Goal: Task Accomplishment & Management: Manage account settings

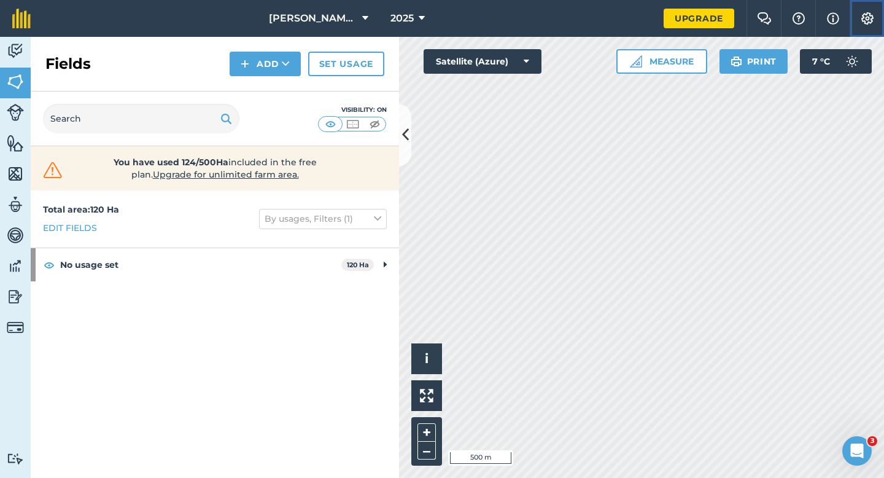
click at [878, 23] on button "Settings" at bounding box center [867, 18] width 34 height 37
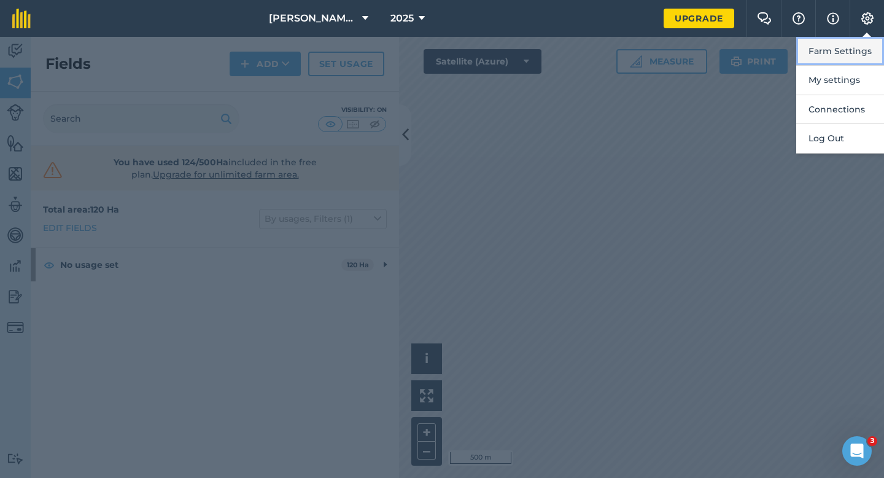
click at [873, 37] on button "Farm Settings" at bounding box center [840, 51] width 88 height 29
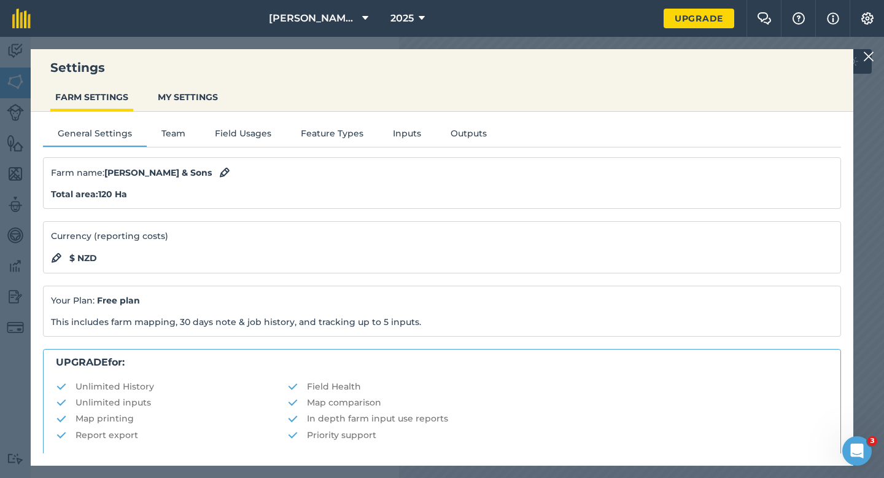
scroll to position [236, 0]
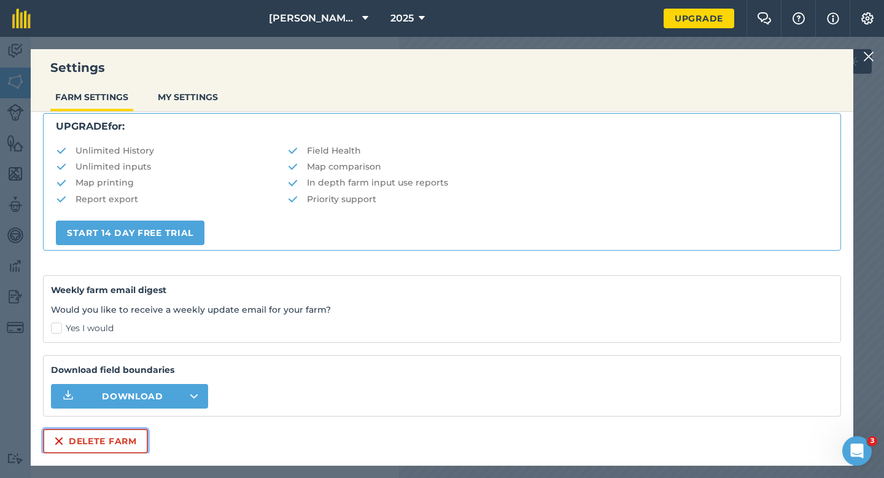
click at [90, 452] on button "Delete farm" at bounding box center [95, 441] width 105 height 25
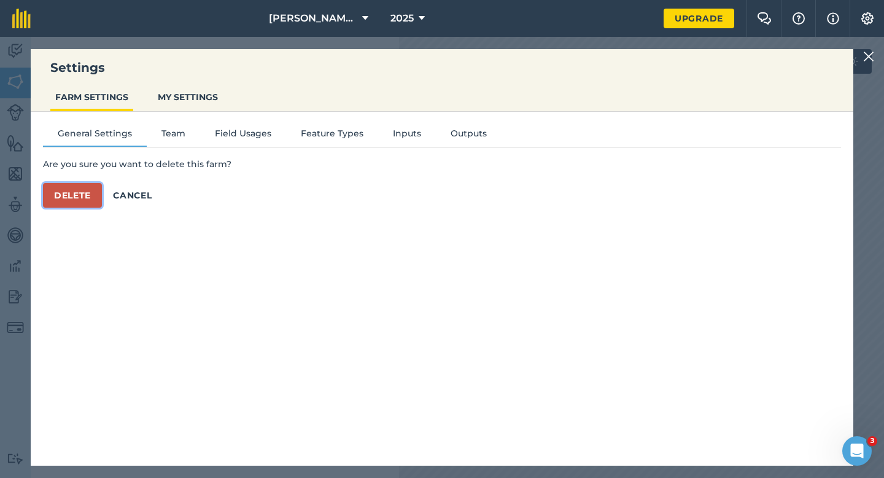
click at [95, 187] on button "Delete" at bounding box center [72, 195] width 59 height 25
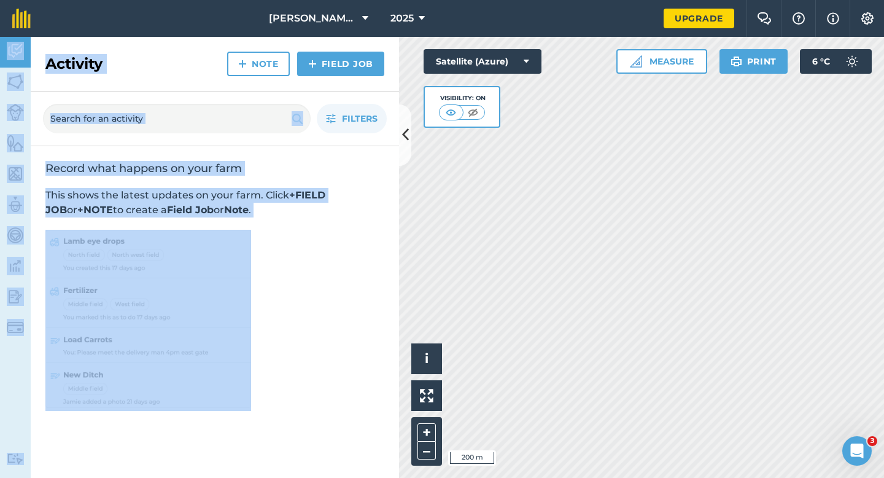
click at [515, 253] on div "[PERSON_NAME] & Sons Farming LTD 2025 Upgrade Farm Chat Help Info Settings Map …" at bounding box center [442, 239] width 884 height 478
drag, startPoint x: 664, startPoint y: 34, endPoint x: 391, endPoint y: 386, distance: 446.4
click at [390, 386] on div "Activity Fields Livestock Features Maps Team Vehicles Data Reporting Billing Tu…" at bounding box center [442, 257] width 884 height 441
click at [240, 267] on img at bounding box center [148, 320] width 206 height 181
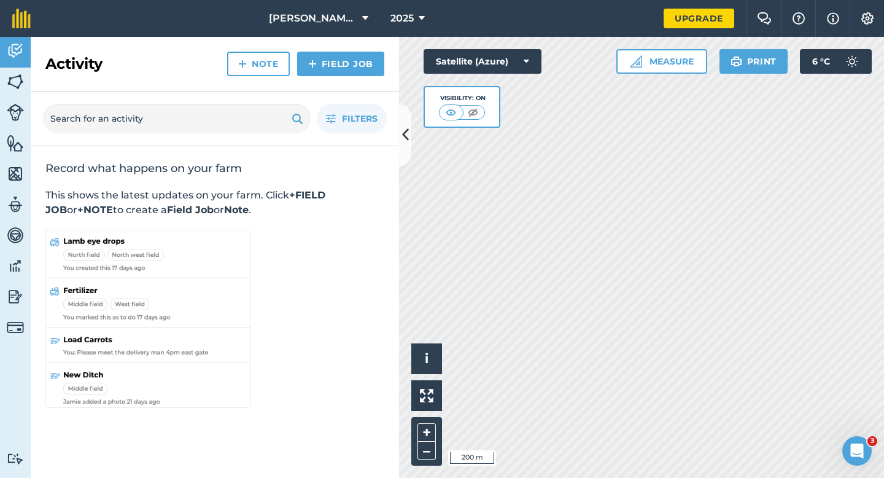
click at [366, 220] on div "Record what happens on your farm This shows the latest updates on your farm. Cl…" at bounding box center [215, 285] width 368 height 279
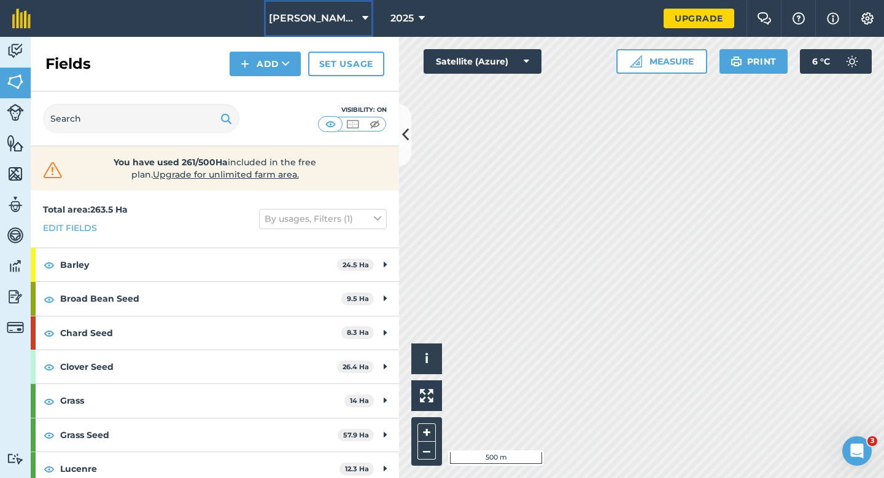
click at [357, 18] on span "[PERSON_NAME] & Sons Farming LTD" at bounding box center [313, 18] width 88 height 15
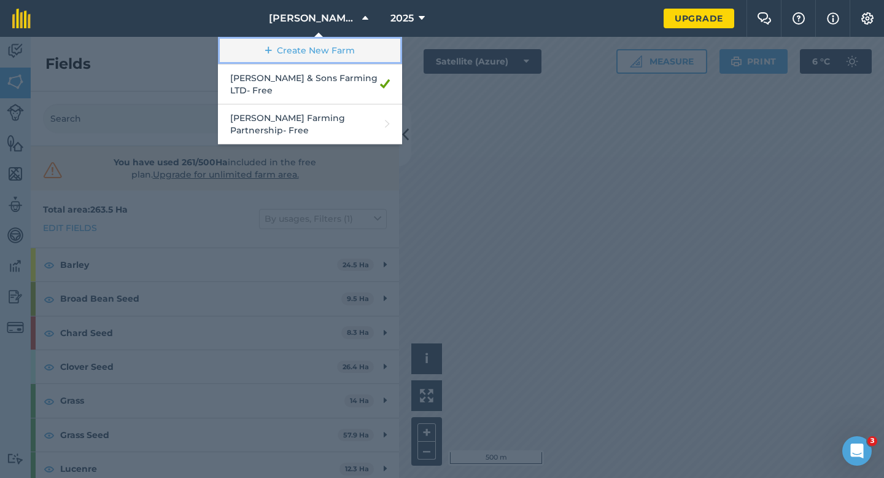
click at [354, 49] on link "Create New Farm" at bounding box center [310, 51] width 184 height 28
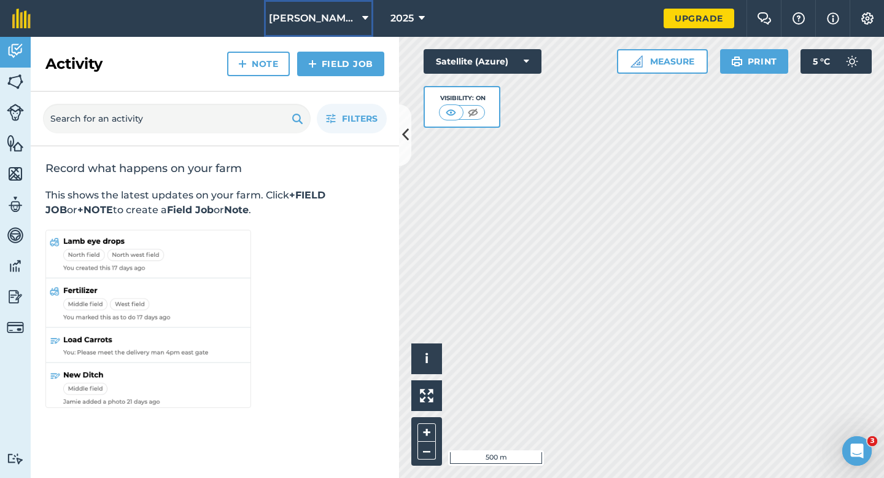
click at [296, 14] on span "[PERSON_NAME] & Sons Farming LTD" at bounding box center [313, 18] width 88 height 15
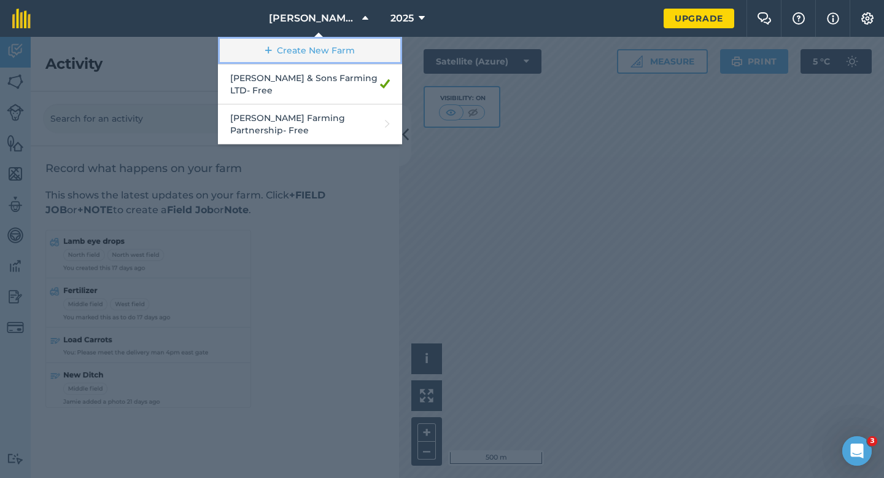
click at [297, 52] on link "Create New Farm" at bounding box center [310, 51] width 184 height 28
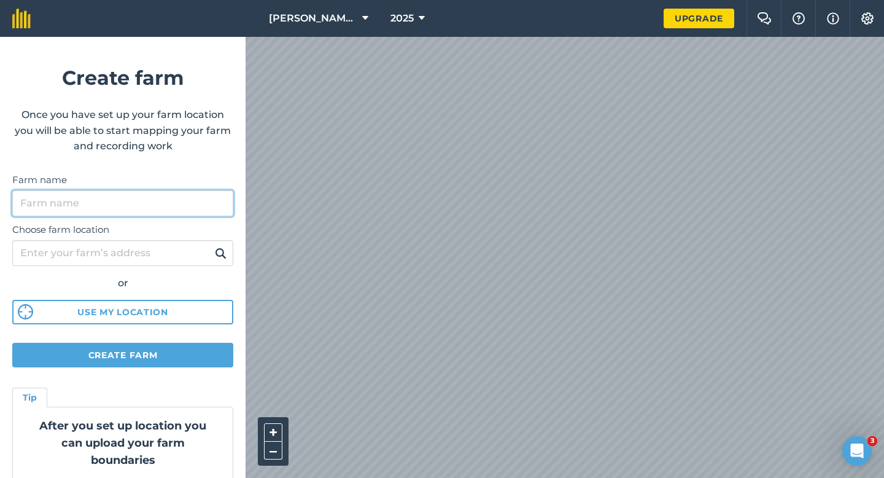
click at [155, 198] on input "Farm name" at bounding box center [122, 203] width 221 height 26
click at [60, 203] on input "Casey &. Sons" at bounding box center [122, 203] width 221 height 26
click at [114, 197] on input "[PERSON_NAME] & Sons" at bounding box center [122, 203] width 221 height 26
type input "[PERSON_NAME] & Sons"
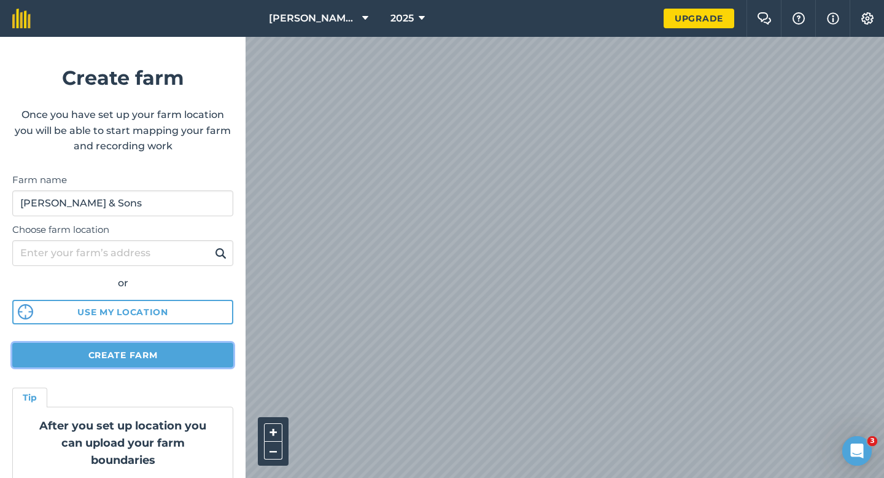
click at [156, 352] on button "Create farm" at bounding box center [122, 355] width 221 height 25
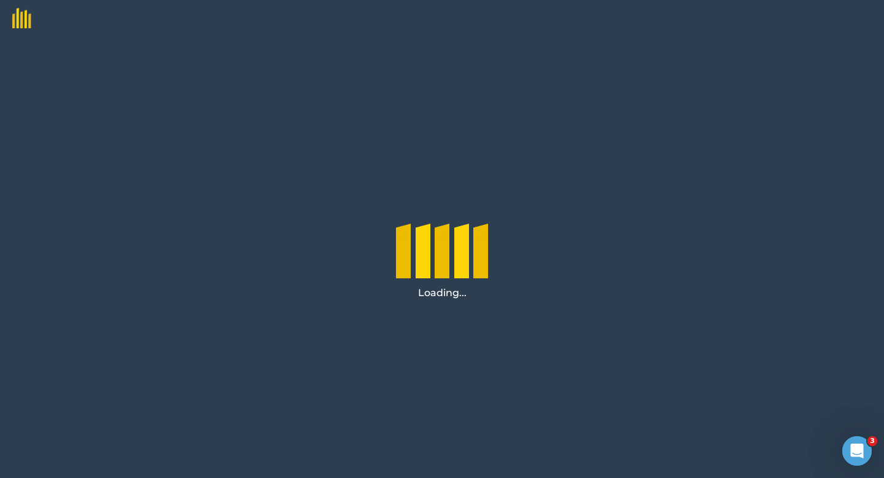
click at [574, 165] on div "Loading..." at bounding box center [442, 257] width 884 height 441
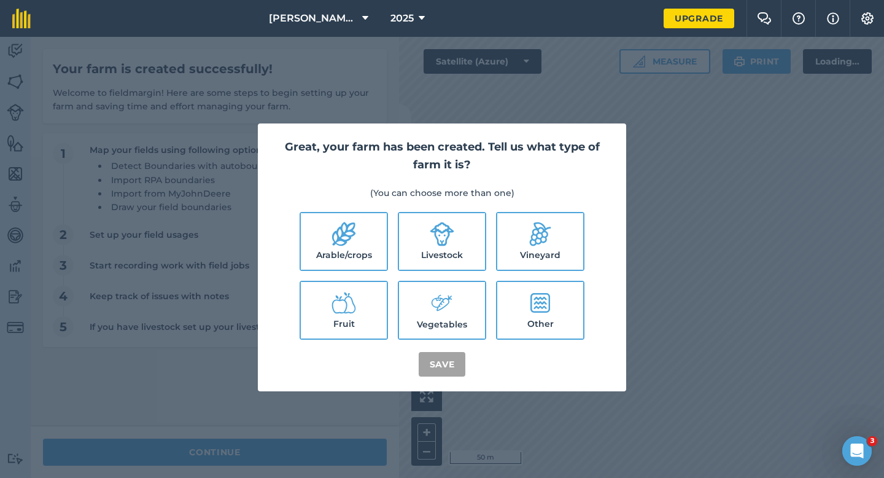
click at [379, 238] on label "Arable/crops" at bounding box center [344, 241] width 86 height 56
checkbox input "true"
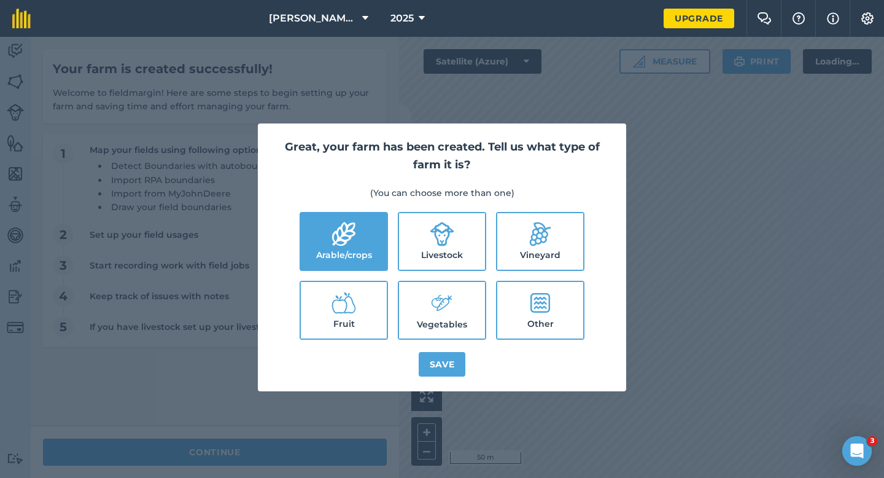
click at [453, 239] on icon at bounding box center [442, 234] width 25 height 25
checkbox input "true"
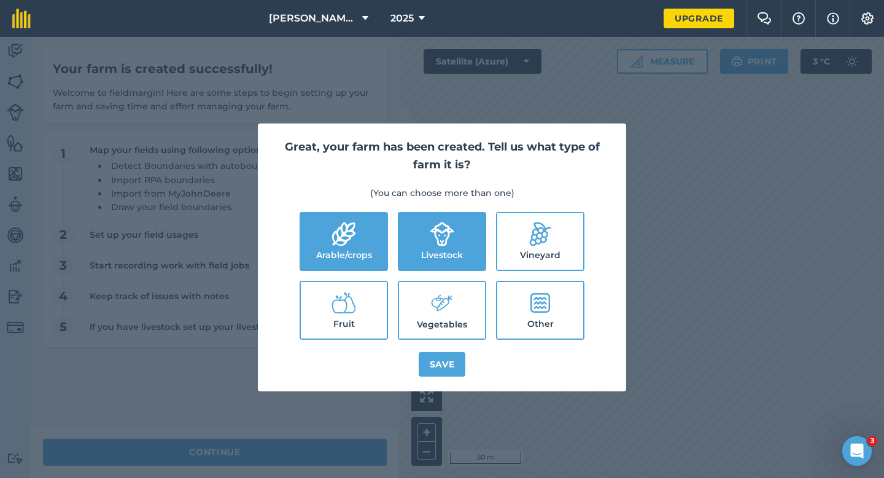
click at [460, 306] on label "Vegetables" at bounding box center [442, 310] width 86 height 56
checkbox input "true"
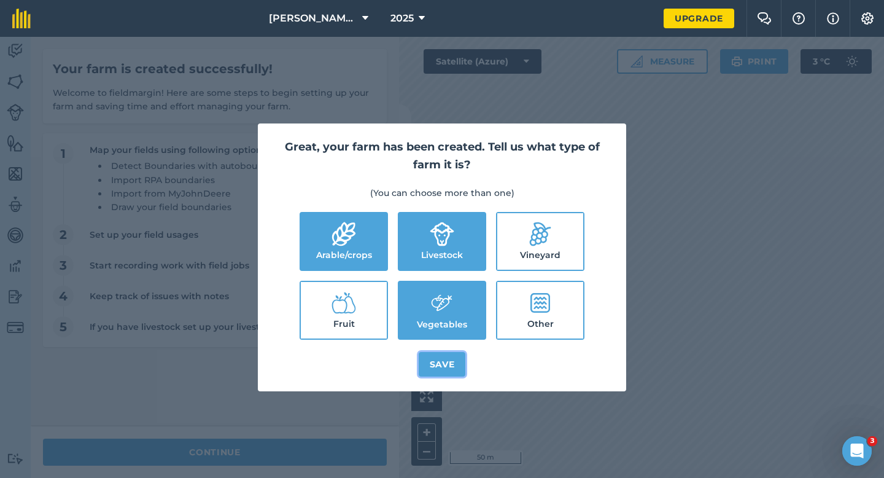
click at [440, 356] on button "Save" at bounding box center [442, 364] width 47 height 25
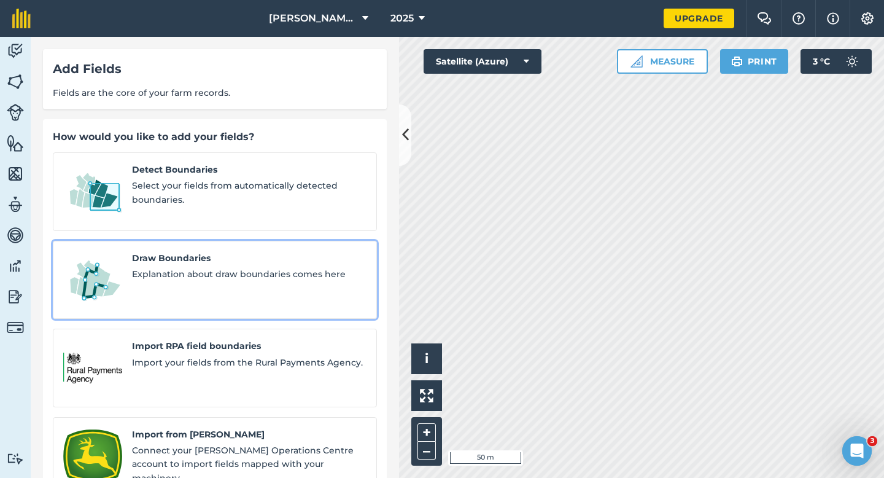
click at [197, 281] on link "Draw Boundaries Explanation about draw boundaries comes here" at bounding box center [215, 280] width 324 height 79
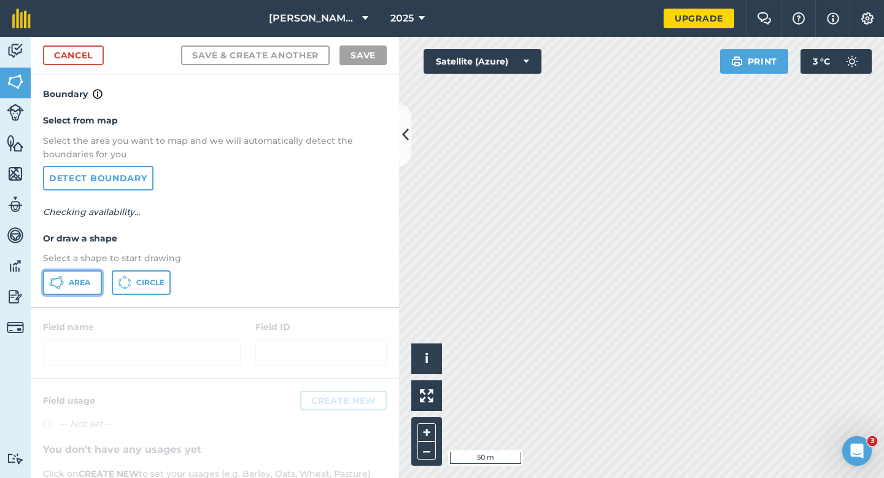
click at [94, 290] on button "Area" at bounding box center [72, 282] width 59 height 25
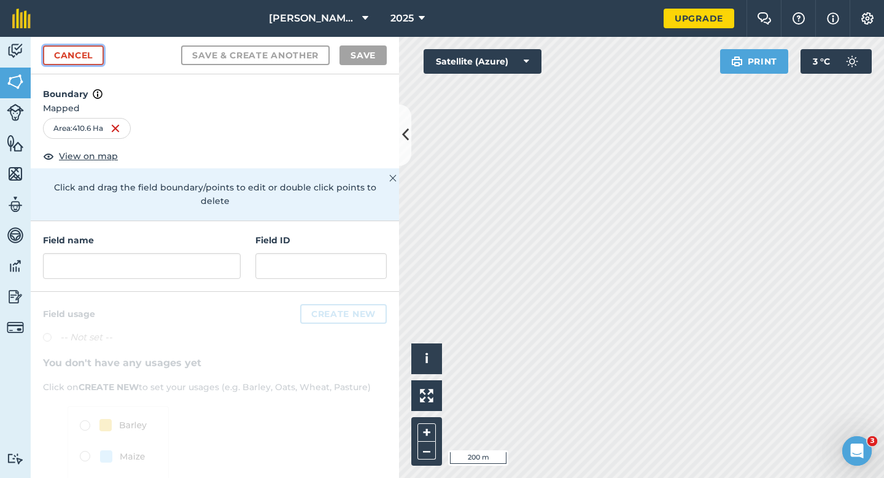
click at [88, 58] on link "Cancel" at bounding box center [73, 55] width 61 height 20
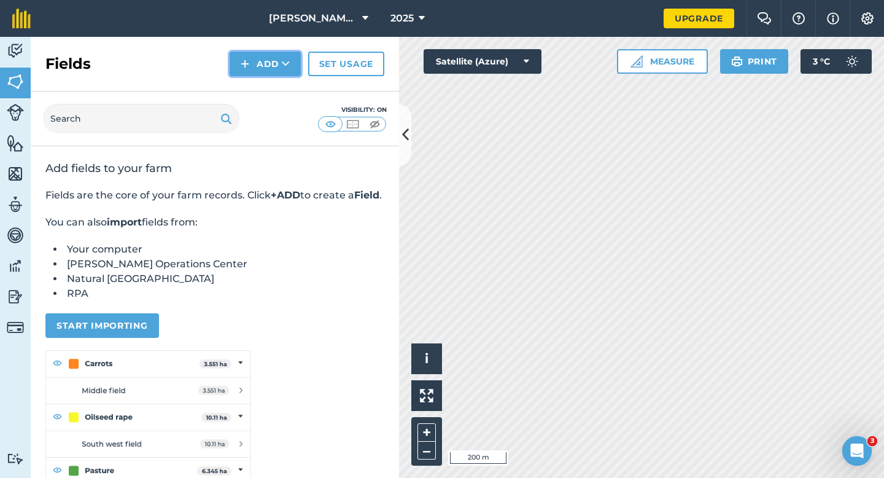
click at [242, 63] on img at bounding box center [245, 63] width 9 height 15
click at [254, 88] on link "Draw" at bounding box center [266, 91] width 68 height 27
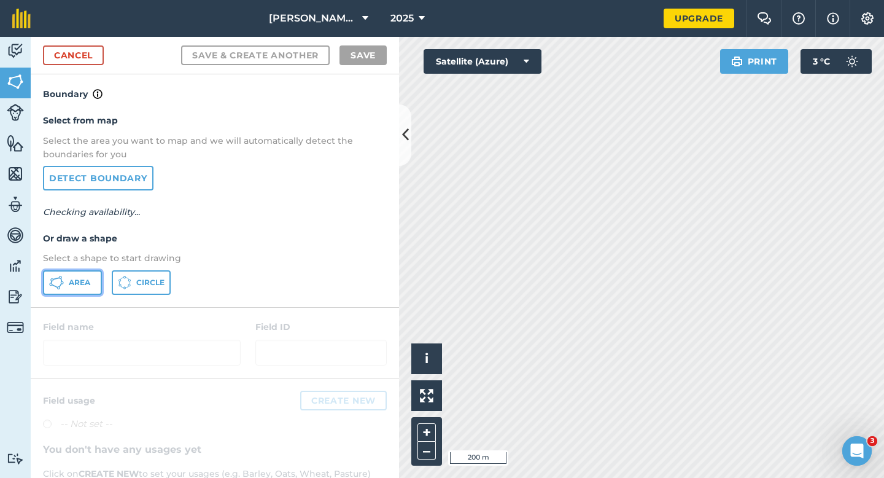
click at [81, 288] on button "Area" at bounding box center [72, 282] width 59 height 25
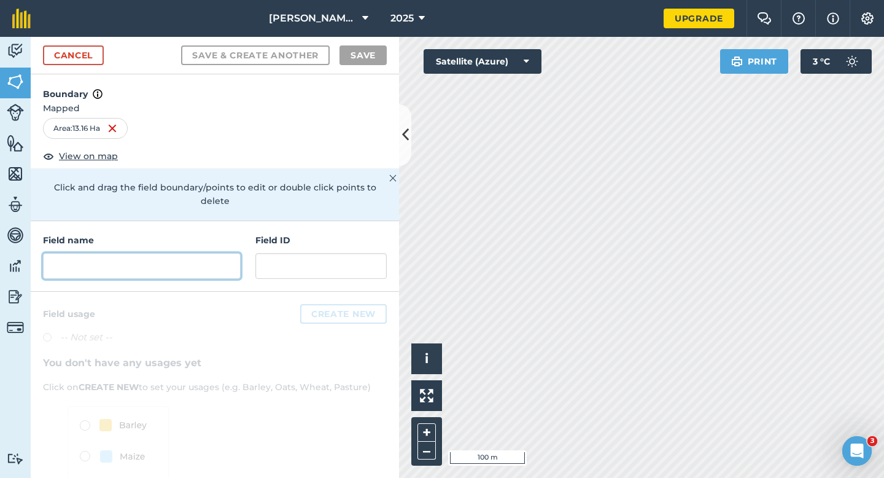
click at [239, 253] on input "text" at bounding box center [142, 266] width 198 height 26
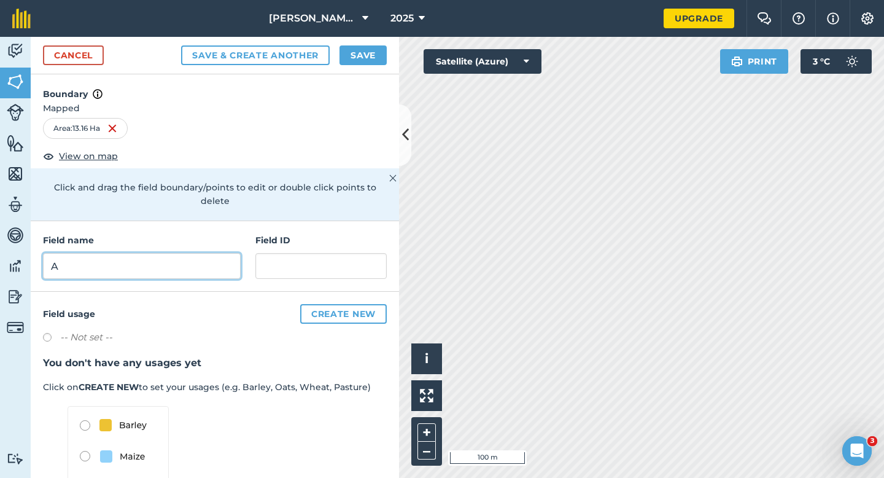
type input "A"
click at [354, 52] on button "Save" at bounding box center [363, 55] width 47 height 20
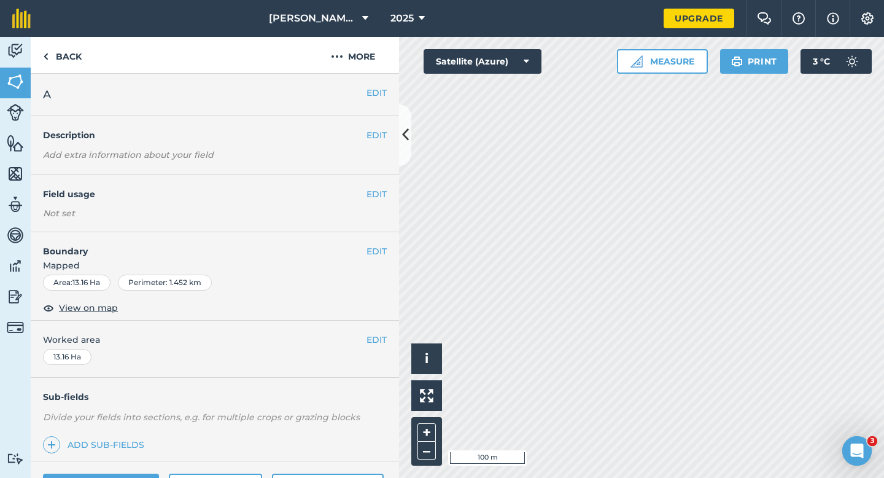
click at [370, 347] on div "EDIT Worked area 13.16 Ha" at bounding box center [215, 349] width 368 height 57
click at [381, 341] on button "EDIT" at bounding box center [377, 340] width 20 height 14
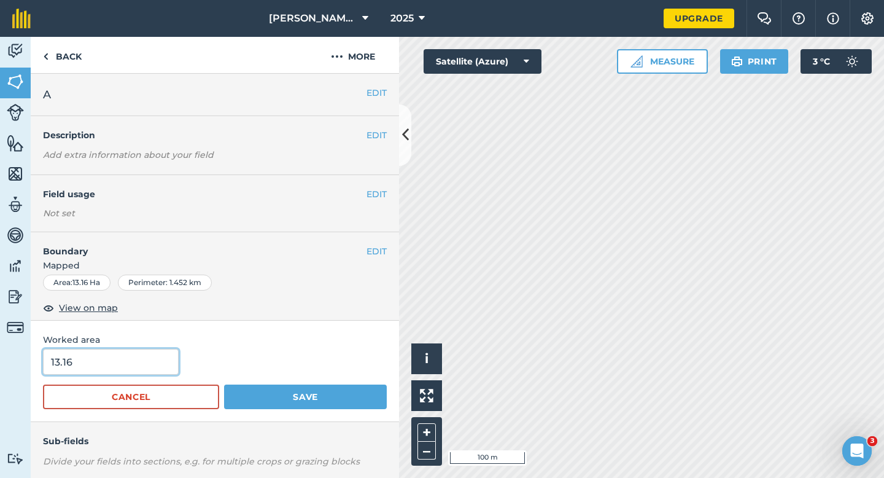
click at [103, 352] on input "13.16" at bounding box center [111, 362] width 136 height 26
click at [107, 360] on input "13.16" at bounding box center [111, 362] width 136 height 26
type input "13.2"
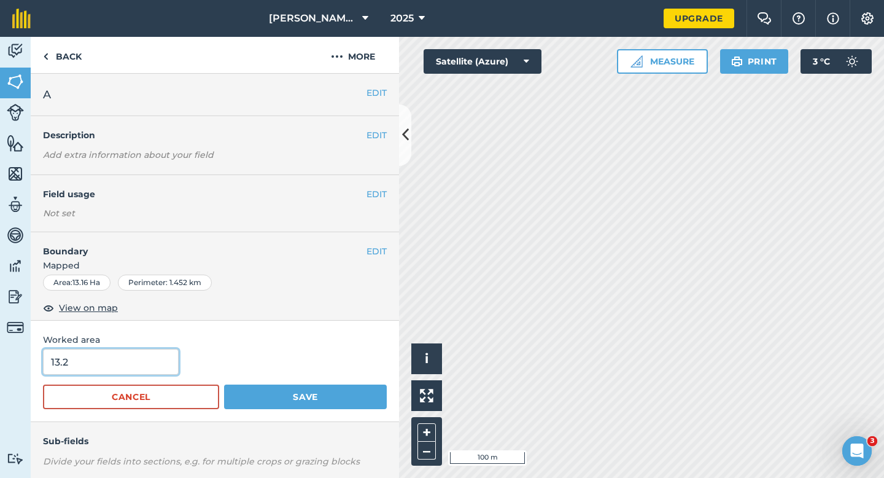
click at [224, 384] on button "Save" at bounding box center [305, 396] width 163 height 25
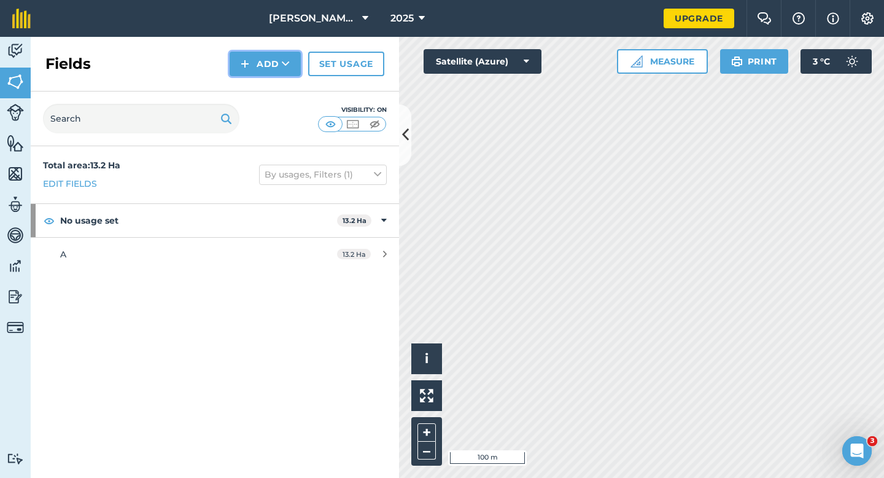
click at [260, 68] on button "Add" at bounding box center [265, 64] width 71 height 25
click at [260, 92] on link "Draw" at bounding box center [266, 91] width 68 height 27
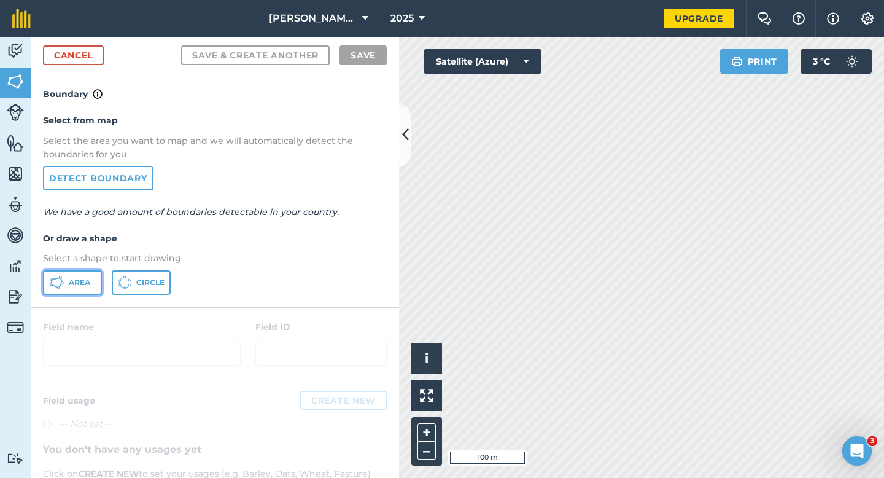
click at [96, 276] on button "Area" at bounding box center [72, 282] width 59 height 25
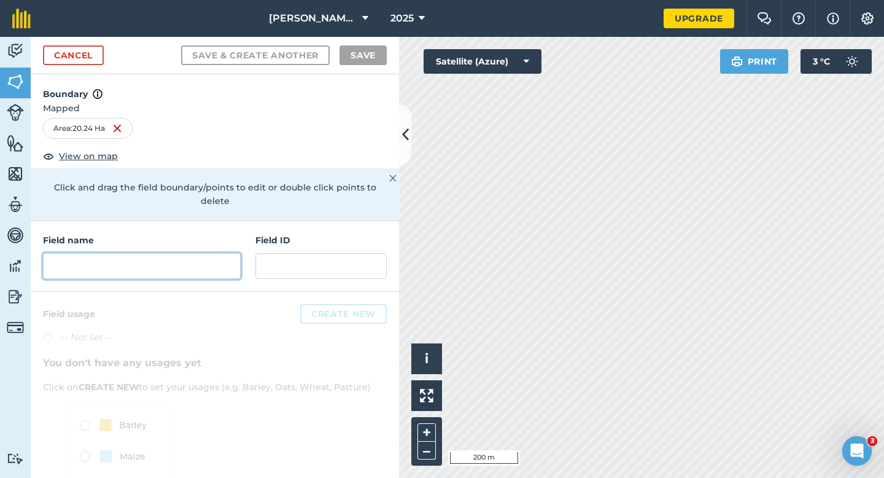
click at [185, 253] on input "text" at bounding box center [142, 266] width 198 height 26
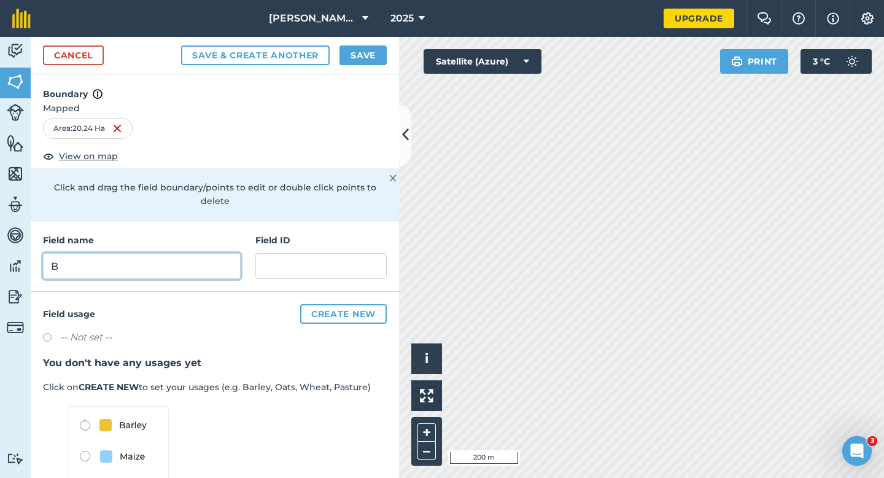
type input "B"
click at [358, 50] on button "Save" at bounding box center [363, 55] width 47 height 20
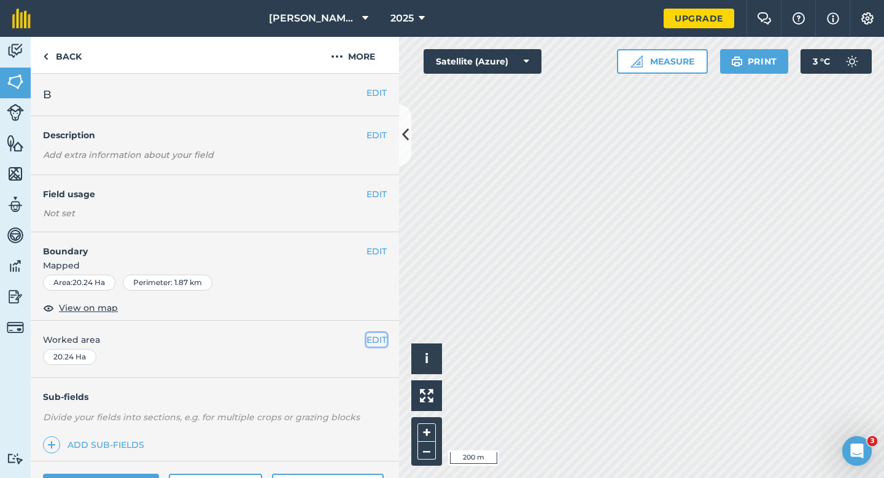
click at [375, 339] on button "EDIT" at bounding box center [377, 340] width 20 height 14
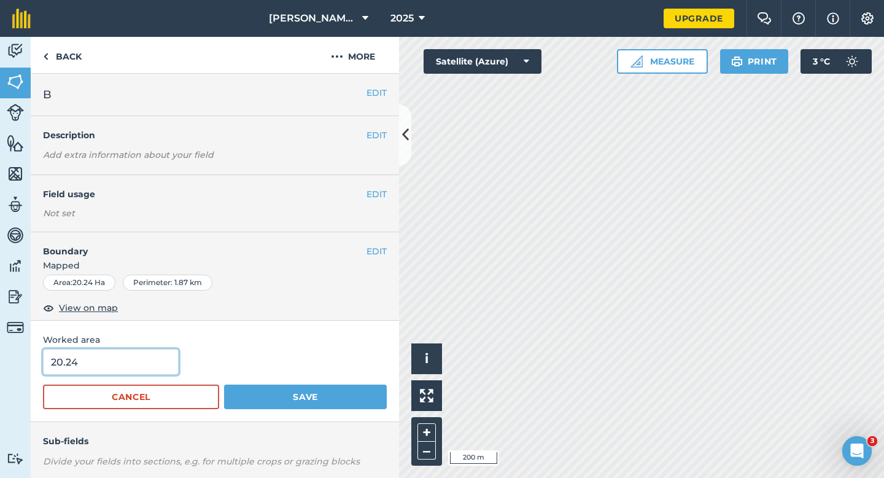
click at [143, 358] on input "20.24" at bounding box center [111, 362] width 136 height 26
type input "20.2"
click at [224, 384] on button "Save" at bounding box center [305, 396] width 163 height 25
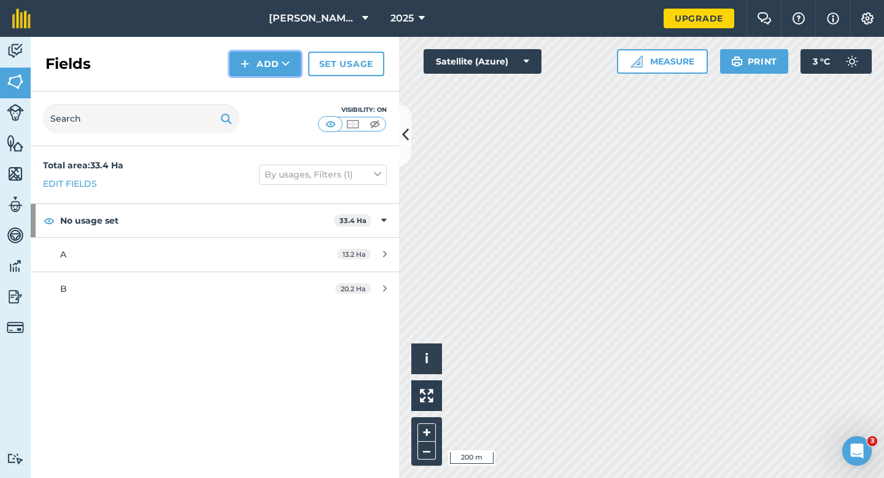
click at [240, 72] on button "Add" at bounding box center [265, 64] width 71 height 25
click at [246, 91] on link "Draw" at bounding box center [266, 91] width 68 height 27
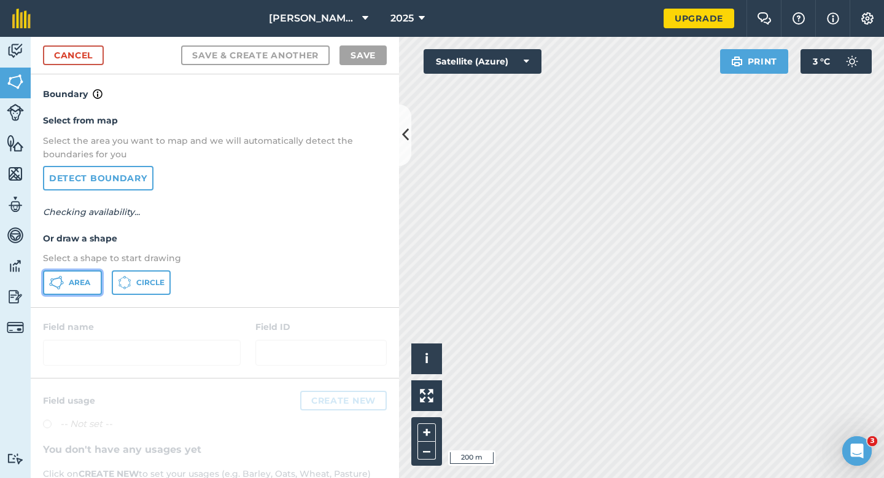
click at [91, 290] on button "Area" at bounding box center [72, 282] width 59 height 25
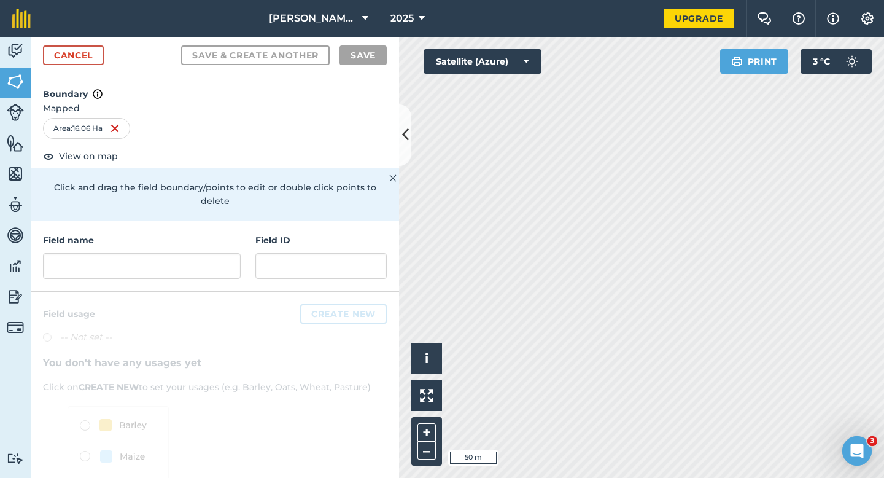
click at [216, 233] on h4 "Field name" at bounding box center [142, 240] width 198 height 14
click at [216, 253] on input "text" at bounding box center [142, 266] width 198 height 26
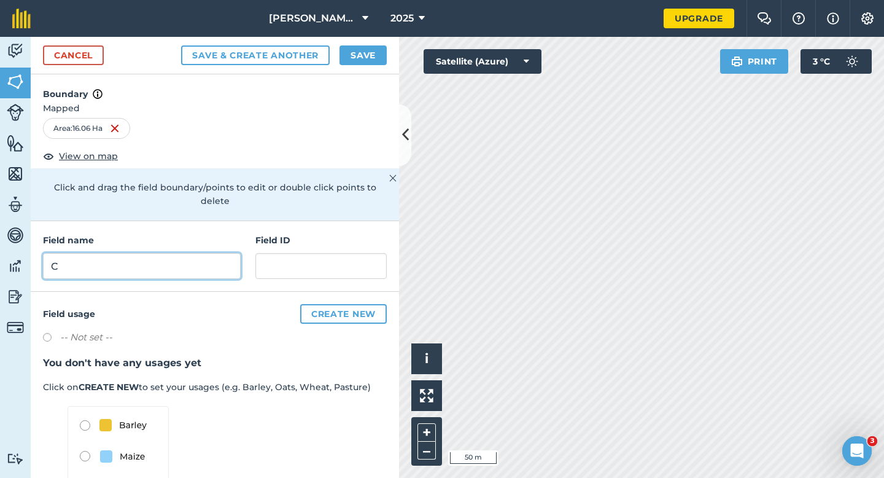
type input "C"
click at [367, 72] on div "Cancel Save & Create Another Save" at bounding box center [215, 55] width 368 height 37
click at [368, 55] on button "Save" at bounding box center [363, 55] width 47 height 20
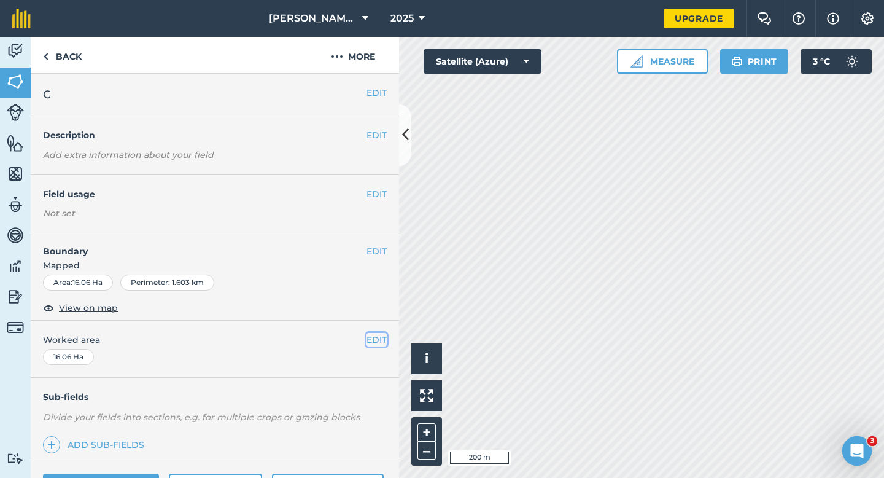
click at [375, 343] on button "EDIT" at bounding box center [377, 340] width 20 height 14
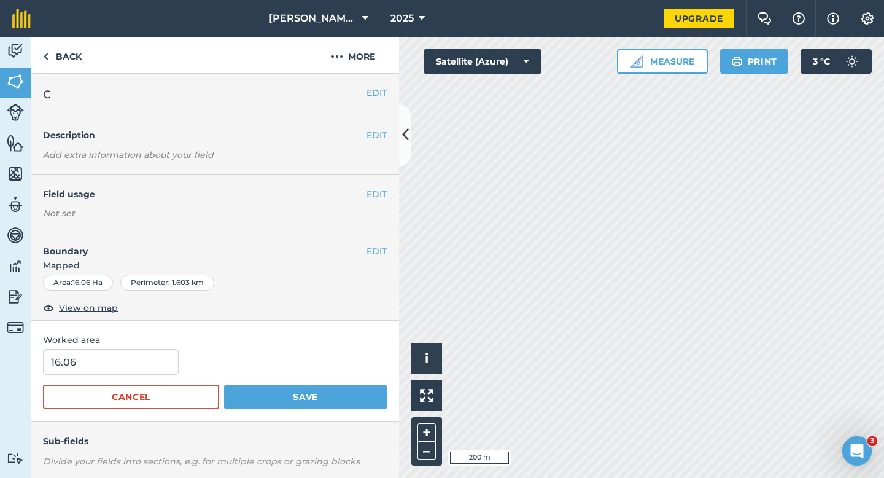
click at [146, 384] on div "Cancel Save" at bounding box center [215, 396] width 344 height 25
click at [146, 372] on input "16.06" at bounding box center [111, 362] width 136 height 26
type input "16"
click at [224, 384] on button "Save" at bounding box center [305, 396] width 163 height 25
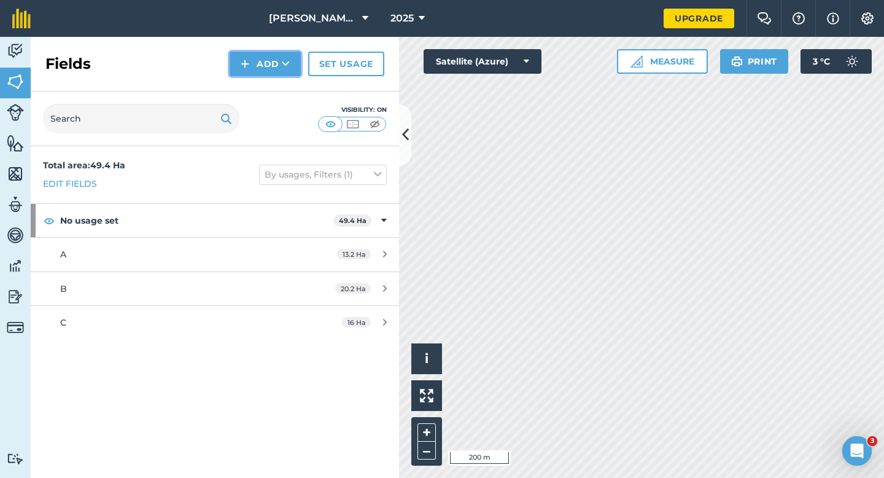
click at [246, 70] on img at bounding box center [245, 63] width 9 height 15
click at [253, 88] on link "Draw" at bounding box center [266, 91] width 68 height 27
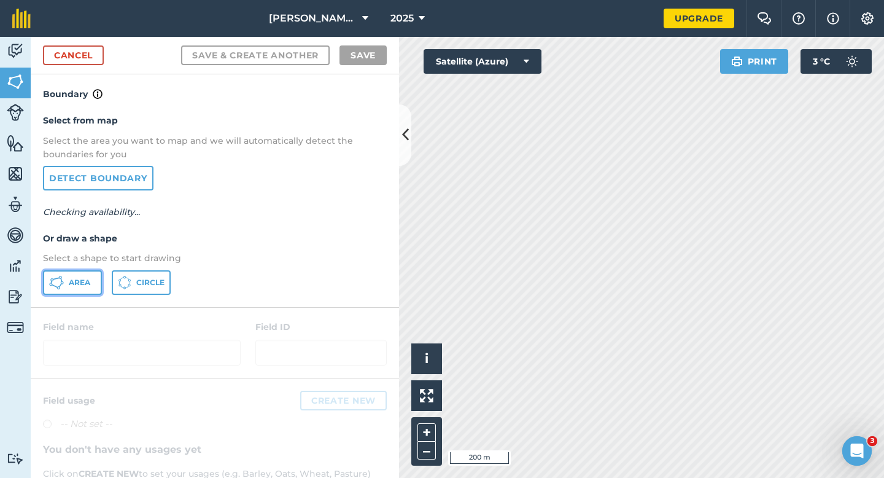
click at [98, 276] on button "Area" at bounding box center [72, 282] width 59 height 25
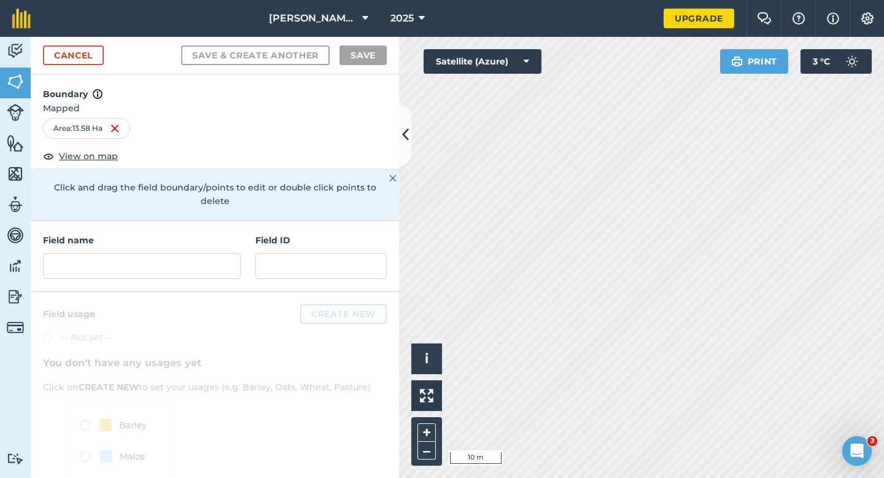
click at [230, 233] on h4 "Field name" at bounding box center [142, 240] width 198 height 14
click at [229, 253] on input "text" at bounding box center [142, 266] width 198 height 26
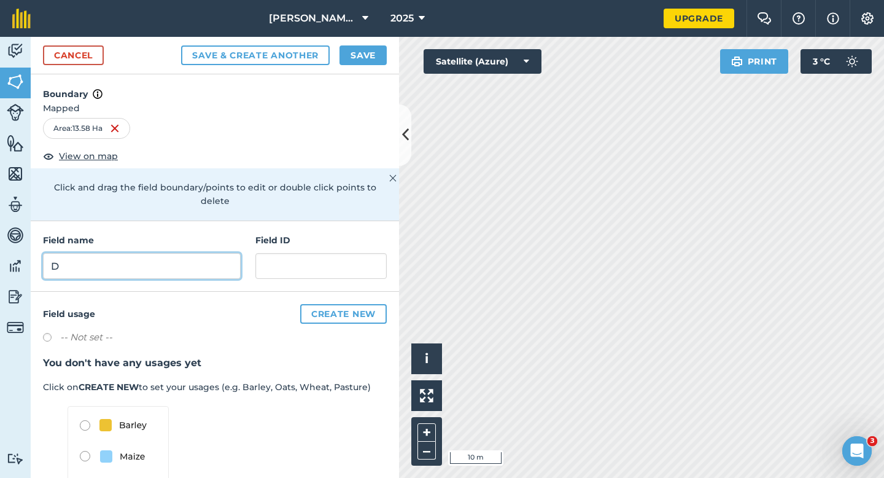
type input "D"
click at [348, 59] on button "Save" at bounding box center [363, 55] width 47 height 20
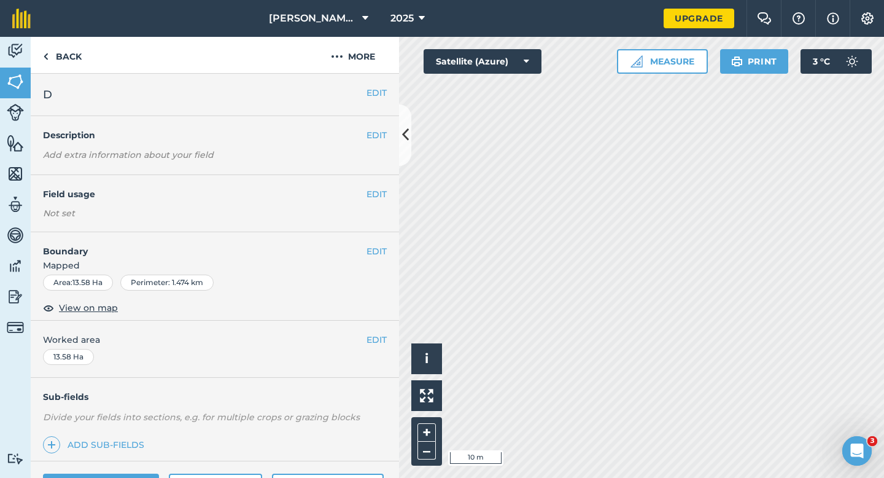
click at [378, 329] on div "EDIT Worked area 13.58 Ha" at bounding box center [215, 349] width 368 height 57
click at [378, 337] on button "EDIT" at bounding box center [377, 340] width 20 height 14
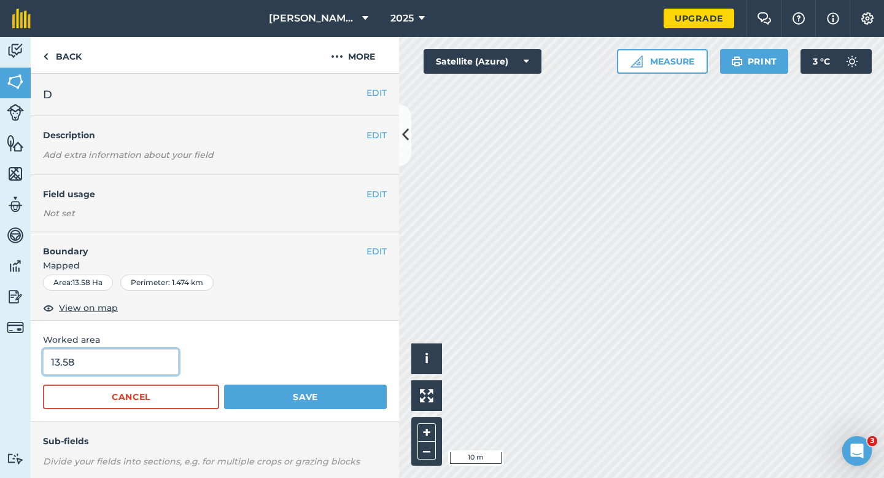
click at [117, 366] on input "13.58" at bounding box center [111, 362] width 136 height 26
type input "13.6"
click at [224, 384] on button "Save" at bounding box center [305, 396] width 163 height 25
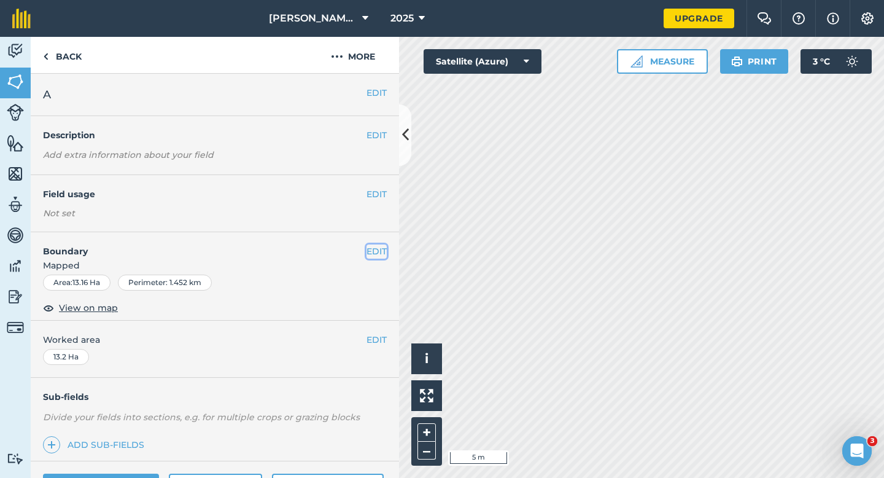
click at [377, 247] on button "EDIT" at bounding box center [377, 251] width 20 height 14
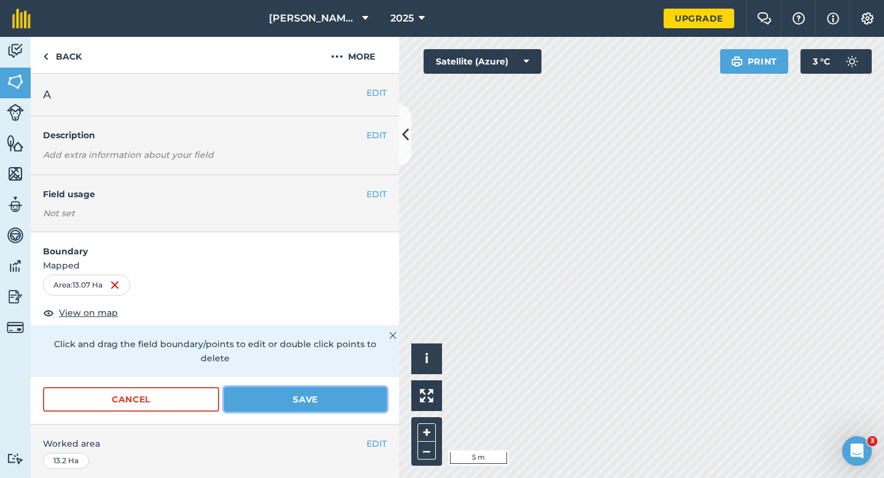
click at [324, 387] on button "Save" at bounding box center [305, 399] width 163 height 25
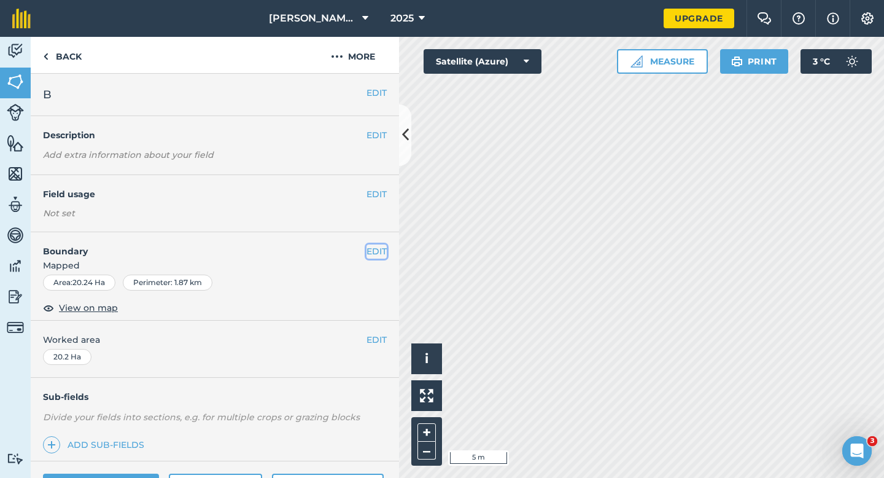
click at [383, 248] on button "EDIT" at bounding box center [377, 251] width 20 height 14
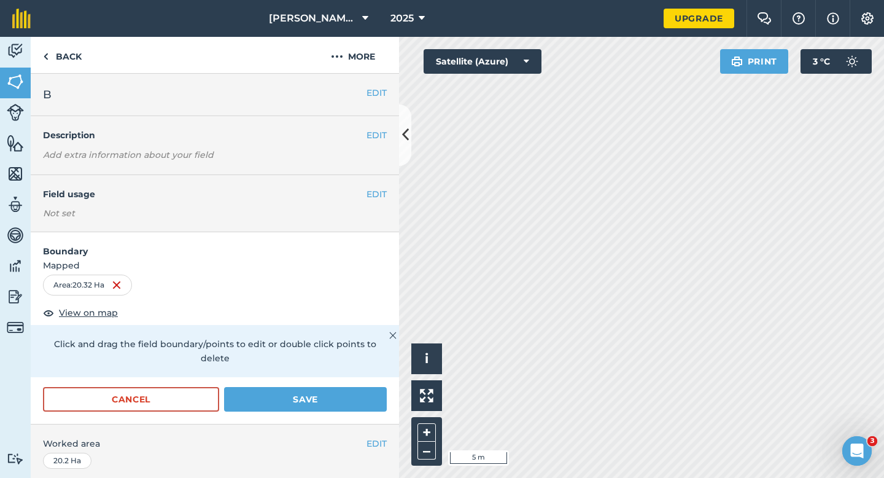
click at [358, 370] on form "Boundary Mapped Area : 20.32 Ha View on map Click and drag the field boundary/p…" at bounding box center [215, 328] width 368 height 192
click at [358, 387] on button "Save" at bounding box center [305, 399] width 163 height 25
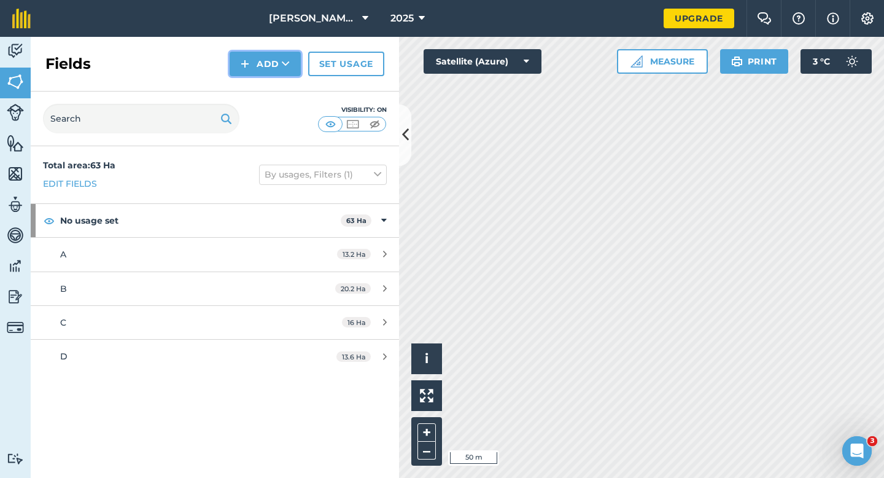
click at [255, 64] on button "Add" at bounding box center [265, 64] width 71 height 25
click at [255, 88] on link "Draw" at bounding box center [266, 91] width 68 height 27
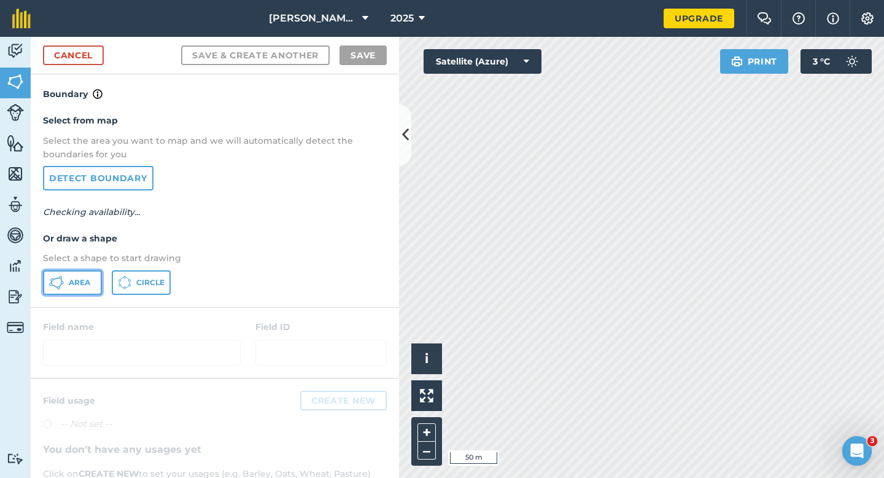
click at [84, 271] on button "Area" at bounding box center [72, 282] width 59 height 25
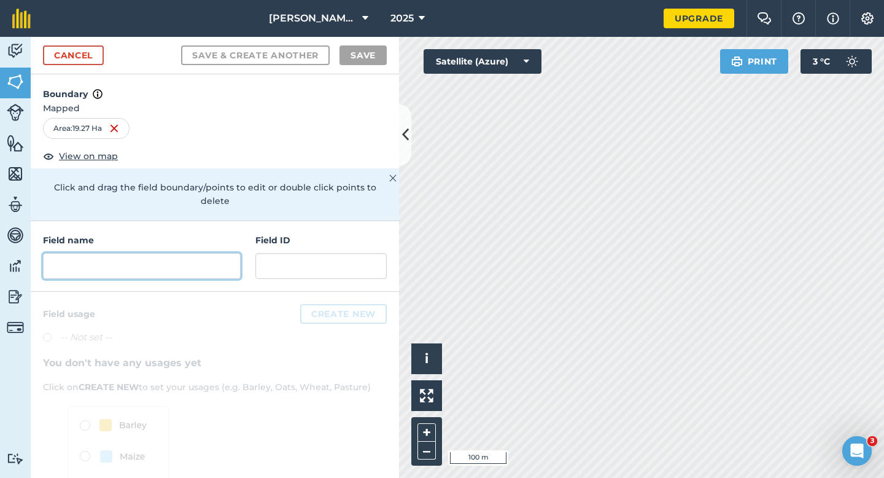
click at [198, 263] on input "text" at bounding box center [142, 266] width 198 height 26
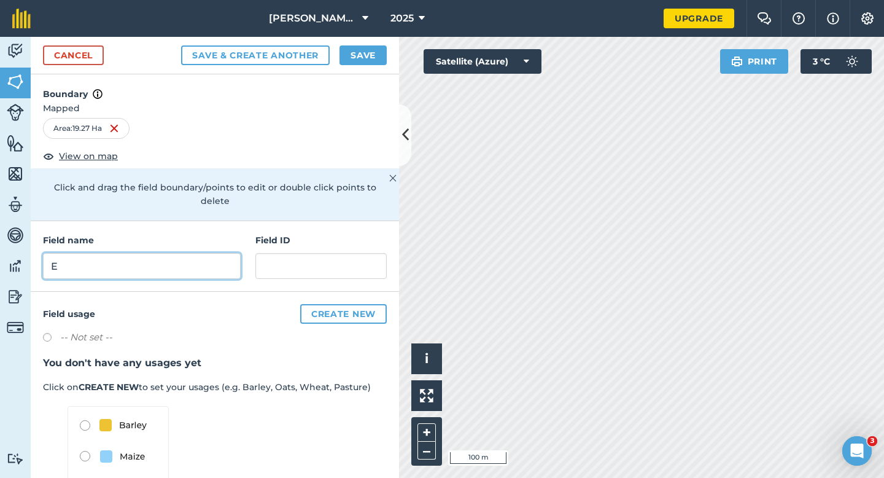
type input "E"
click at [372, 55] on button "Save" at bounding box center [363, 55] width 47 height 20
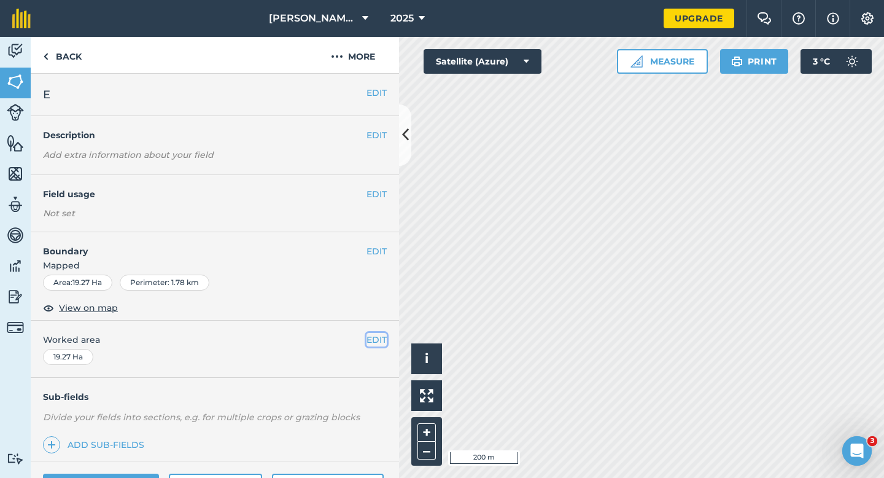
click at [375, 337] on button "EDIT" at bounding box center [377, 340] width 20 height 14
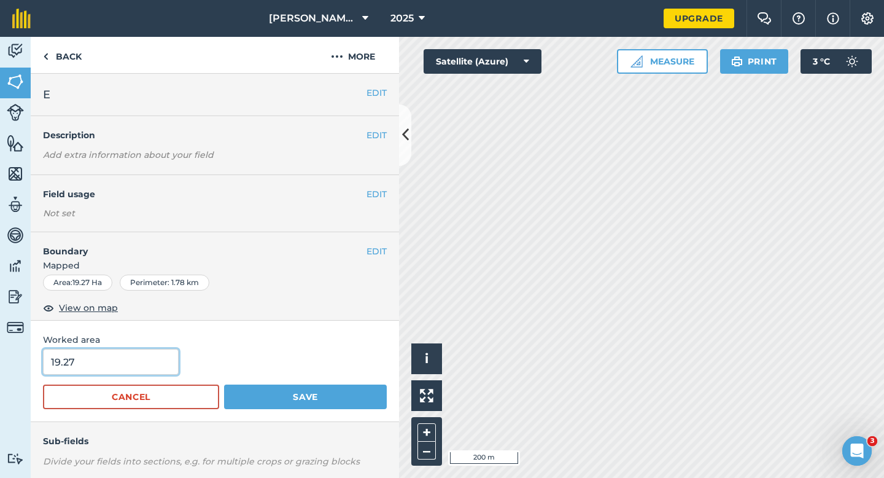
click at [141, 360] on input "19.27" at bounding box center [111, 362] width 136 height 26
type input "20"
click at [224, 384] on button "Save" at bounding box center [305, 396] width 163 height 25
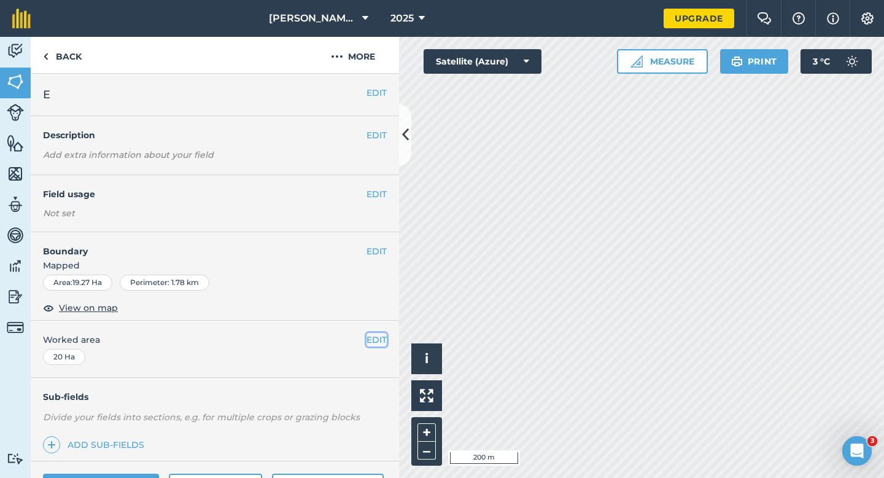
click at [374, 342] on button "EDIT" at bounding box center [377, 340] width 20 height 14
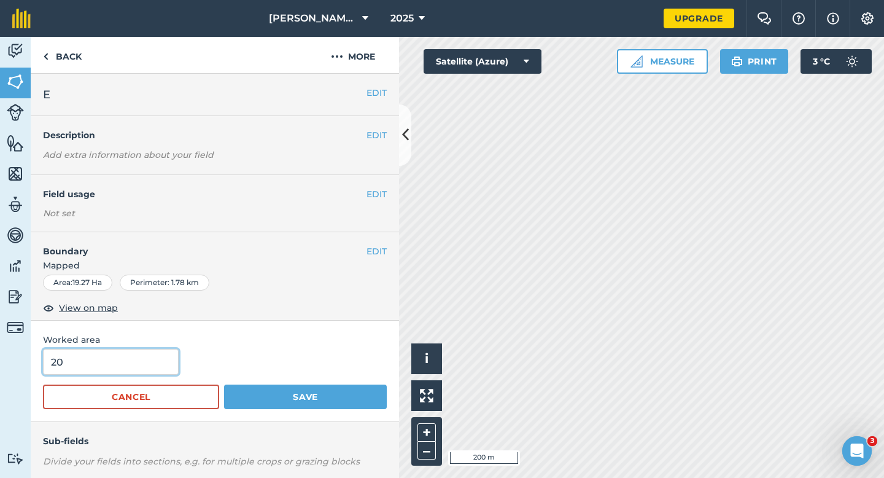
click at [88, 372] on input "20" at bounding box center [111, 362] width 136 height 26
type input "19.3"
click at [224, 384] on button "Save" at bounding box center [305, 396] width 163 height 25
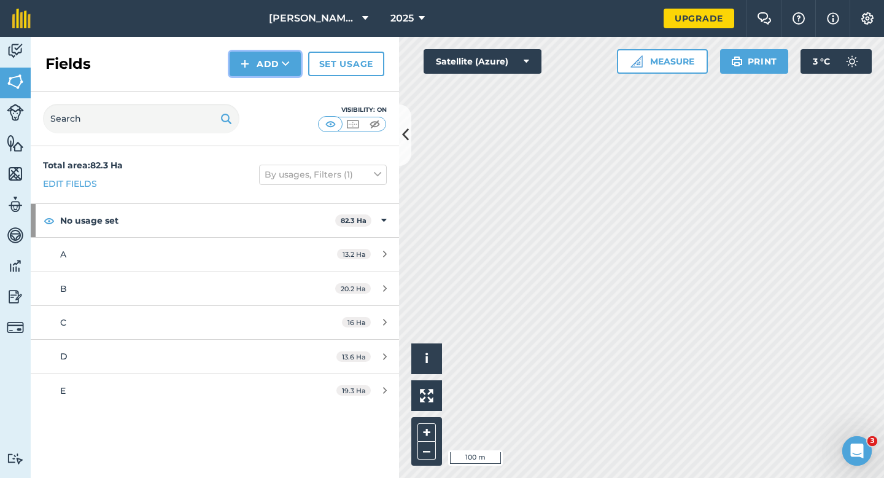
click at [260, 68] on button "Add" at bounding box center [265, 64] width 71 height 25
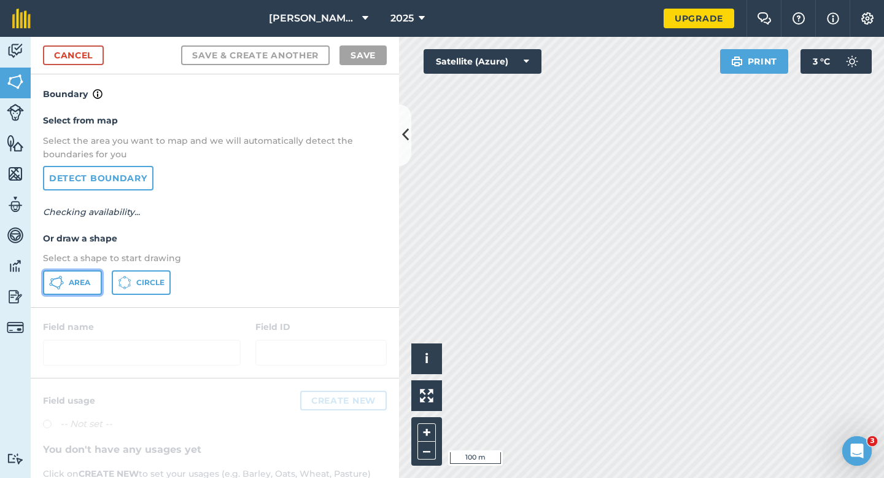
click at [87, 292] on button "Area" at bounding box center [72, 282] width 59 height 25
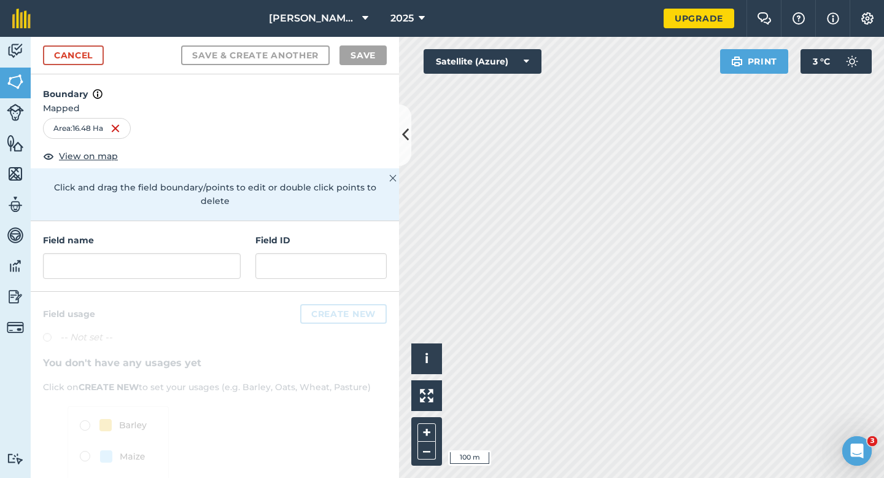
click at [192, 233] on h4 "Field name" at bounding box center [142, 240] width 198 height 14
click at [192, 253] on input "text" at bounding box center [142, 266] width 198 height 26
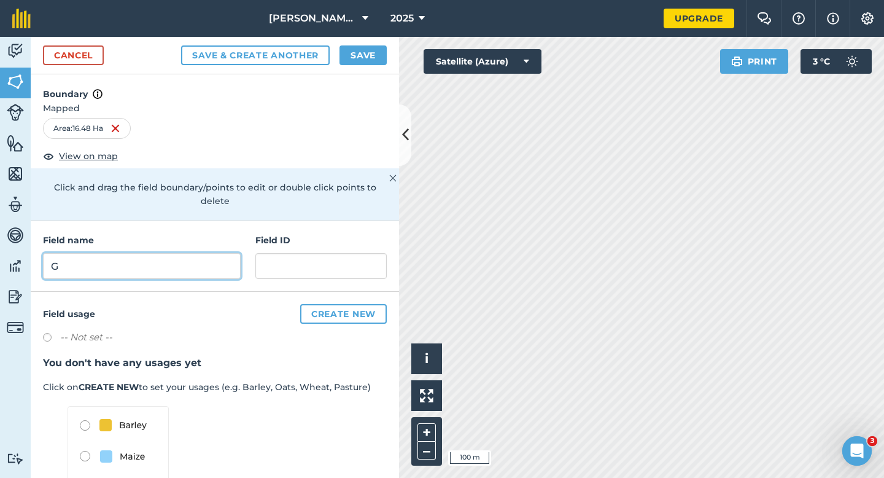
type input "G"
click at [360, 63] on button "Save" at bounding box center [363, 55] width 47 height 20
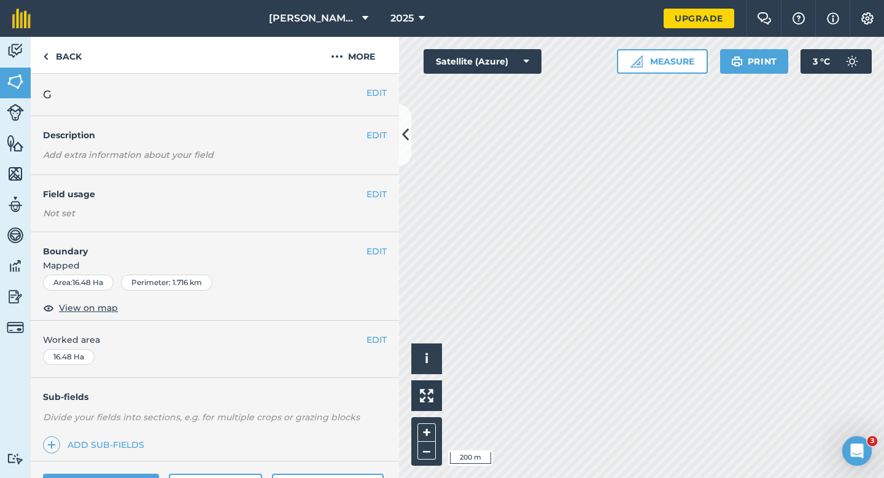
click at [371, 80] on div "EDIT G" at bounding box center [215, 95] width 368 height 42
click at [371, 94] on button "EDIT" at bounding box center [377, 93] width 20 height 14
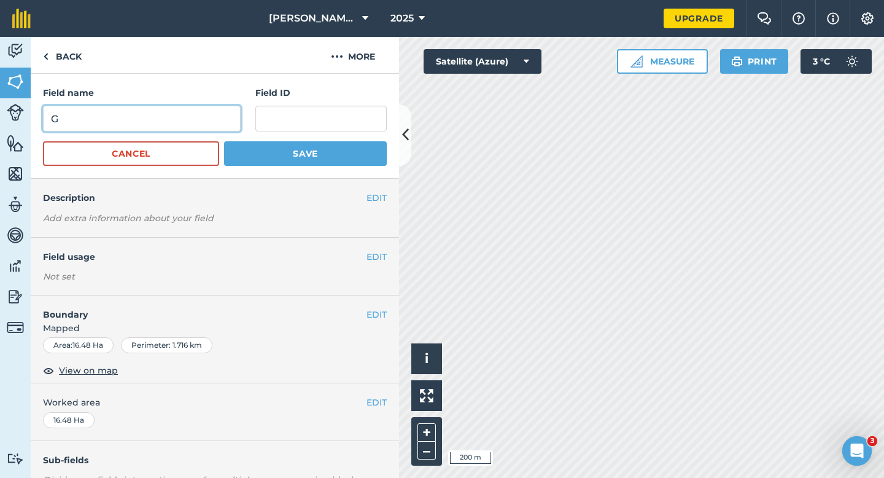
click at [221, 107] on input "G" at bounding box center [142, 119] width 198 height 26
type input "F"
click at [224, 141] on button "Save" at bounding box center [305, 153] width 163 height 25
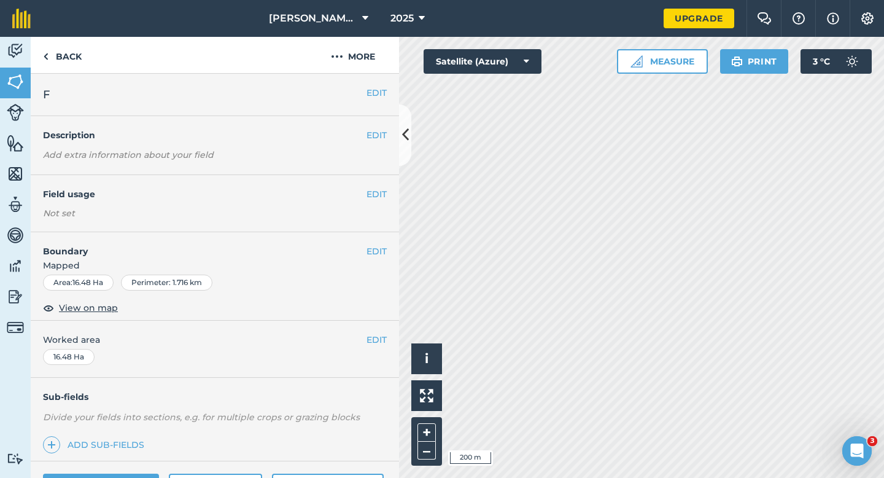
click at [385, 332] on div "EDIT Worked area 16.48 Ha" at bounding box center [215, 349] width 368 height 57
click at [385, 336] on button "EDIT" at bounding box center [377, 340] width 20 height 14
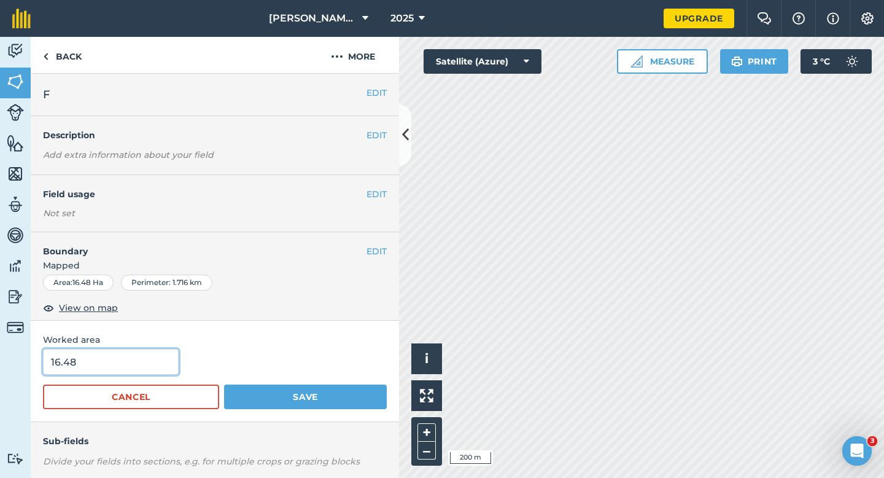
click at [161, 356] on input "16.48" at bounding box center [111, 362] width 136 height 26
click at [156, 362] on input "16.48" at bounding box center [111, 362] width 136 height 26
type input "16.5"
click at [224, 384] on button "Save" at bounding box center [305, 396] width 163 height 25
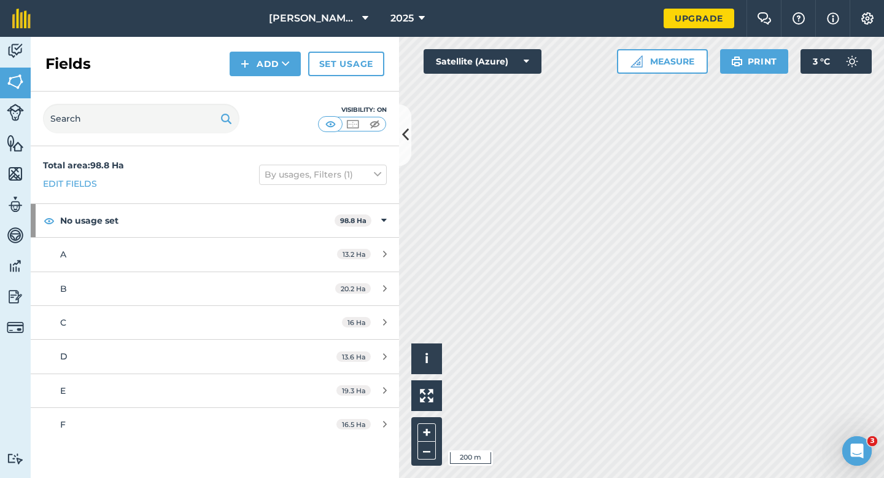
click at [289, 83] on div "Fields Add Set usage" at bounding box center [215, 64] width 368 height 55
click at [289, 71] on button "Add" at bounding box center [265, 64] width 71 height 25
click at [289, 94] on link "Draw" at bounding box center [266, 91] width 68 height 27
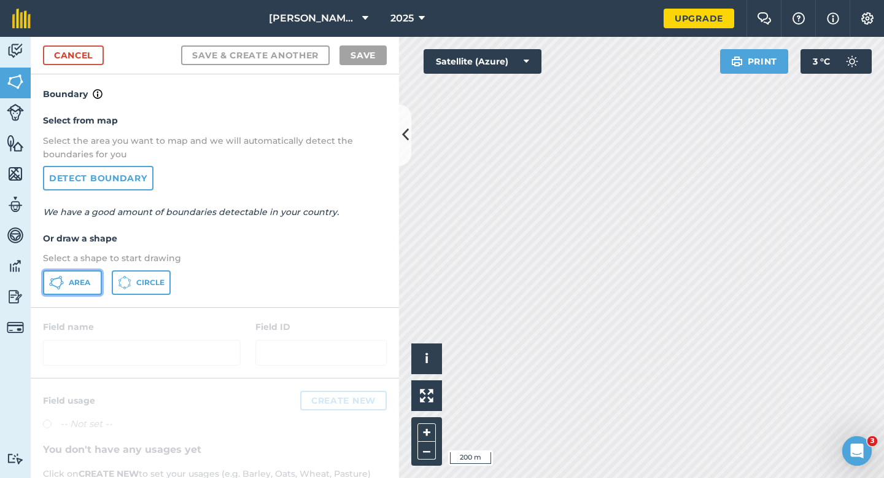
click at [56, 284] on icon at bounding box center [56, 282] width 15 height 15
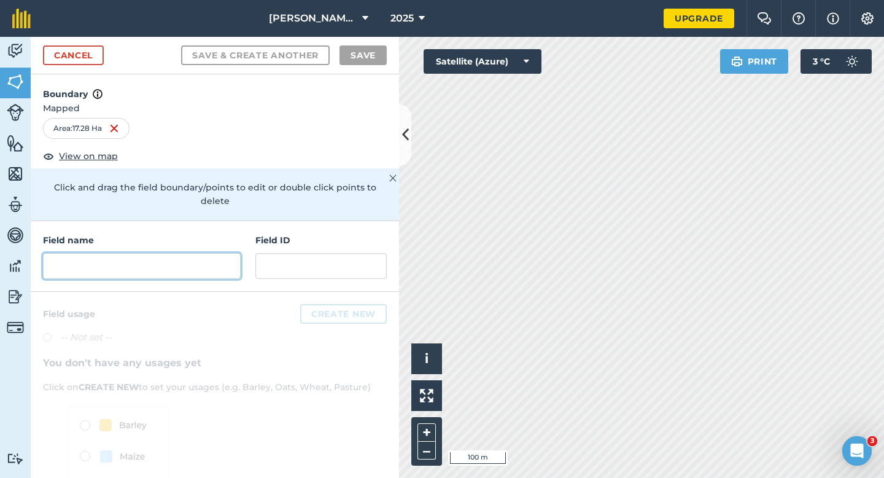
click at [136, 264] on input "text" at bounding box center [142, 266] width 198 height 26
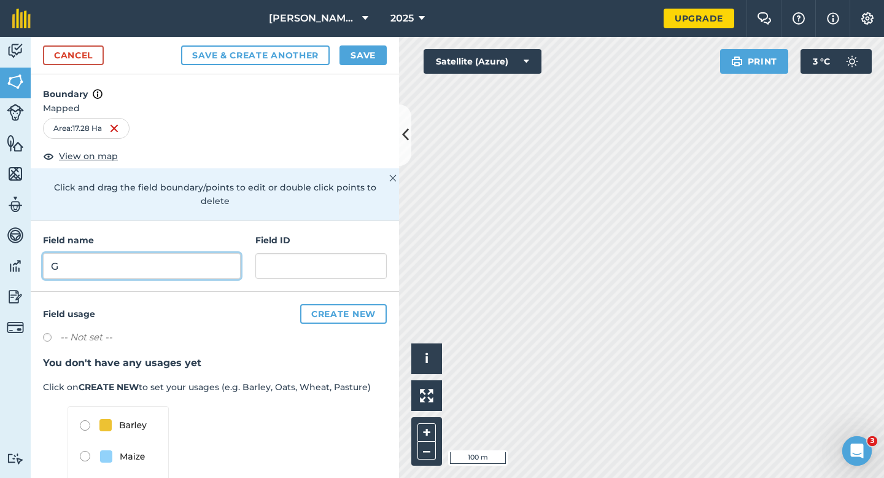
type input "G"
click at [356, 60] on button "Save" at bounding box center [363, 55] width 47 height 20
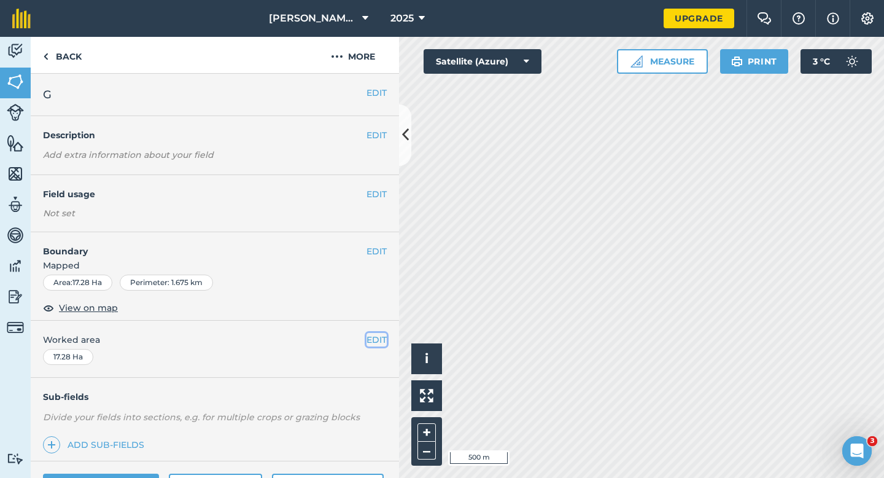
click at [377, 342] on button "EDIT" at bounding box center [377, 340] width 20 height 14
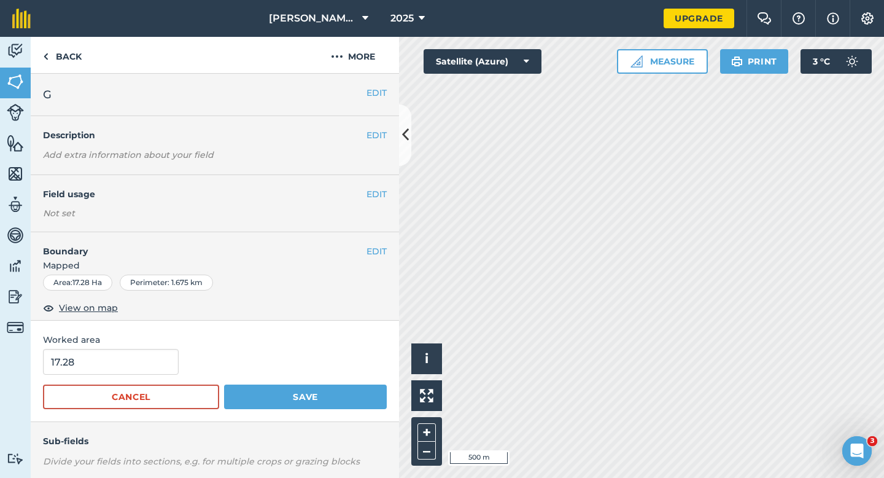
click at [133, 348] on div "Worked area 17.28 Cancel Save" at bounding box center [215, 371] width 368 height 101
click at [133, 358] on input "17.28" at bounding box center [111, 362] width 136 height 26
type input "17.3"
click at [224, 384] on button "Save" at bounding box center [305, 396] width 163 height 25
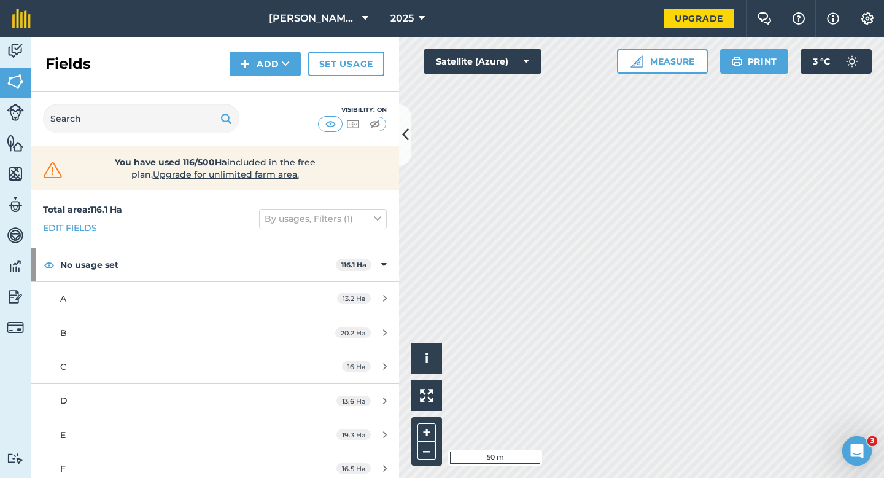
click at [278, 79] on div "Fields Add Set usage" at bounding box center [215, 64] width 368 height 55
click at [278, 68] on button "Add" at bounding box center [265, 64] width 71 height 25
click at [278, 90] on link "Draw" at bounding box center [266, 91] width 68 height 27
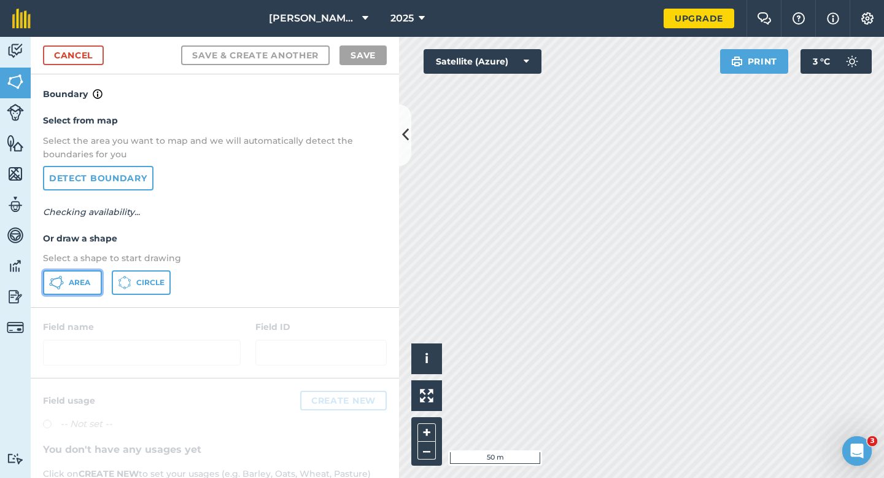
click at [93, 275] on button "Area" at bounding box center [72, 282] width 59 height 25
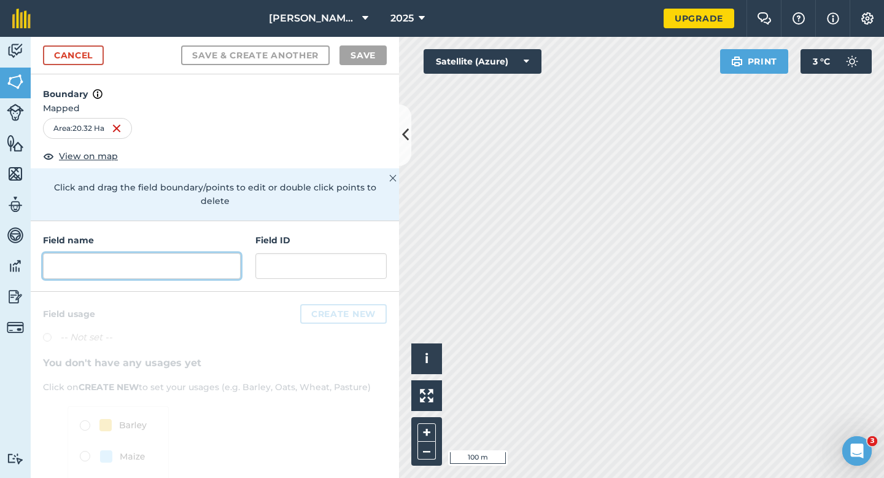
click at [219, 255] on input "text" at bounding box center [142, 266] width 198 height 26
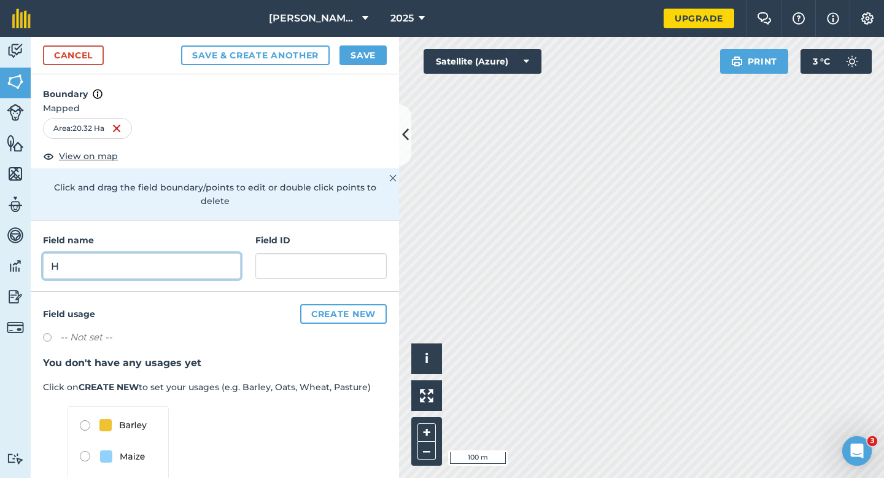
type input "H"
click at [365, 64] on button "Save" at bounding box center [363, 55] width 47 height 20
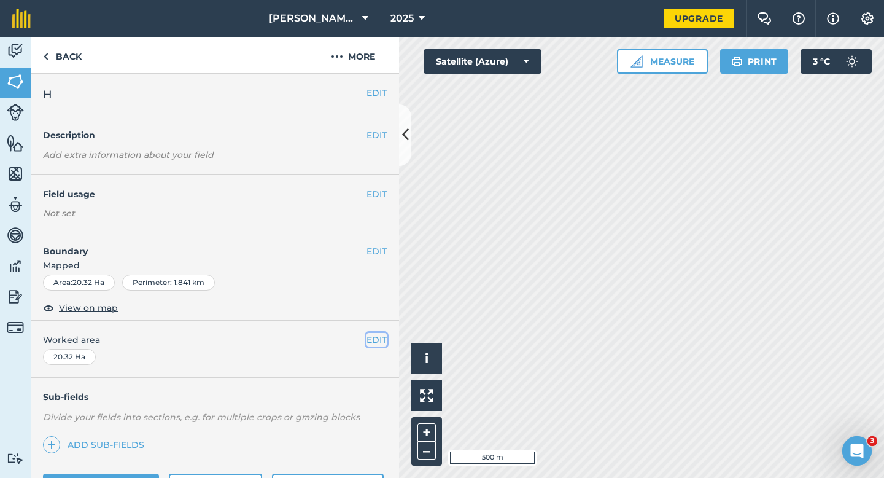
click at [372, 339] on button "EDIT" at bounding box center [377, 340] width 20 height 14
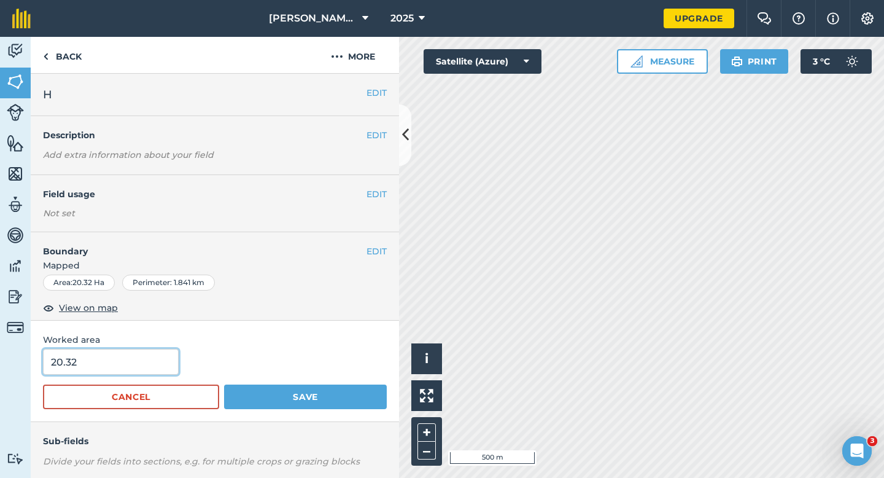
click at [151, 367] on input "20.32" at bounding box center [111, 362] width 136 height 26
type input "20.3"
click at [224, 384] on button "Save" at bounding box center [305, 396] width 163 height 25
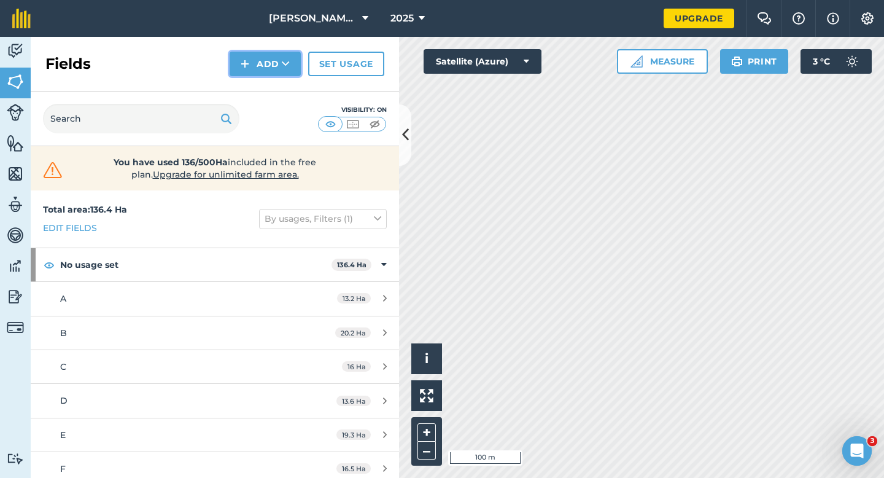
click at [273, 71] on button "Add" at bounding box center [265, 64] width 71 height 25
click at [273, 96] on link "Draw" at bounding box center [266, 91] width 68 height 27
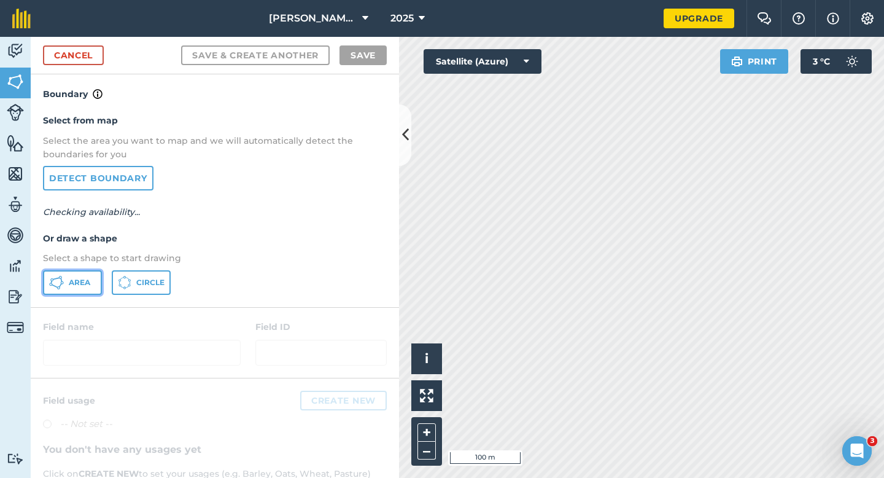
click at [58, 289] on icon at bounding box center [56, 282] width 15 height 15
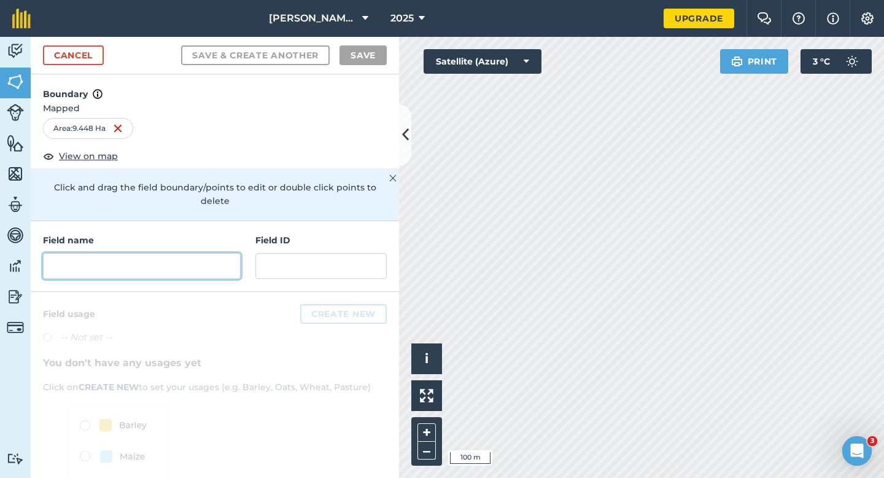
click at [212, 253] on input "text" at bounding box center [142, 266] width 198 height 26
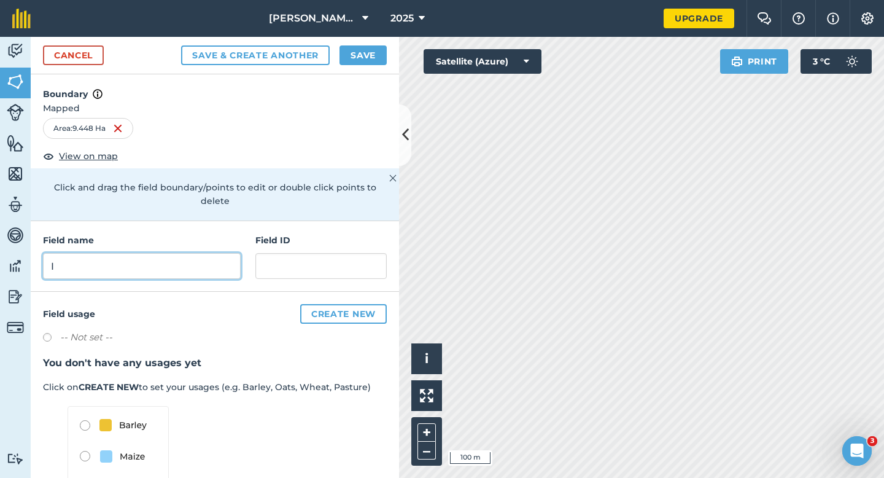
type input "I"
click at [343, 60] on button "Save" at bounding box center [363, 55] width 47 height 20
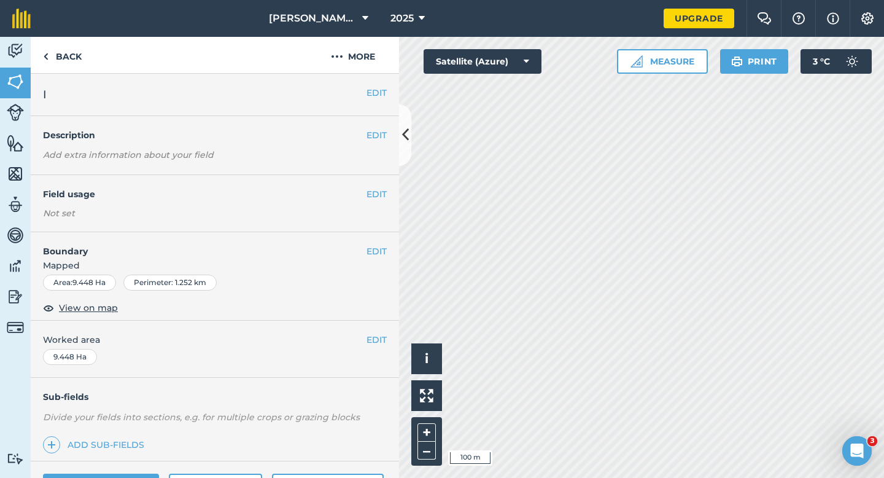
click at [375, 351] on div "EDIT Worked area 9.448 Ha" at bounding box center [215, 349] width 368 height 57
click at [375, 343] on button "EDIT" at bounding box center [377, 340] width 20 height 14
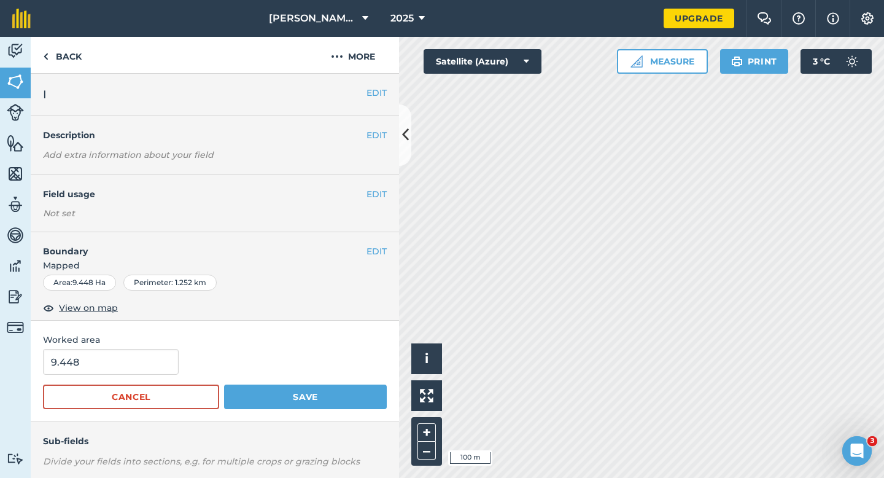
click at [60, 382] on form "9.448 Cancel Save" at bounding box center [215, 379] width 344 height 60
click at [80, 367] on input "9.448" at bounding box center [111, 362] width 136 height 26
type input "9.5"
click at [224, 384] on button "Save" at bounding box center [305, 396] width 163 height 25
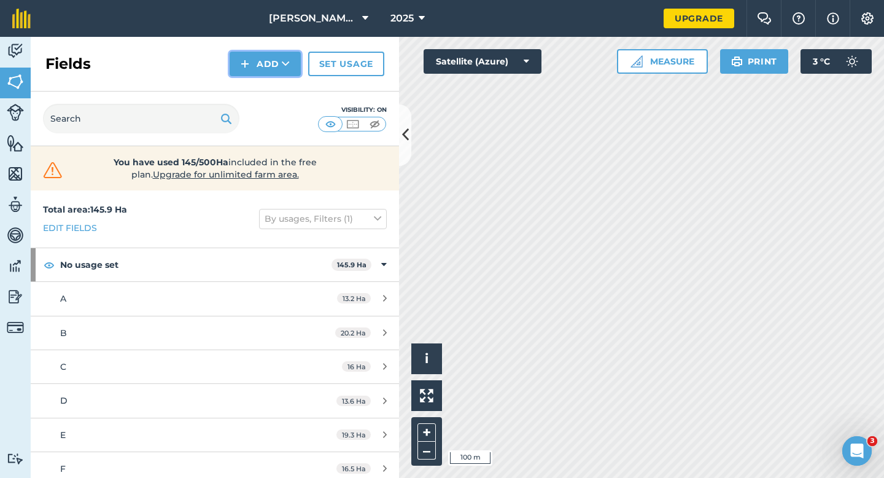
click at [278, 56] on button "Add" at bounding box center [265, 64] width 71 height 25
click at [278, 95] on link "Draw" at bounding box center [266, 91] width 68 height 27
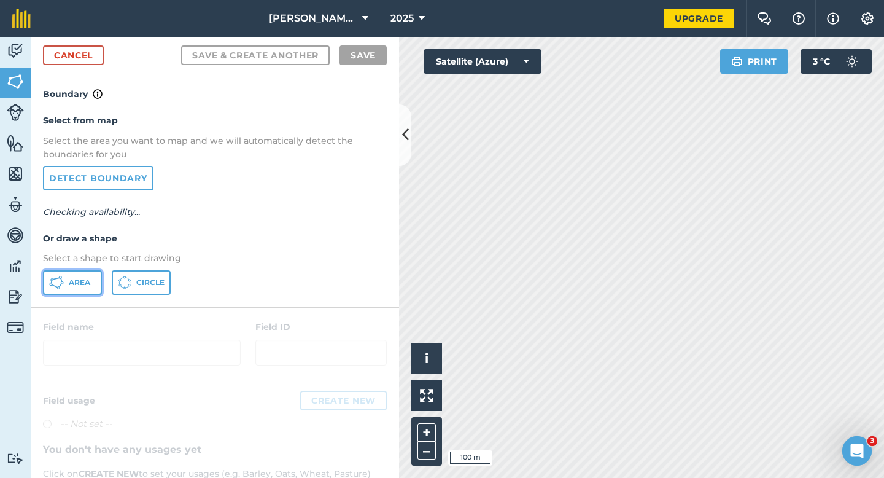
click at [75, 278] on span "Area" at bounding box center [79, 283] width 21 height 10
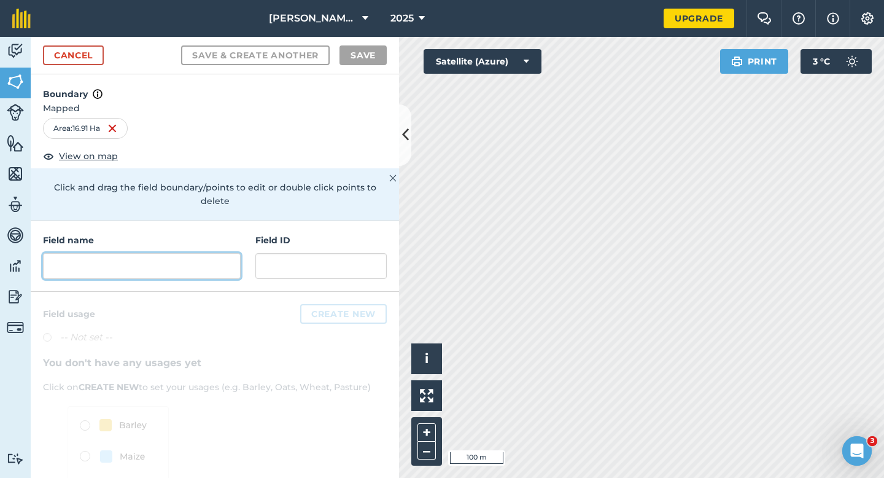
click at [199, 259] on input "text" at bounding box center [142, 266] width 198 height 26
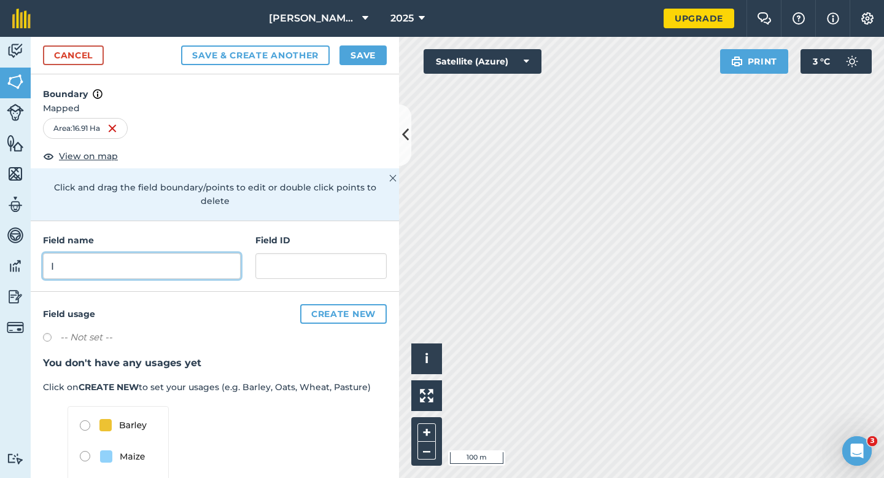
type input "I"
click at [356, 60] on button "Save" at bounding box center [363, 55] width 47 height 20
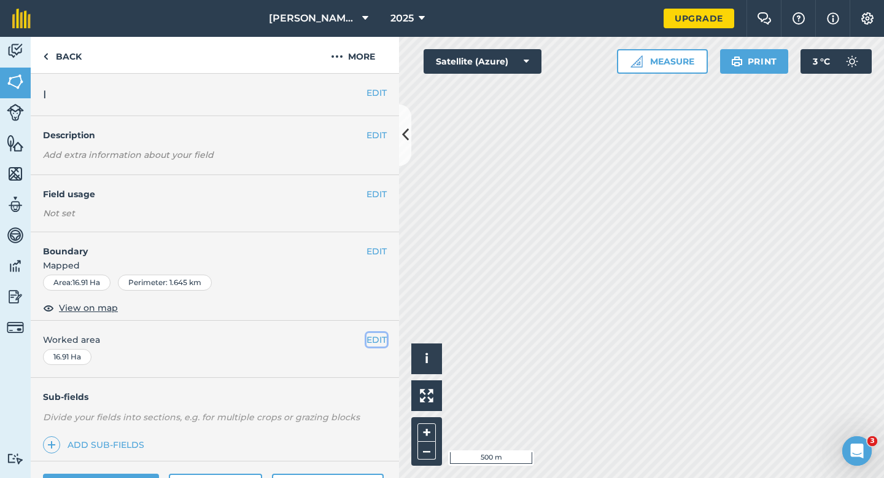
click at [374, 344] on button "EDIT" at bounding box center [377, 340] width 20 height 14
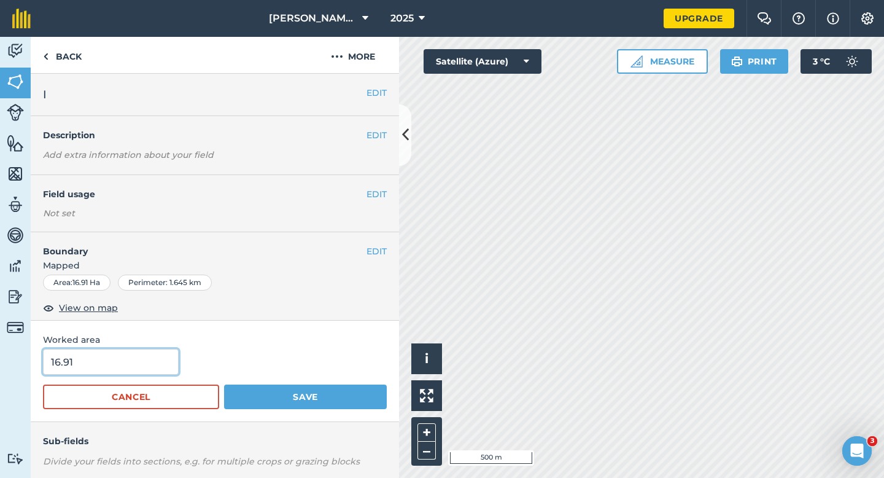
click at [155, 354] on input "16.91" at bounding box center [111, 362] width 136 height 26
type input "17"
click at [224, 384] on button "Save" at bounding box center [305, 396] width 163 height 25
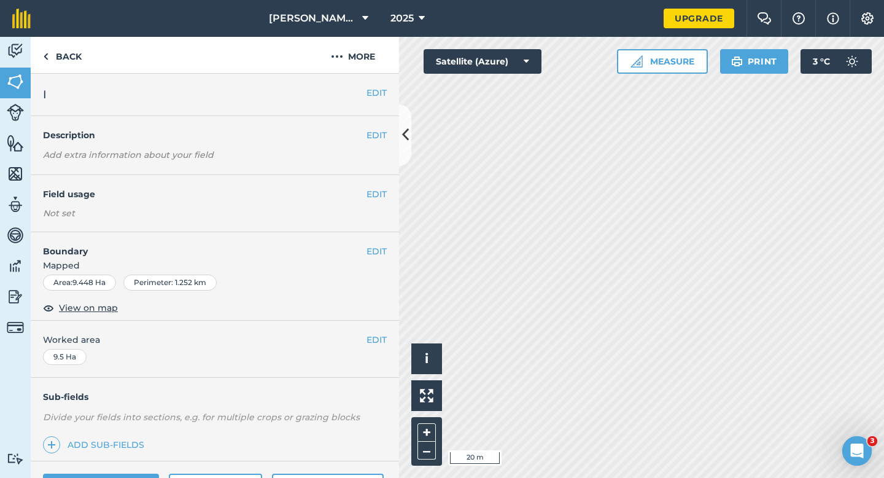
click at [362, 243] on h4 "Boundary" at bounding box center [199, 245] width 336 height 26
click at [373, 243] on div "EDIT Boundary Mapped Area : 9.448 Ha Perimeter : 1.252 km View on map" at bounding box center [215, 276] width 368 height 88
click at [376, 252] on button "EDIT" at bounding box center [377, 251] width 20 height 14
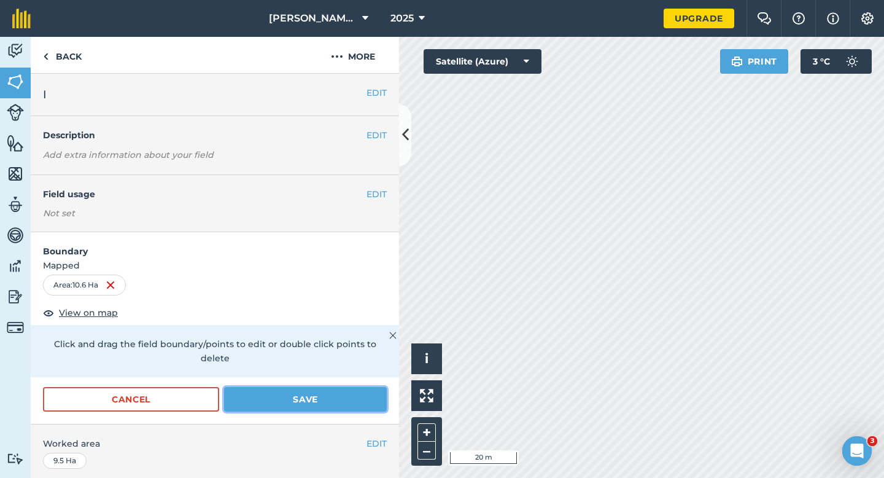
click at [321, 387] on button "Save" at bounding box center [305, 399] width 163 height 25
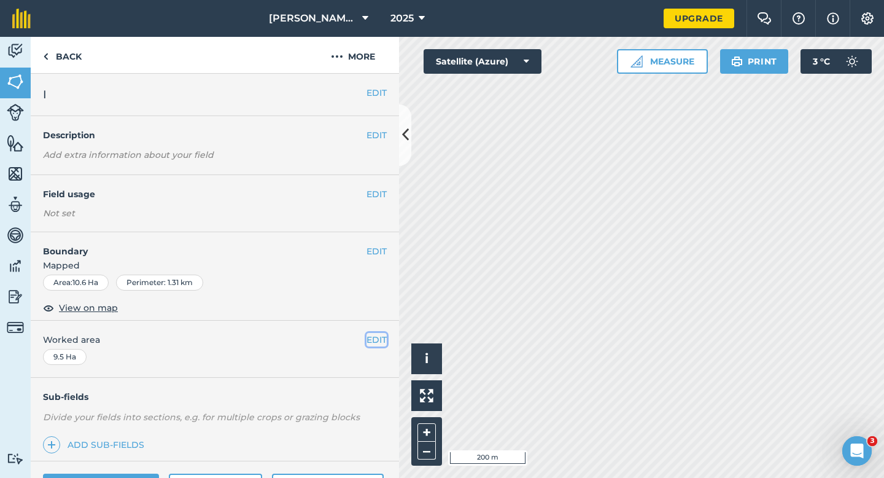
click at [377, 337] on button "EDIT" at bounding box center [377, 340] width 20 height 14
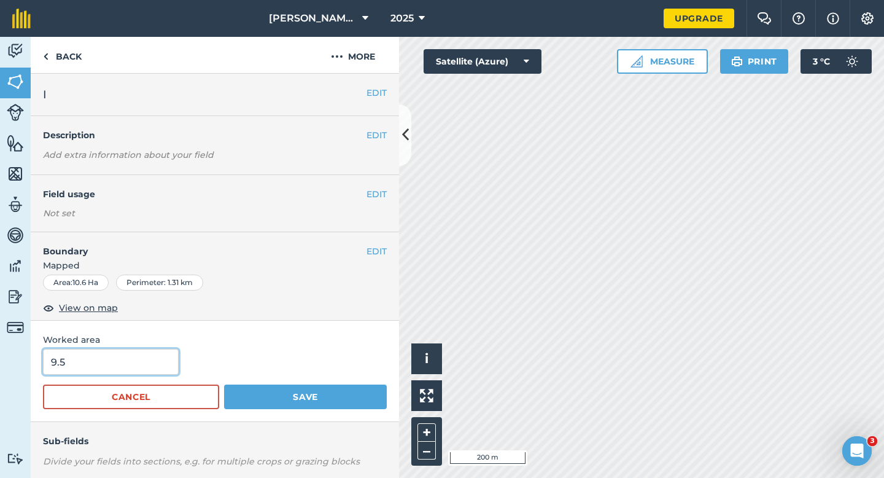
click at [143, 359] on input "9.5" at bounding box center [111, 362] width 136 height 26
type input "10.6"
click at [224, 384] on button "Save" at bounding box center [305, 396] width 163 height 25
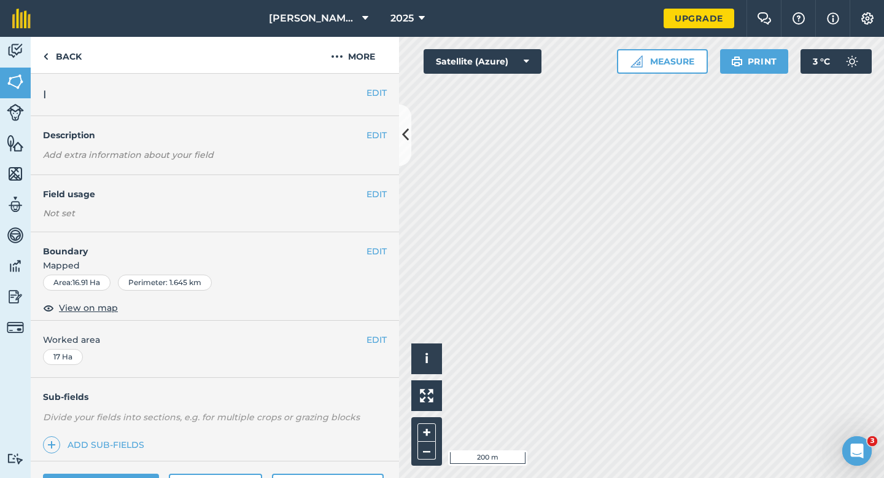
click at [370, 80] on div "EDIT I" at bounding box center [215, 95] width 368 height 42
click at [372, 87] on button "EDIT" at bounding box center [377, 93] width 20 height 14
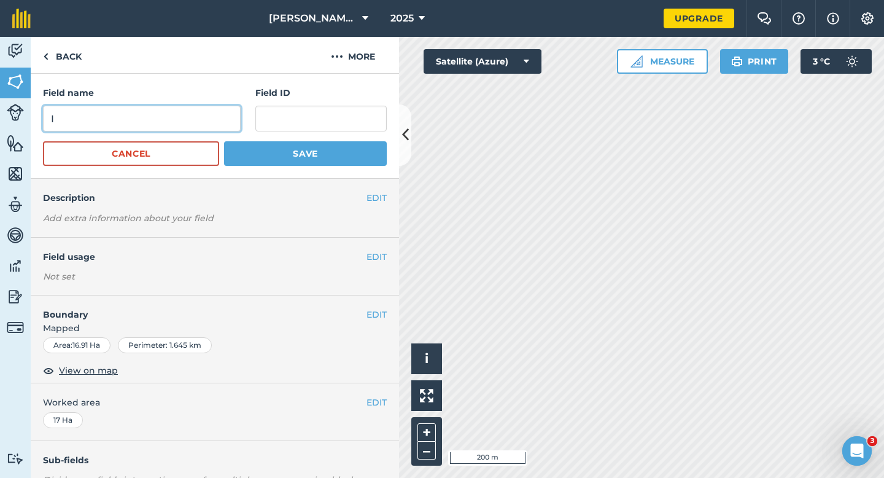
click at [201, 109] on input "I" at bounding box center [142, 119] width 198 height 26
type input "J"
click at [224, 141] on button "Save" at bounding box center [305, 153] width 163 height 25
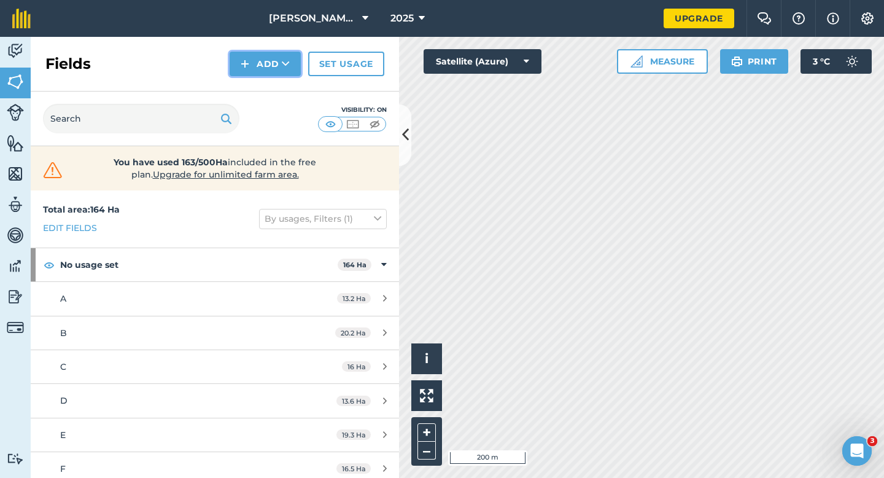
click at [255, 68] on button "Add" at bounding box center [265, 64] width 71 height 25
click at [259, 87] on link "Draw" at bounding box center [266, 91] width 68 height 27
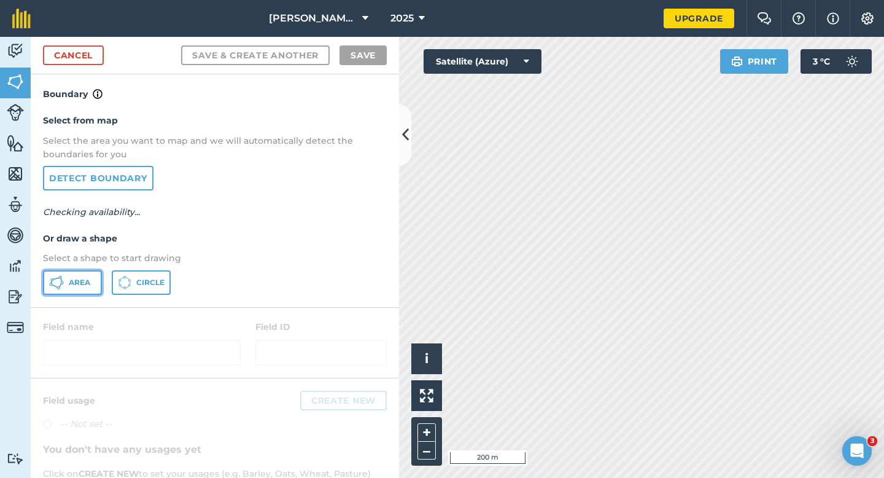
click at [97, 271] on button "Area" at bounding box center [72, 282] width 59 height 25
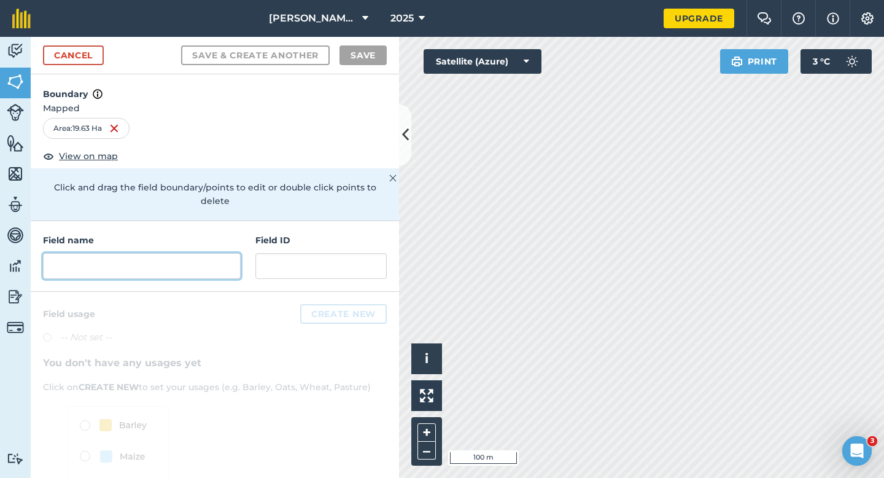
click at [175, 253] on input "text" at bounding box center [142, 266] width 198 height 26
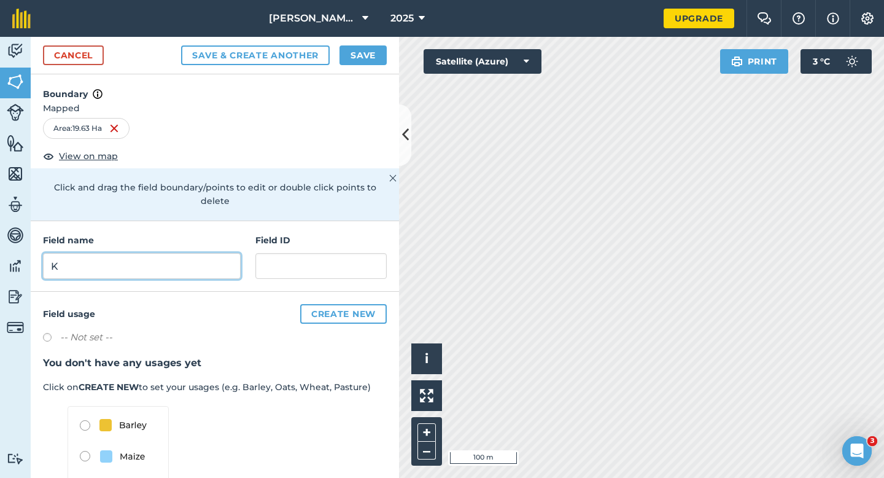
type input "K"
click at [364, 48] on button "Save" at bounding box center [363, 55] width 47 height 20
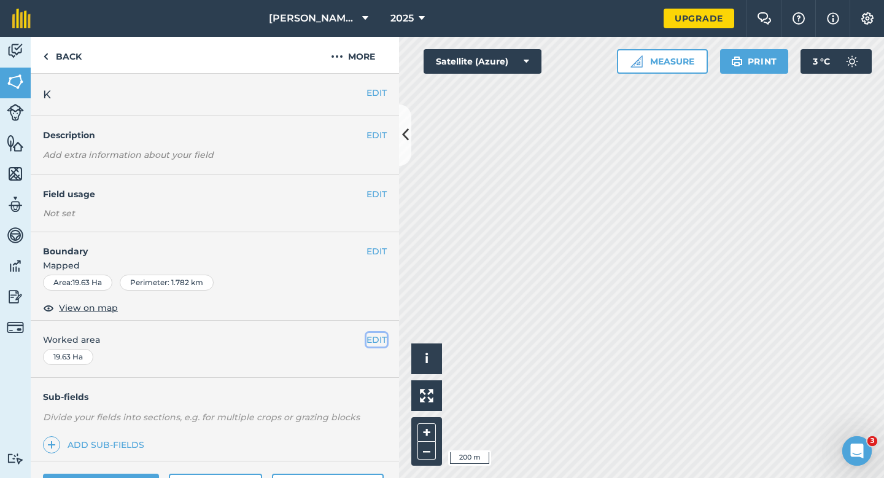
click at [370, 338] on button "EDIT" at bounding box center [377, 340] width 20 height 14
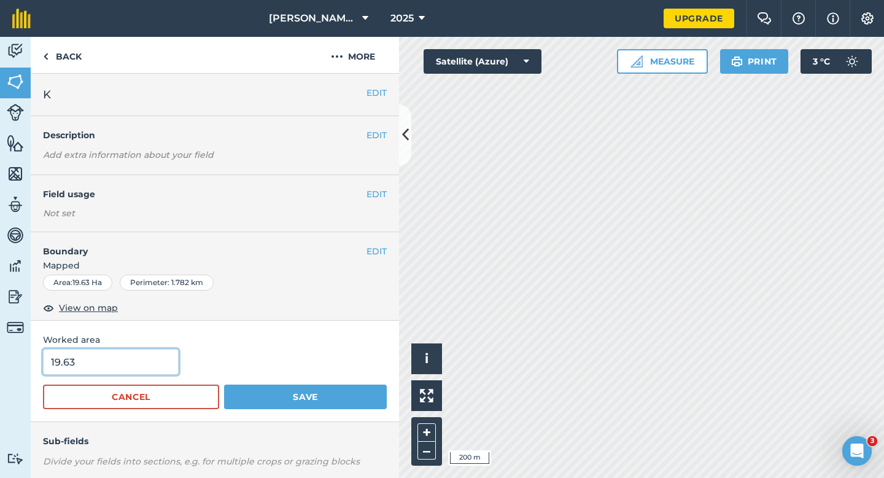
click at [128, 368] on input "19.63" at bounding box center [111, 362] width 136 height 26
type input "19.6"
click at [224, 384] on button "Save" at bounding box center [305, 396] width 163 height 25
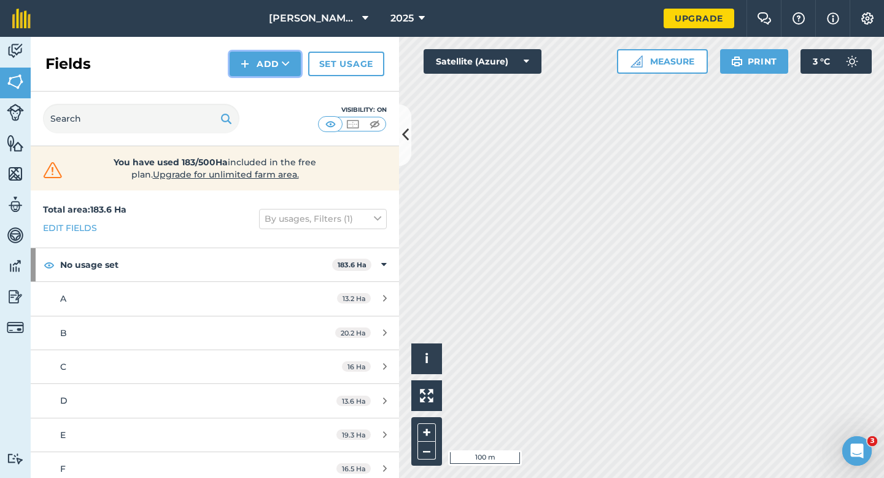
click at [265, 61] on button "Add" at bounding box center [265, 64] width 71 height 25
click at [265, 90] on link "Draw" at bounding box center [266, 91] width 68 height 27
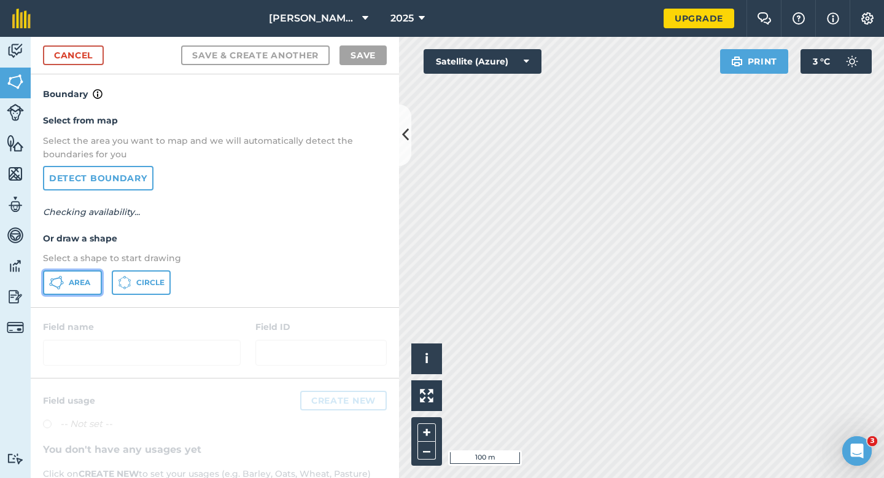
click at [84, 287] on button "Area" at bounding box center [72, 282] width 59 height 25
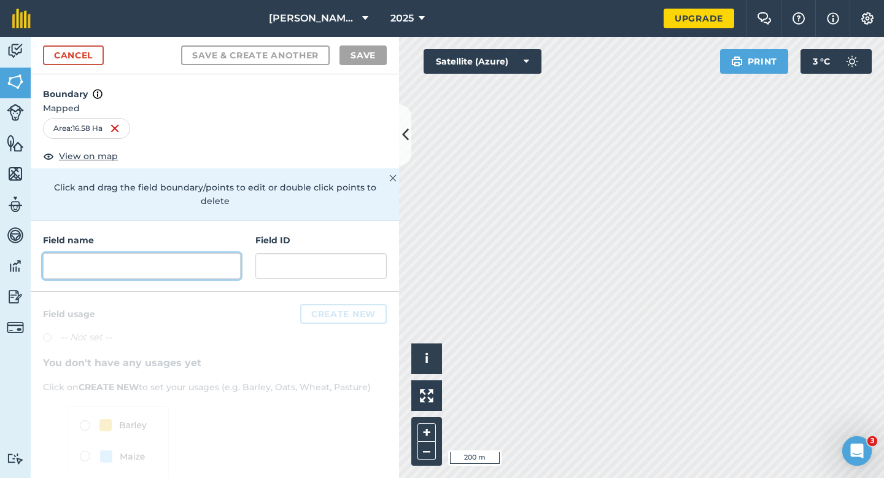
click at [217, 259] on input "text" at bounding box center [142, 266] width 198 height 26
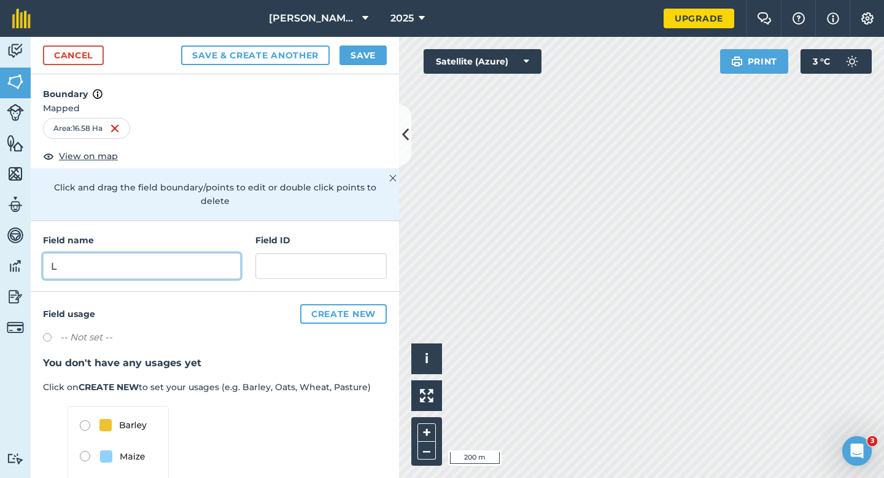
type input "L"
click at [367, 65] on div "Cancel Save & Create Another Save" at bounding box center [215, 55] width 368 height 37
click at [353, 58] on button "Save" at bounding box center [363, 55] width 47 height 20
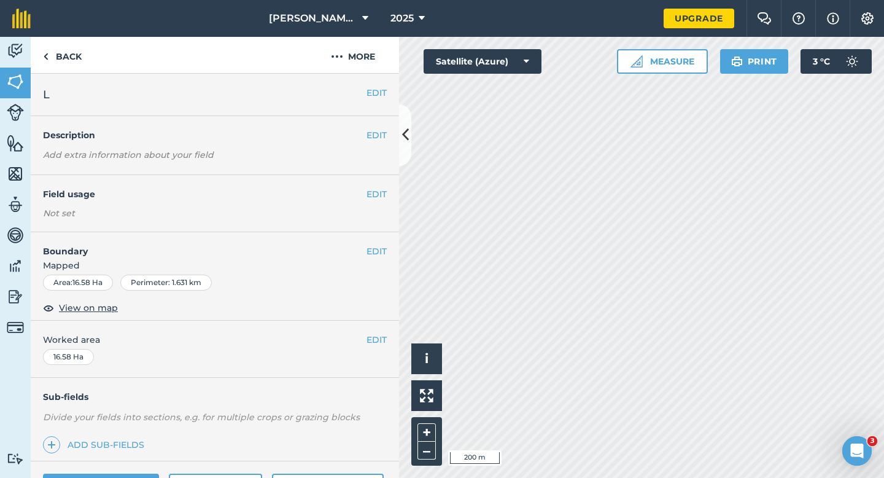
click at [375, 346] on div "EDIT Worked area 16.58 Ha" at bounding box center [215, 349] width 368 height 57
click at [374, 344] on button "EDIT" at bounding box center [377, 340] width 20 height 14
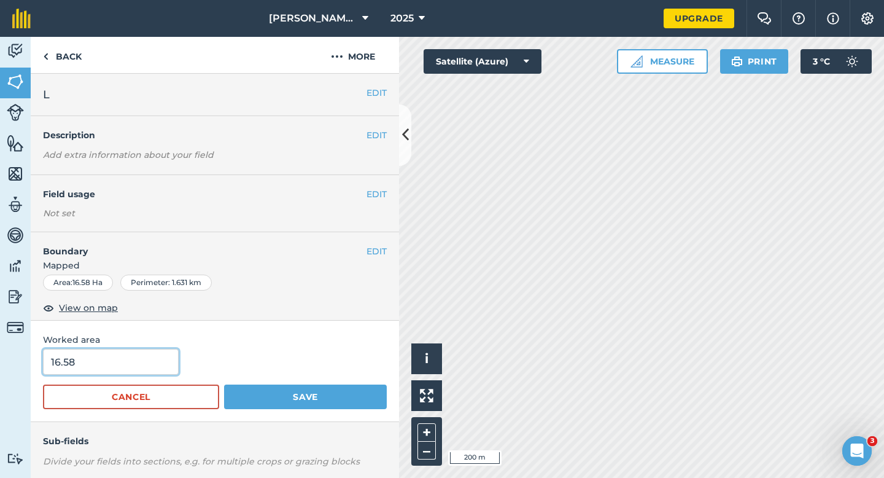
click at [120, 367] on input "16.58" at bounding box center [111, 362] width 136 height 26
type input "16.6"
click at [224, 384] on button "Save" at bounding box center [305, 396] width 163 height 25
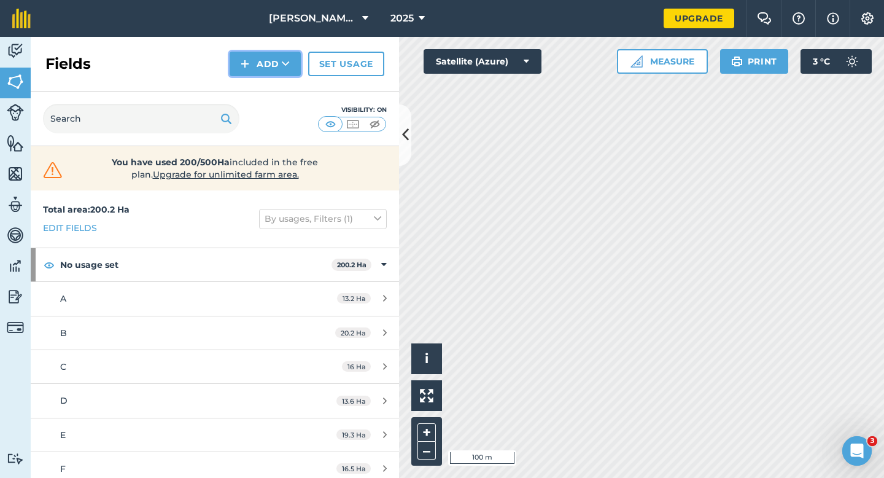
click at [276, 63] on button "Add" at bounding box center [265, 64] width 71 height 25
click at [276, 78] on link "Draw" at bounding box center [266, 91] width 68 height 27
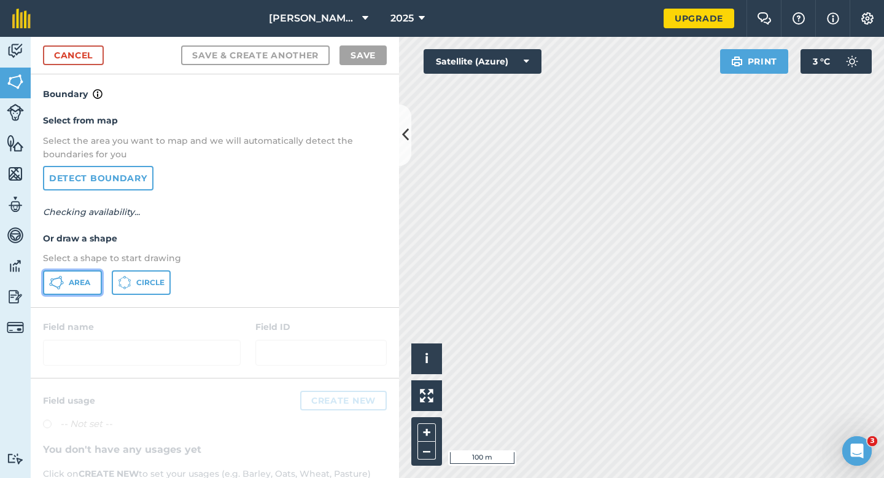
click at [100, 273] on button "Area" at bounding box center [72, 282] width 59 height 25
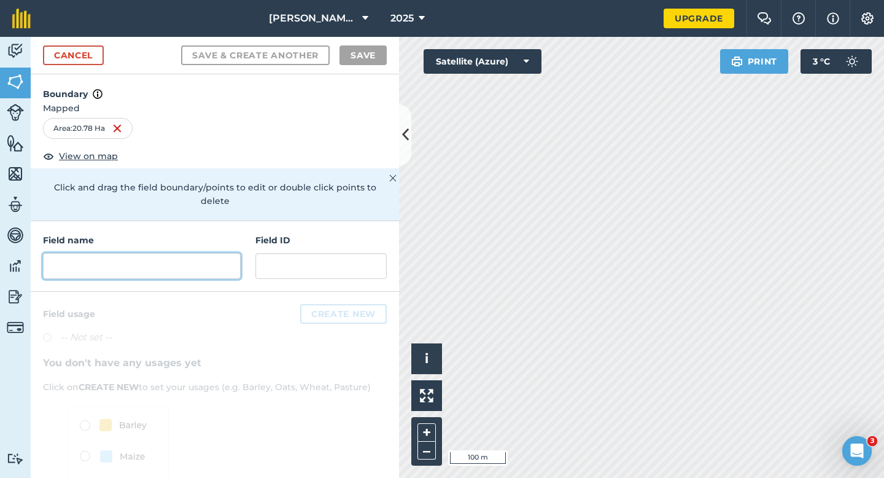
click at [206, 255] on input "text" at bounding box center [142, 266] width 198 height 26
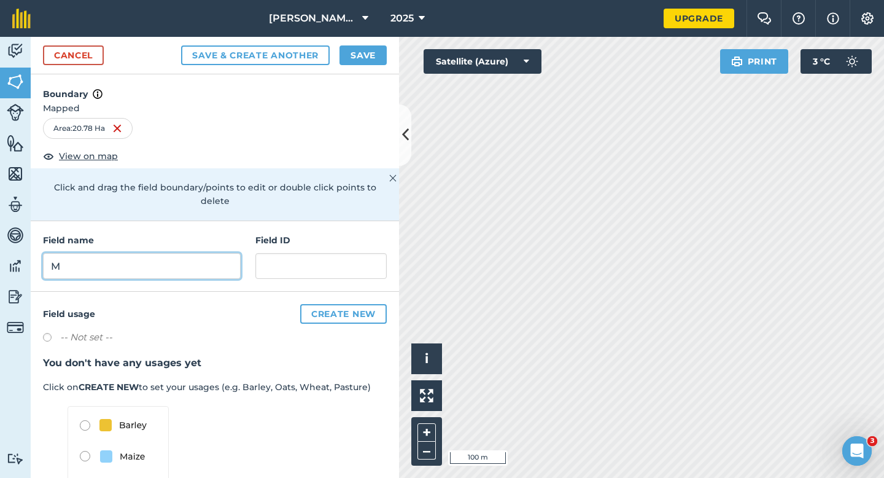
type input "M"
click at [357, 42] on div "Cancel Save & Create Another Save" at bounding box center [215, 55] width 368 height 37
click at [357, 52] on button "Save" at bounding box center [363, 55] width 47 height 20
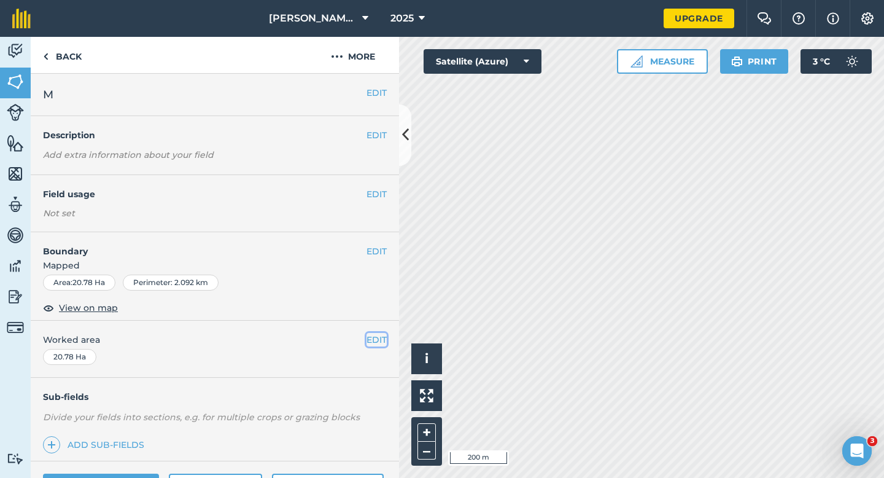
click at [381, 335] on button "EDIT" at bounding box center [377, 340] width 20 height 14
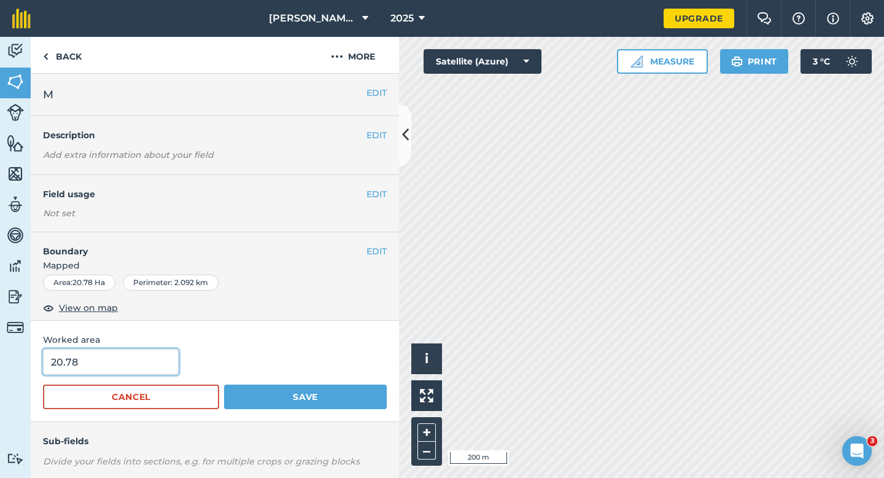
click at [114, 360] on input "20.78" at bounding box center [111, 362] width 136 height 26
type input "20.8"
click at [224, 384] on button "Save" at bounding box center [305, 396] width 163 height 25
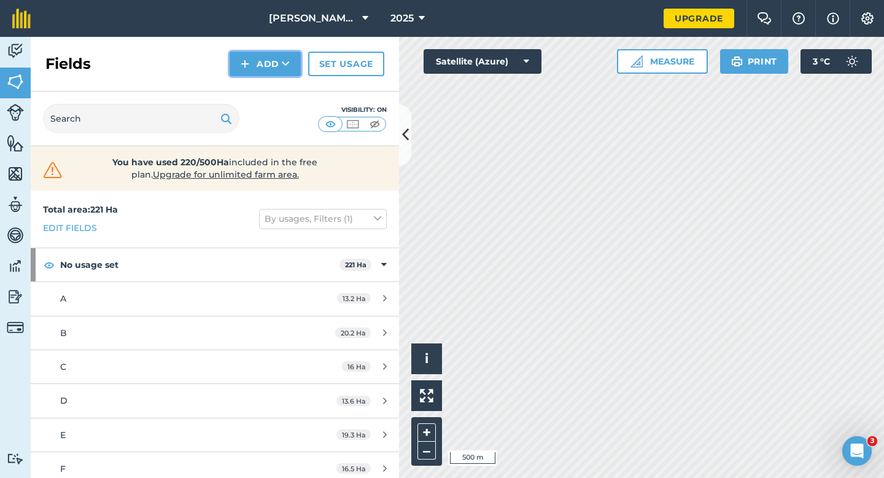
click at [262, 71] on button "Add" at bounding box center [265, 64] width 71 height 25
click at [262, 82] on link "Draw" at bounding box center [266, 91] width 68 height 27
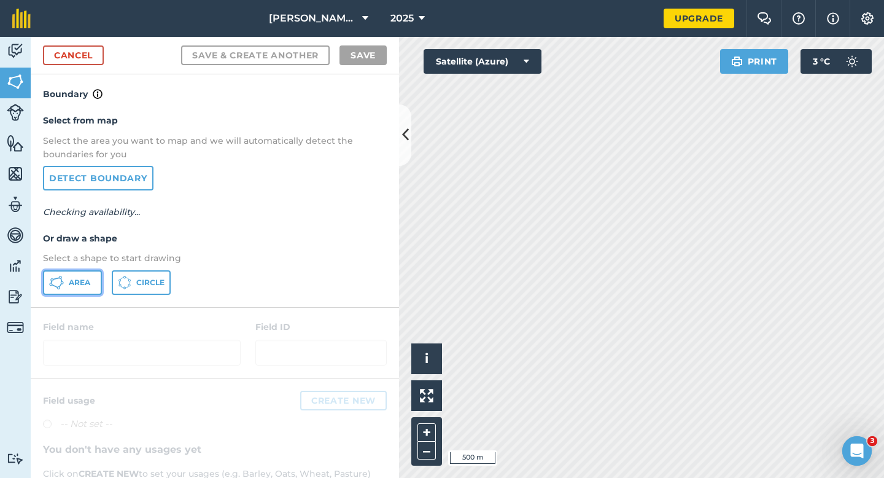
click at [67, 271] on button "Area" at bounding box center [72, 282] width 59 height 25
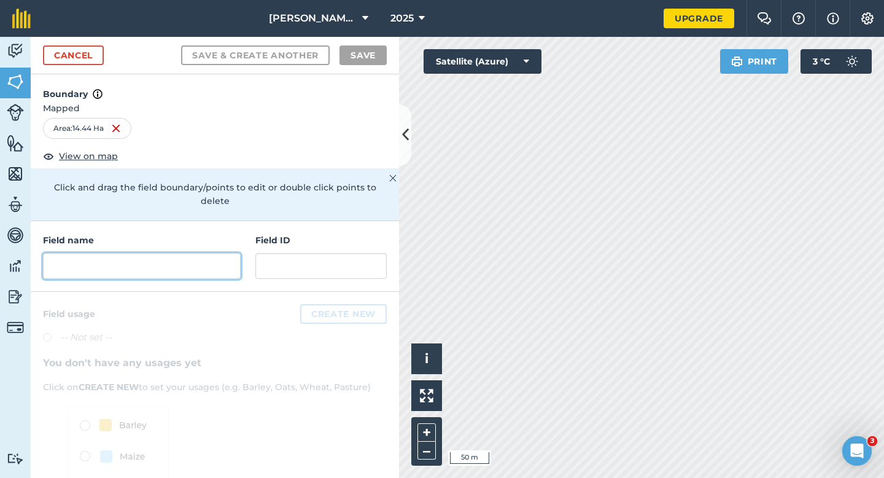
click at [197, 253] on input "text" at bounding box center [142, 266] width 198 height 26
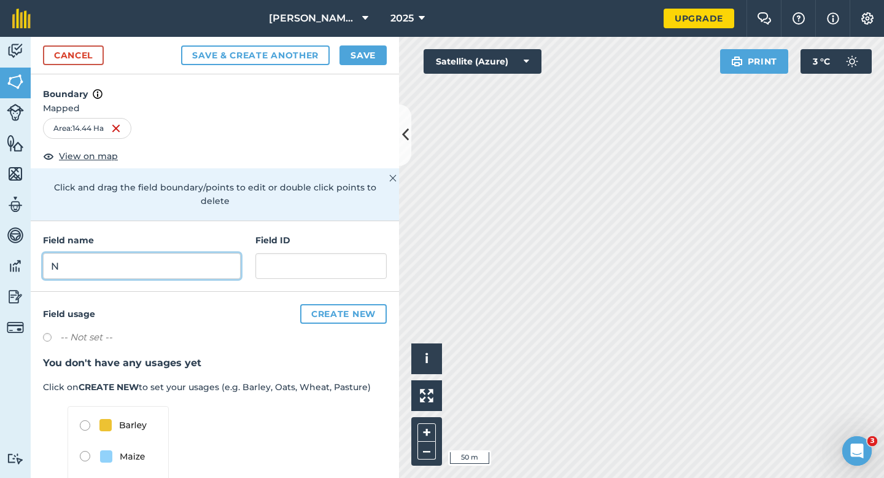
type input "N"
click at [354, 64] on button "Save" at bounding box center [363, 55] width 47 height 20
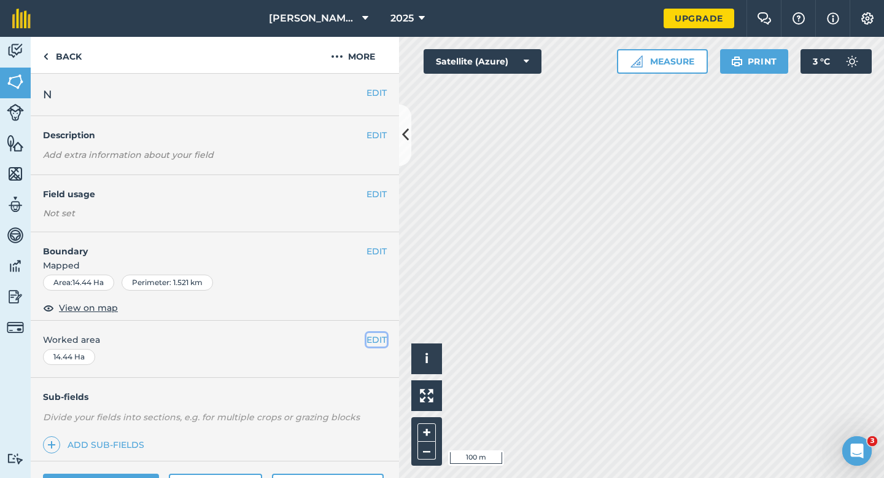
click at [378, 339] on button "EDIT" at bounding box center [377, 340] width 20 height 14
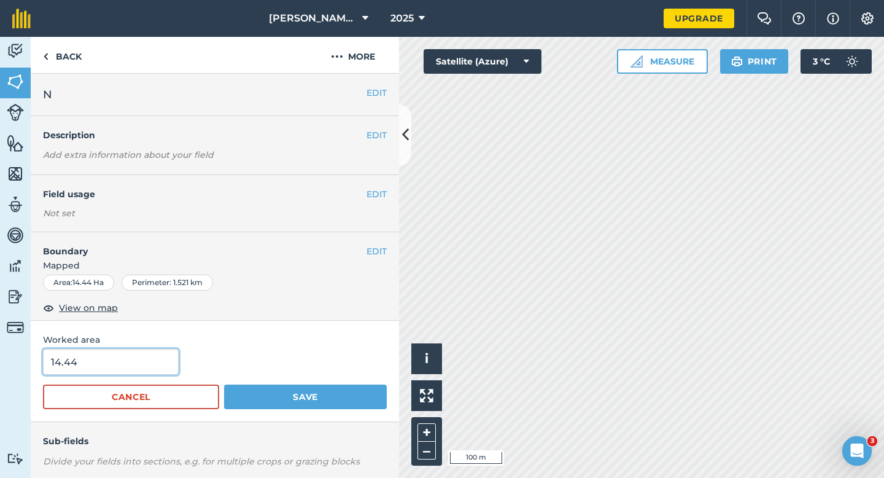
click at [120, 365] on input "14.44" at bounding box center [111, 362] width 136 height 26
type input "14.44"
click at [224, 384] on button "Save" at bounding box center [305, 396] width 163 height 25
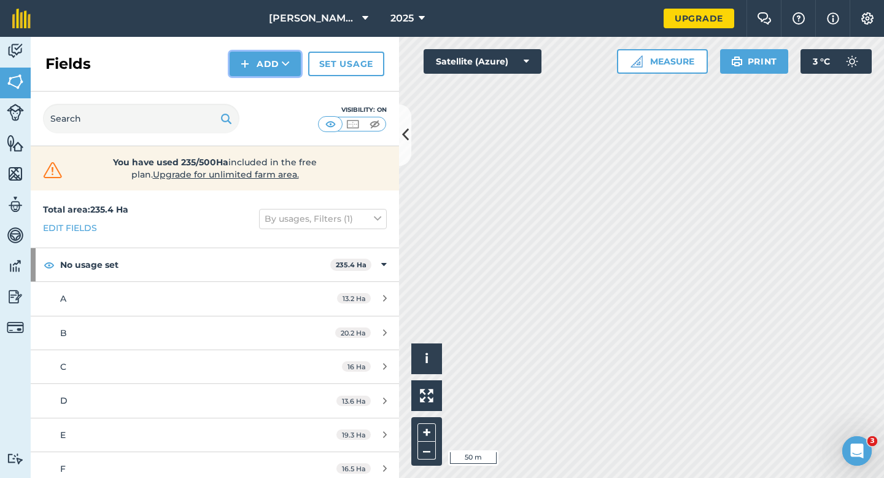
click at [249, 71] on img at bounding box center [245, 63] width 9 height 15
click at [251, 87] on link "Draw" at bounding box center [266, 91] width 68 height 27
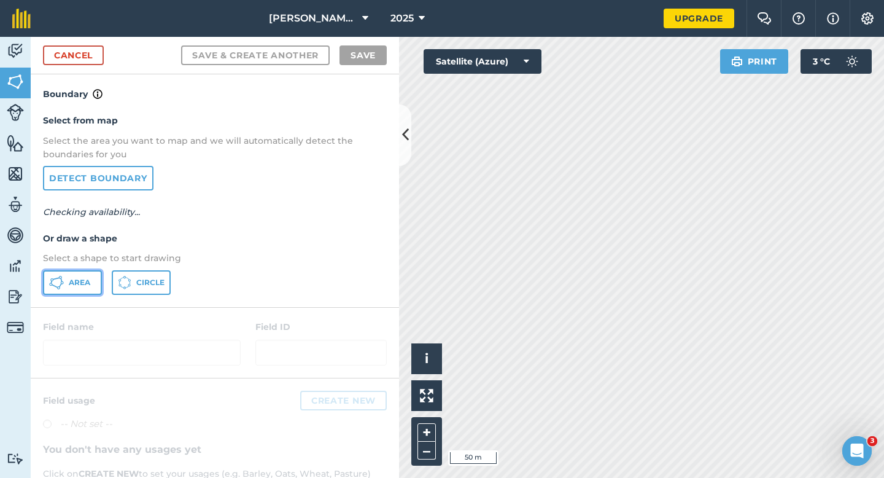
click at [80, 291] on button "Area" at bounding box center [72, 282] width 59 height 25
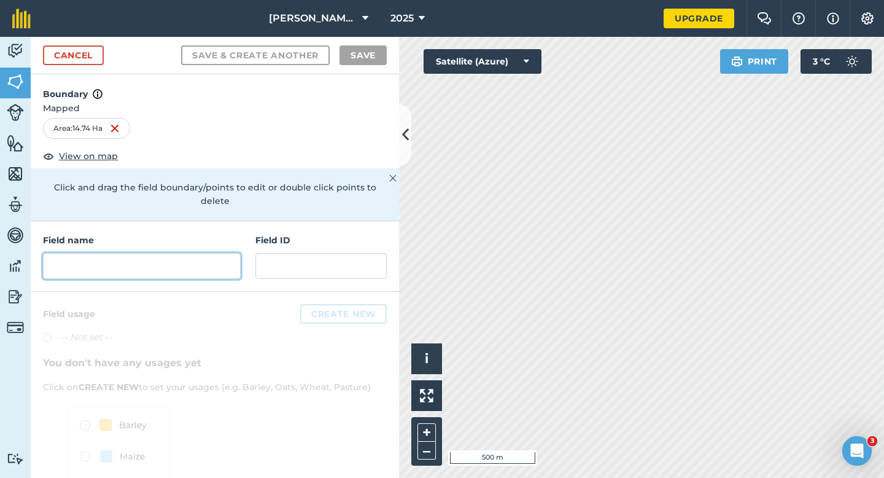
click at [155, 263] on input "text" at bounding box center [142, 266] width 198 height 26
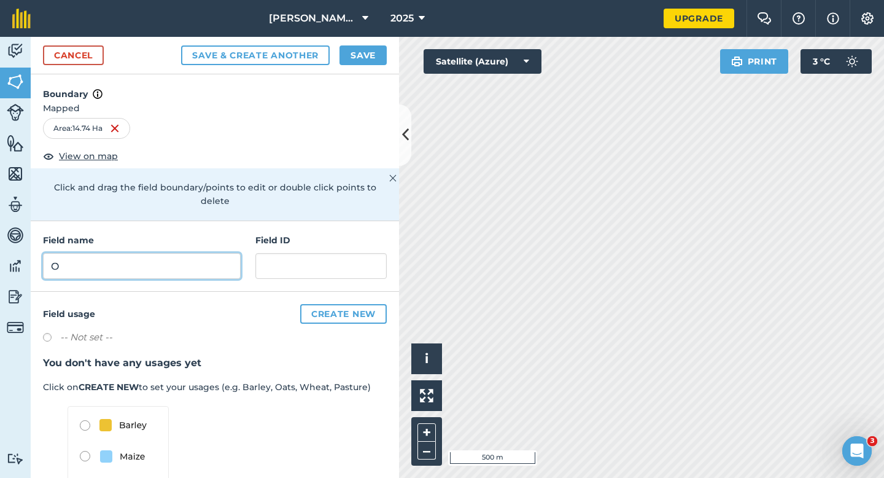
type input "O"
click at [364, 41] on div "Cancel Save & Create Another Save" at bounding box center [215, 55] width 368 height 37
click at [364, 56] on button "Save" at bounding box center [363, 55] width 47 height 20
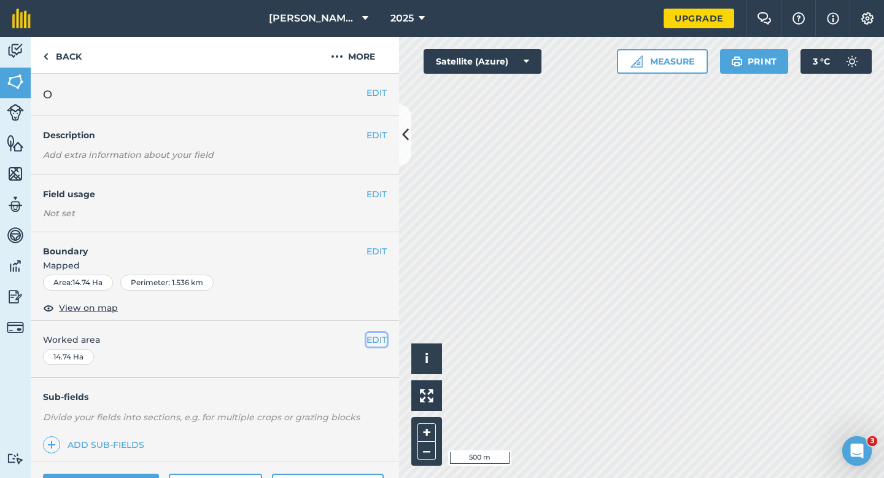
click at [377, 337] on button "EDIT" at bounding box center [377, 340] width 20 height 14
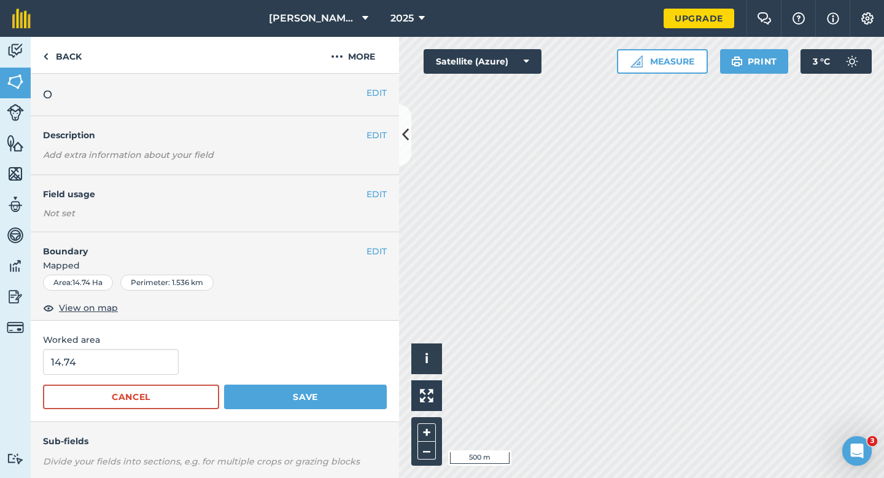
click at [123, 375] on form "14.74 Cancel Save" at bounding box center [215, 379] width 344 height 60
click at [123, 370] on input "14.74" at bounding box center [111, 362] width 136 height 26
type input "14.7"
click at [224, 384] on button "Save" at bounding box center [305, 396] width 163 height 25
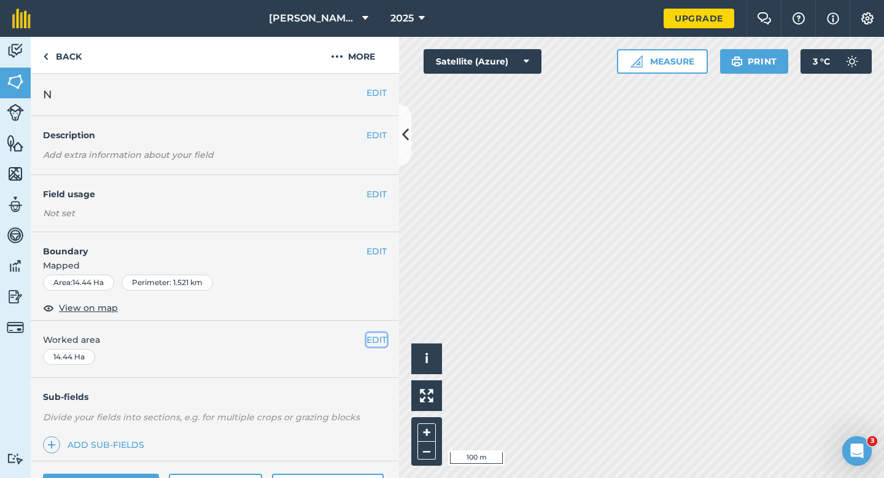
click at [373, 340] on button "EDIT" at bounding box center [377, 340] width 20 height 14
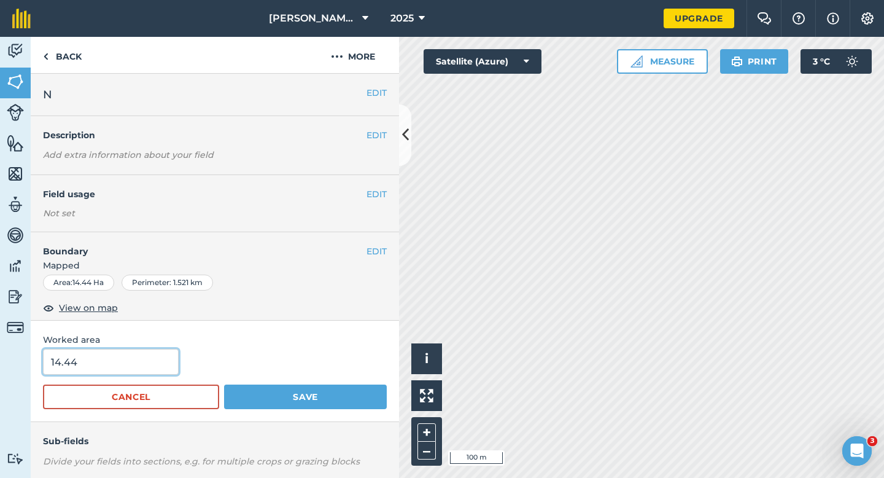
click at [142, 356] on input "14.44" at bounding box center [111, 362] width 136 height 26
click at [142, 359] on input "14.44" at bounding box center [111, 362] width 136 height 26
type input "14.4"
click at [224, 384] on button "Save" at bounding box center [305, 396] width 163 height 25
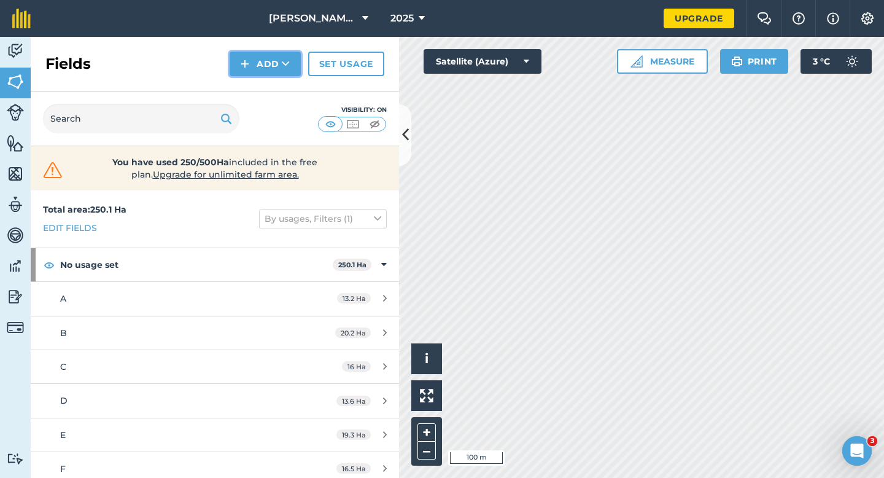
click at [257, 68] on button "Add" at bounding box center [265, 64] width 71 height 25
click at [257, 85] on link "Draw" at bounding box center [266, 91] width 68 height 27
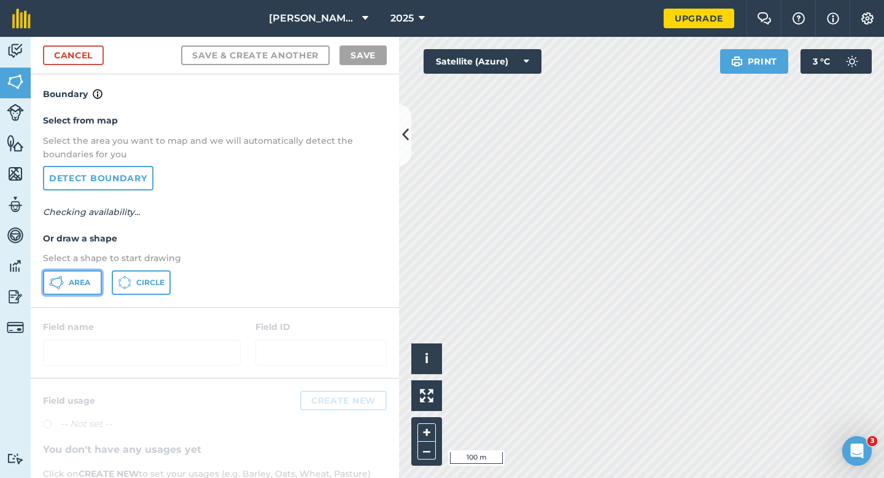
click at [91, 279] on button "Area" at bounding box center [72, 282] width 59 height 25
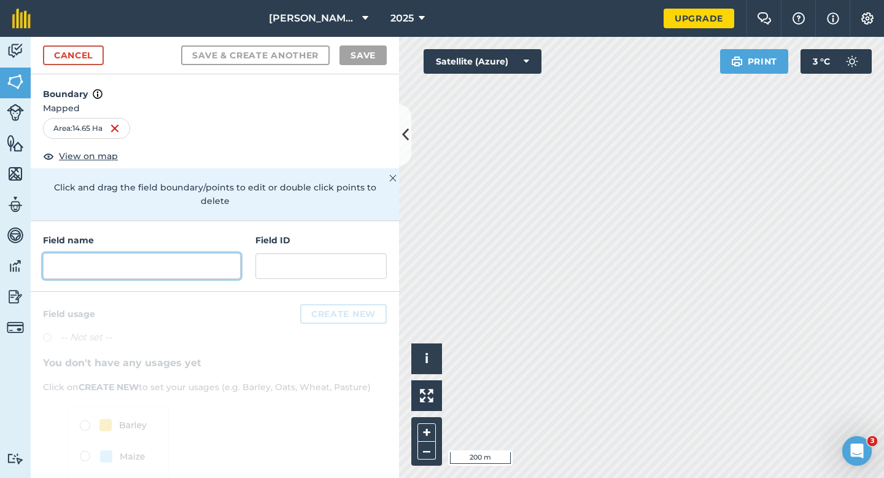
click at [191, 264] on input "text" at bounding box center [142, 266] width 198 height 26
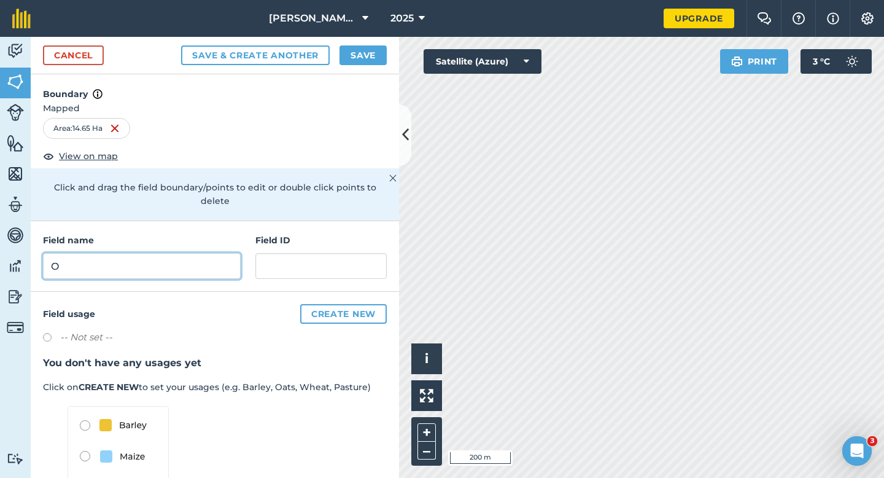
type input "O"
click at [354, 56] on button "Save" at bounding box center [363, 55] width 47 height 20
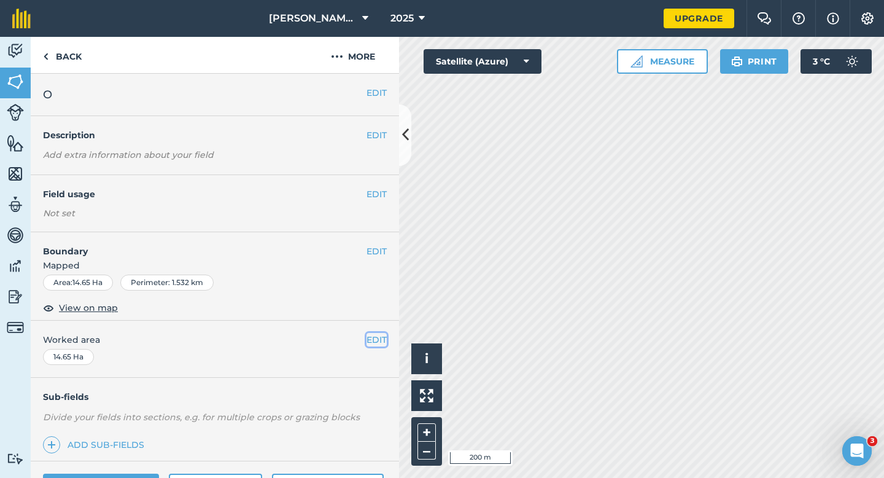
click at [373, 338] on button "EDIT" at bounding box center [377, 340] width 20 height 14
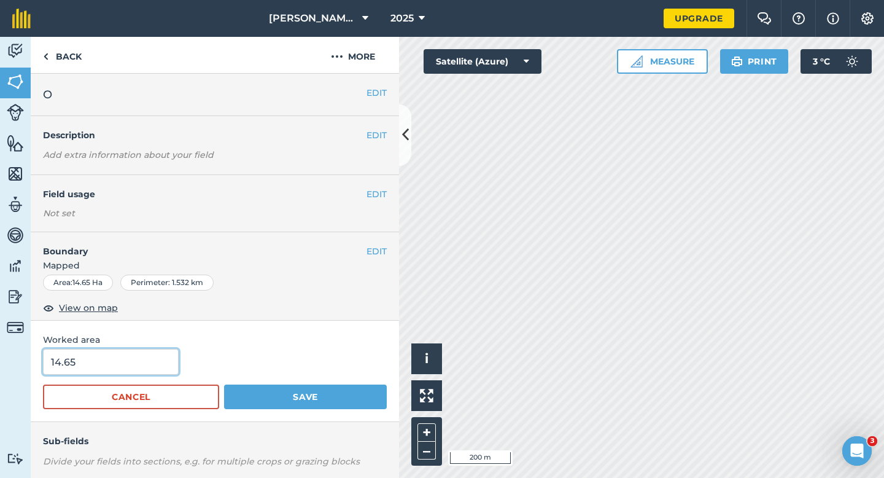
click at [131, 368] on input "14.65" at bounding box center [111, 362] width 136 height 26
type input "14.7"
click at [224, 384] on button "Save" at bounding box center [305, 396] width 163 height 25
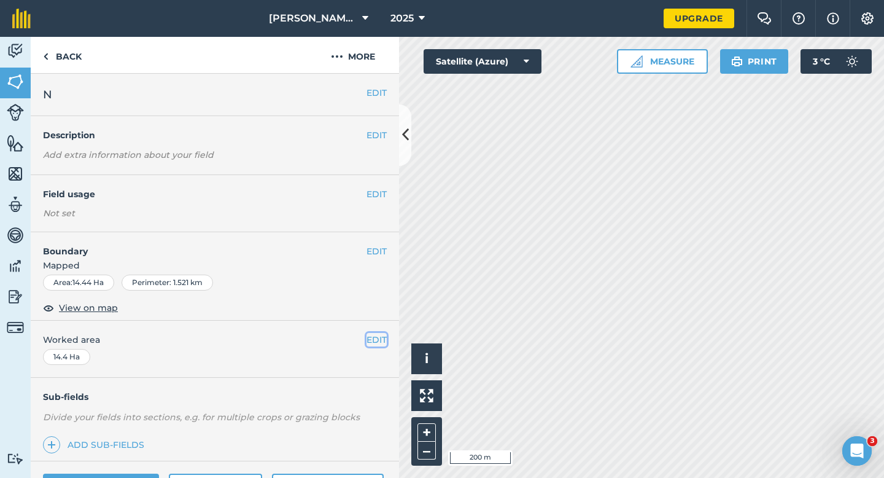
click at [375, 342] on button "EDIT" at bounding box center [377, 340] width 20 height 14
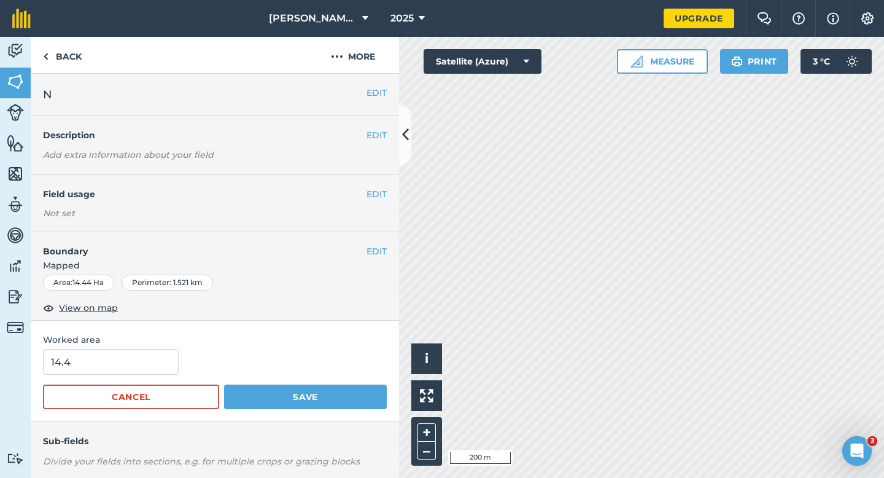
click at [174, 356] on div "14.4" at bounding box center [215, 362] width 344 height 26
click at [165, 360] on input "14.4" at bounding box center [111, 362] width 136 height 26
type input "14.7"
click at [224, 384] on button "Save" at bounding box center [305, 396] width 163 height 25
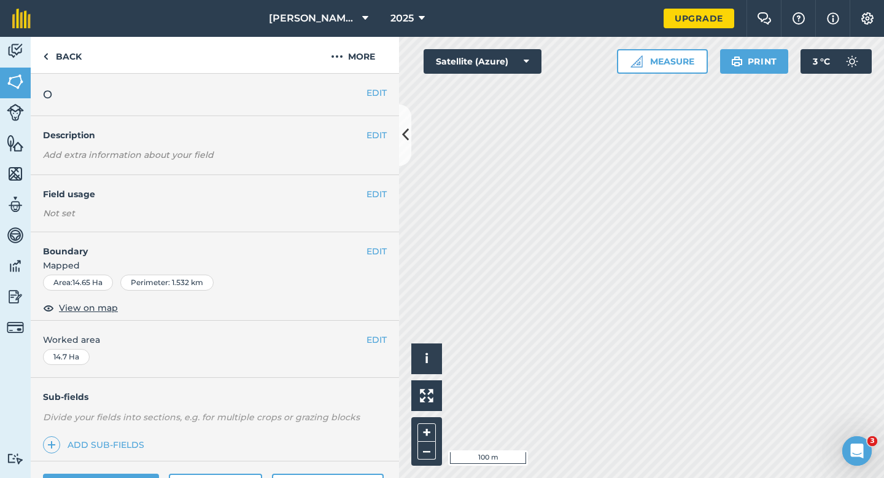
click at [381, 99] on div "EDIT O" at bounding box center [215, 95] width 368 height 42
click at [378, 91] on button "EDIT" at bounding box center [377, 93] width 20 height 14
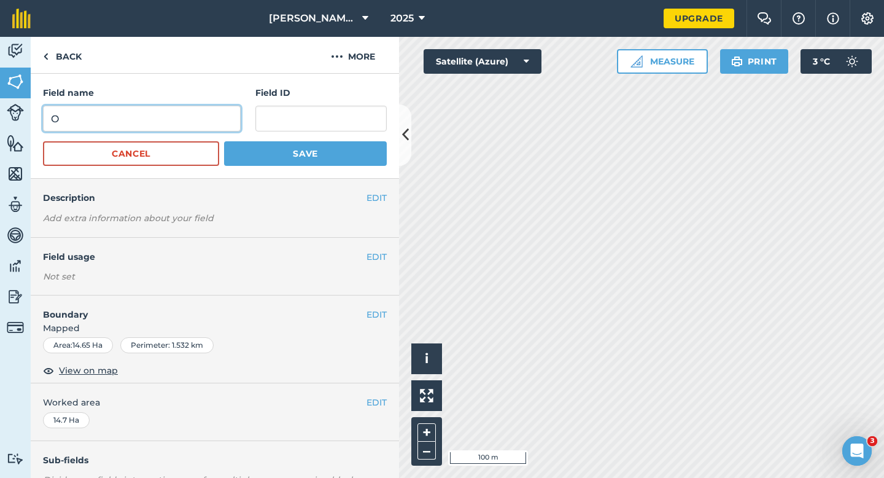
click at [193, 122] on input "O" at bounding box center [142, 119] width 198 height 26
type input "P"
click at [224, 141] on button "Save" at bounding box center [305, 153] width 163 height 25
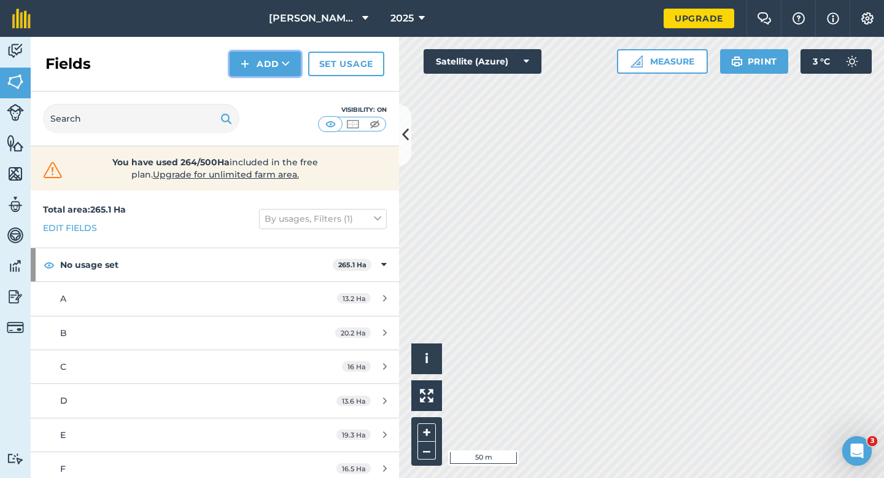
click at [257, 69] on button "Add" at bounding box center [265, 64] width 71 height 25
click at [257, 93] on link "Draw" at bounding box center [266, 91] width 68 height 27
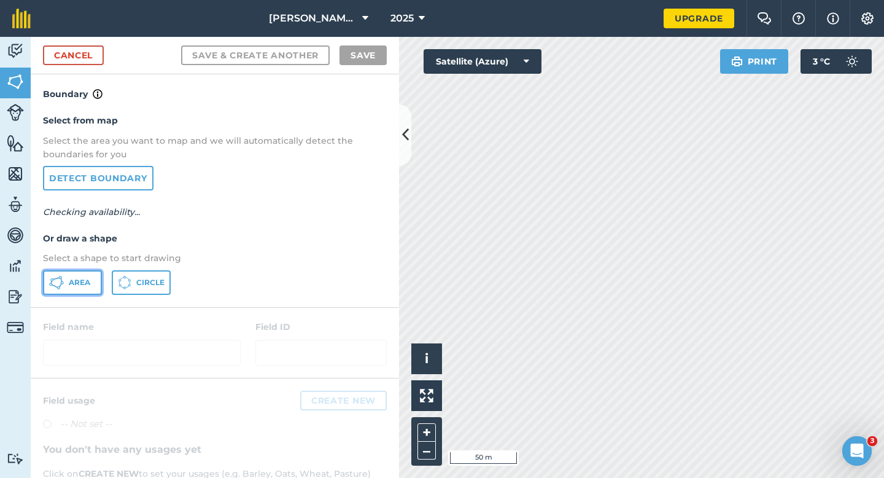
click at [80, 271] on button "Area" at bounding box center [72, 282] width 59 height 25
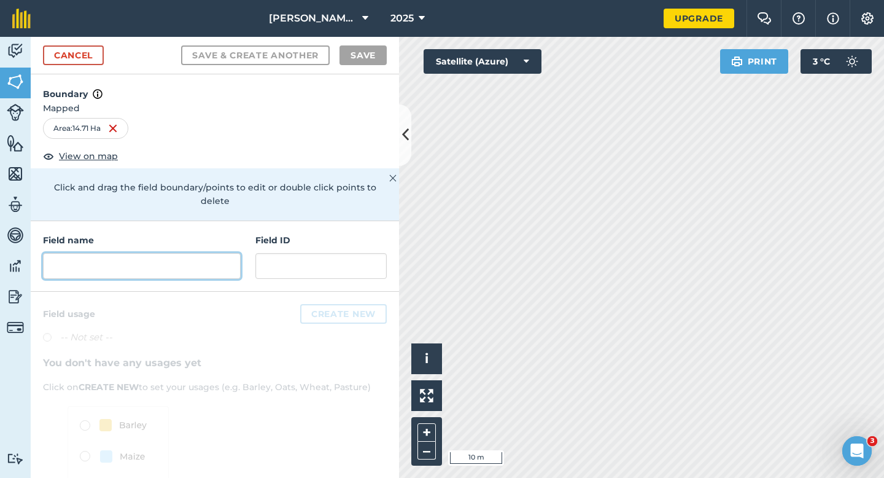
click at [206, 262] on input "text" at bounding box center [142, 266] width 198 height 26
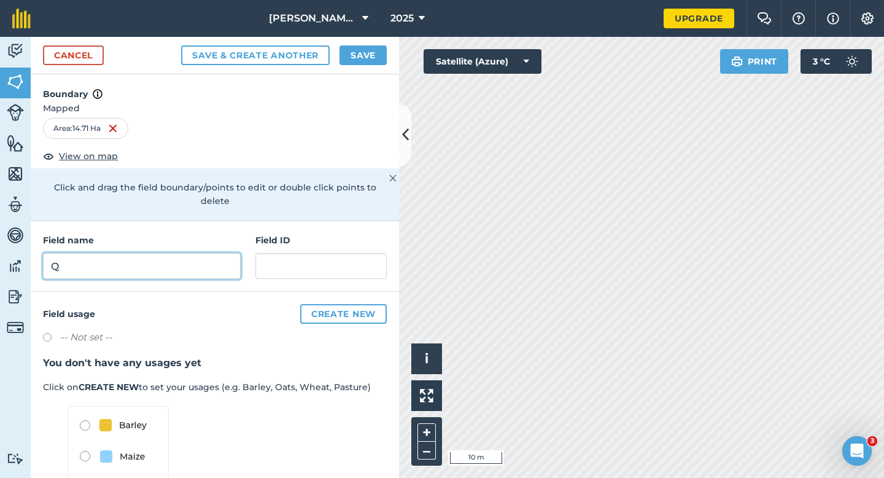
type input "Q"
click at [352, 55] on button "Save" at bounding box center [363, 55] width 47 height 20
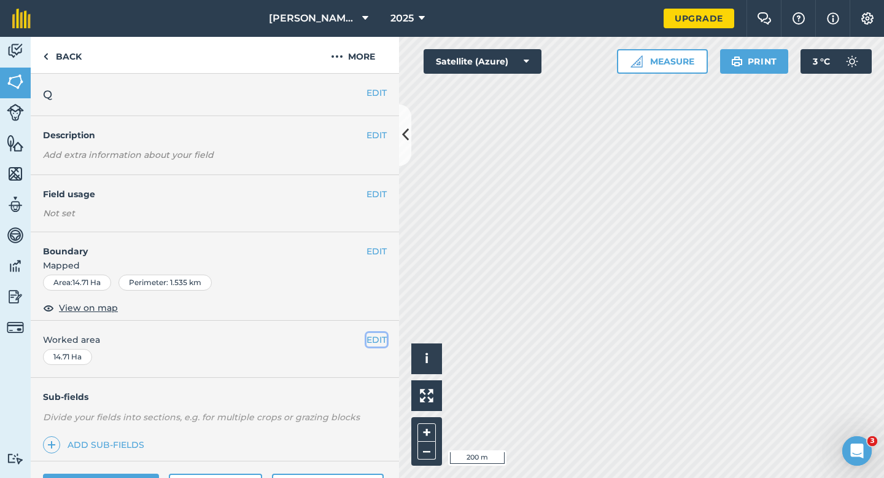
click at [371, 333] on button "EDIT" at bounding box center [377, 340] width 20 height 14
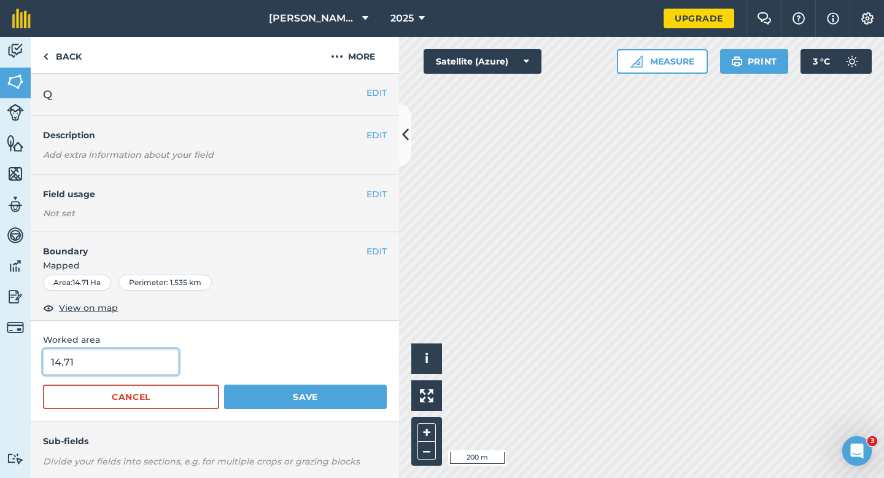
click at [130, 364] on input "14.71" at bounding box center [111, 362] width 136 height 26
type input "14.7"
click at [224, 384] on button "Save" at bounding box center [305, 396] width 163 height 25
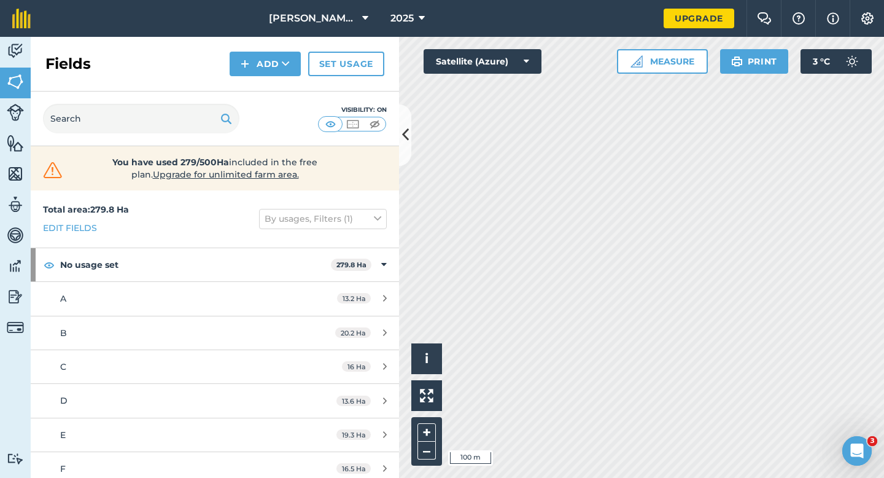
click at [368, 185] on div "Activity Fields Livestock Features Maps Team Vehicles Data Reporting Billing Tu…" at bounding box center [442, 257] width 884 height 441
click at [645, 66] on button "Measure" at bounding box center [662, 61] width 91 height 25
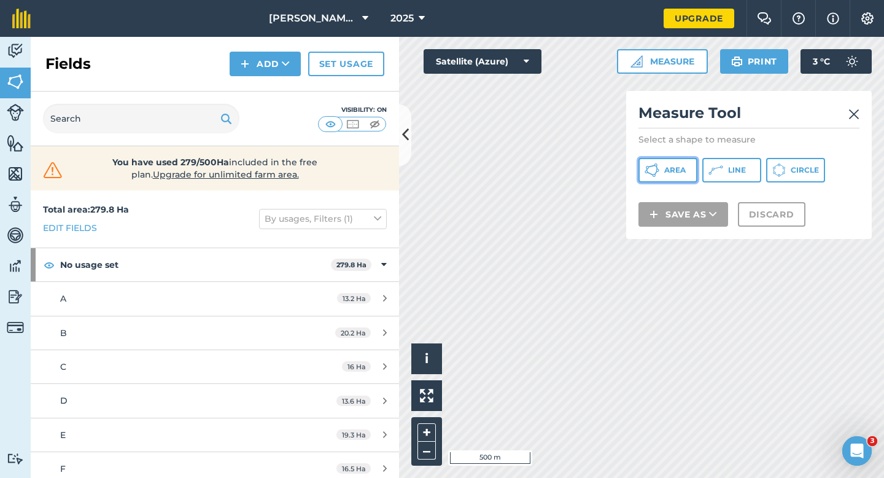
click at [662, 168] on button "Area" at bounding box center [668, 170] width 59 height 25
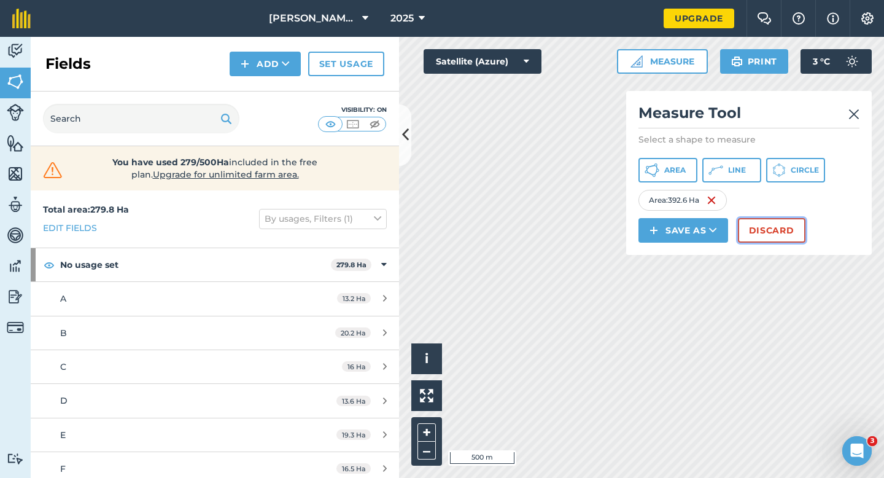
click at [754, 229] on button "Discard" at bounding box center [772, 230] width 68 height 25
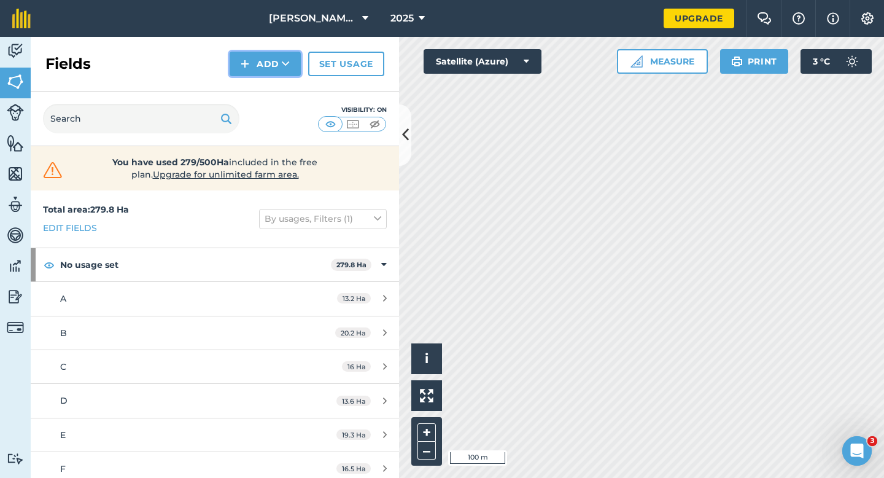
click at [258, 62] on button "Add" at bounding box center [265, 64] width 71 height 25
click at [260, 88] on link "Draw" at bounding box center [266, 91] width 68 height 27
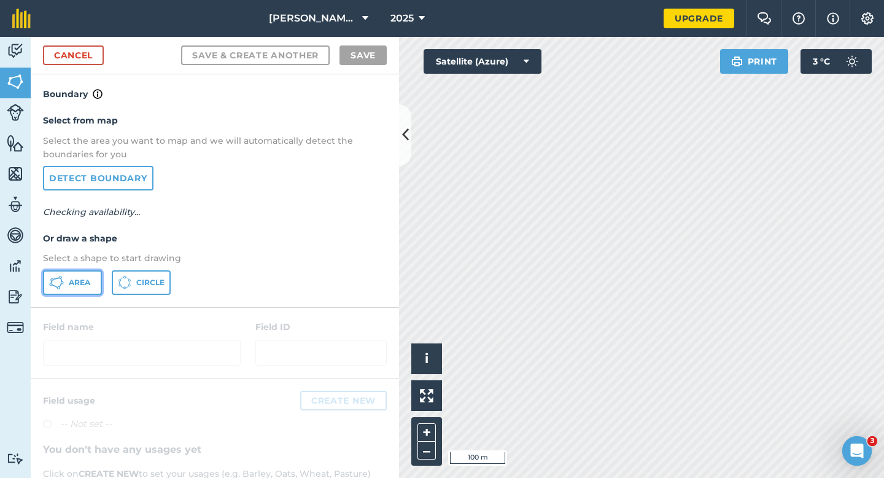
click at [80, 271] on button "Area" at bounding box center [72, 282] width 59 height 25
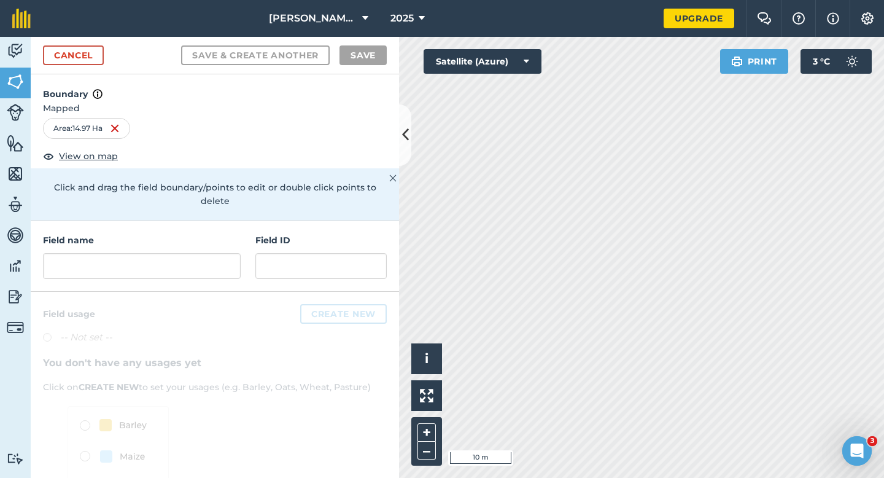
click at [242, 249] on div "Field name Field ID" at bounding box center [215, 256] width 368 height 71
click at [230, 253] on input "text" at bounding box center [142, 266] width 198 height 26
type input "r"
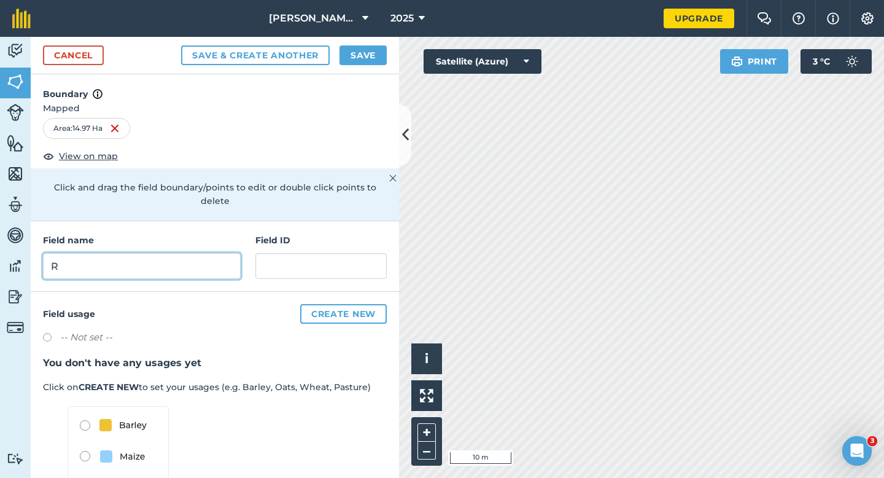
type input "R"
click at [370, 57] on button "Save" at bounding box center [363, 55] width 47 height 20
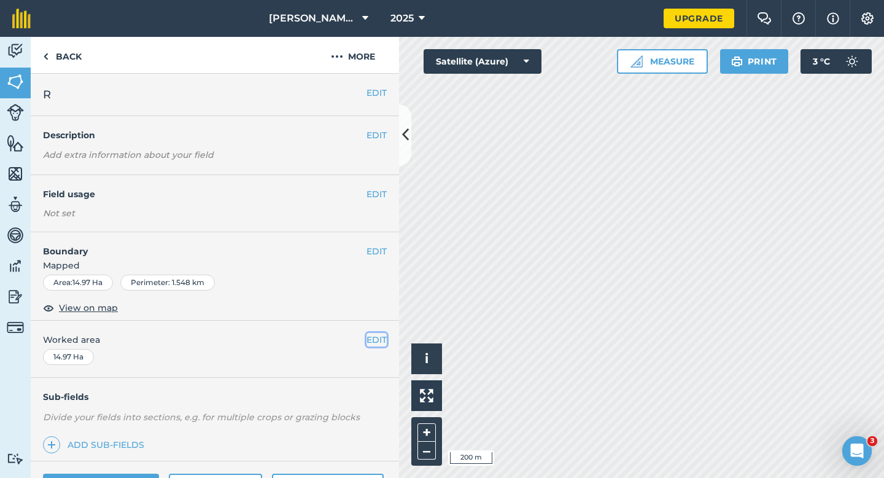
click at [383, 333] on button "EDIT" at bounding box center [377, 340] width 20 height 14
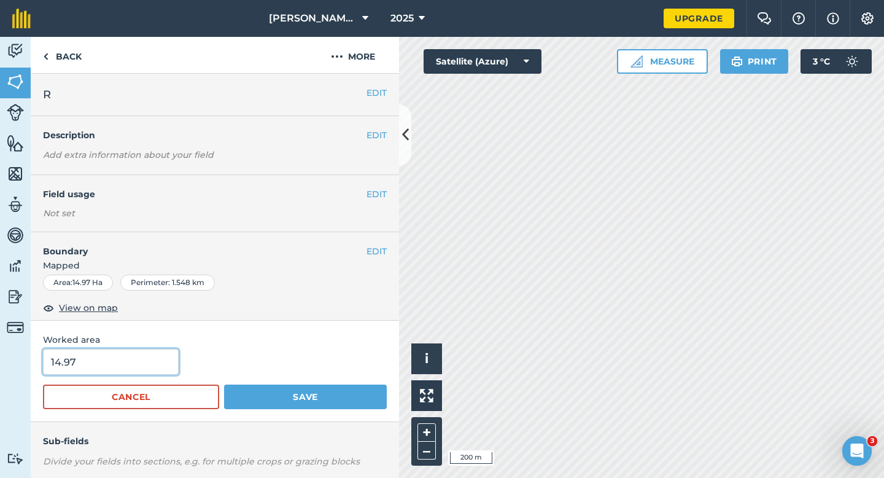
click at [128, 365] on input "14.97" at bounding box center [111, 362] width 136 height 26
type input "15"
click at [224, 384] on button "Save" at bounding box center [305, 396] width 163 height 25
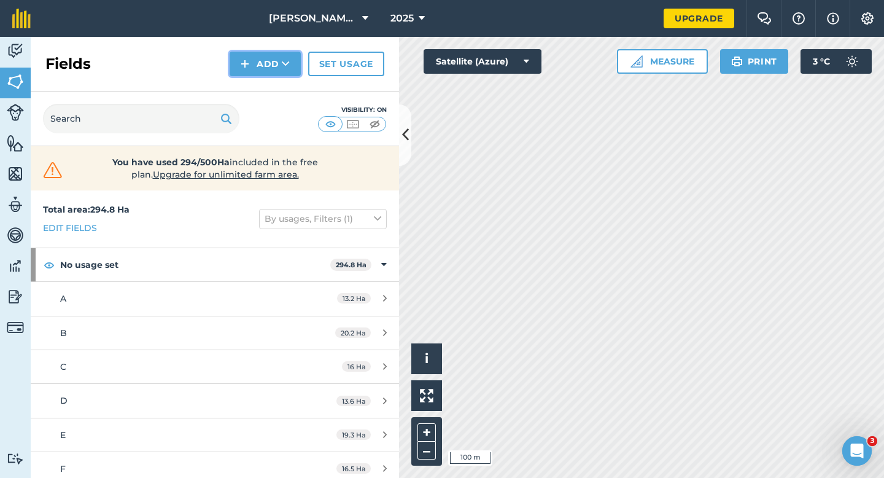
click at [263, 67] on button "Add" at bounding box center [265, 64] width 71 height 25
click at [263, 89] on link "Draw" at bounding box center [266, 91] width 68 height 27
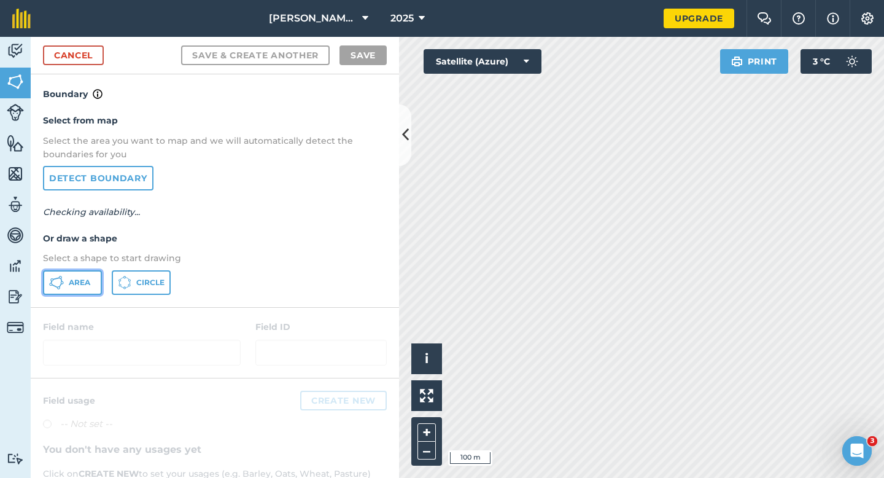
click at [98, 284] on button "Area" at bounding box center [72, 282] width 59 height 25
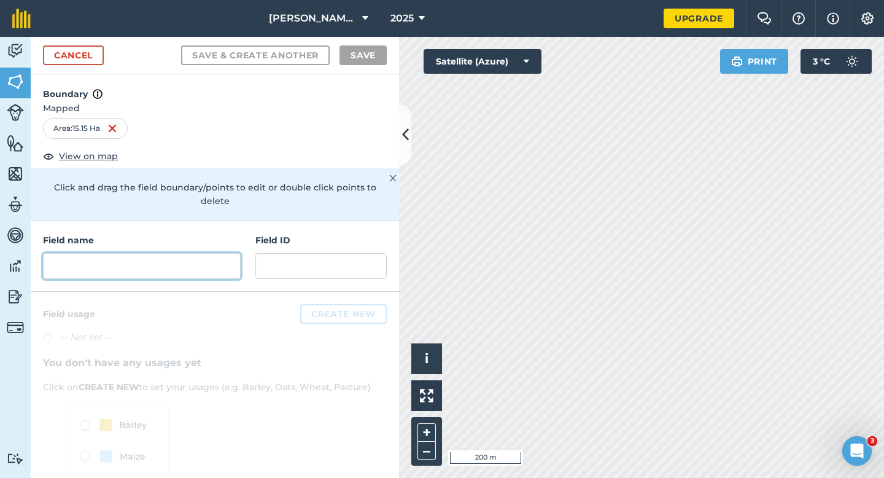
click at [228, 257] on input "text" at bounding box center [142, 266] width 198 height 26
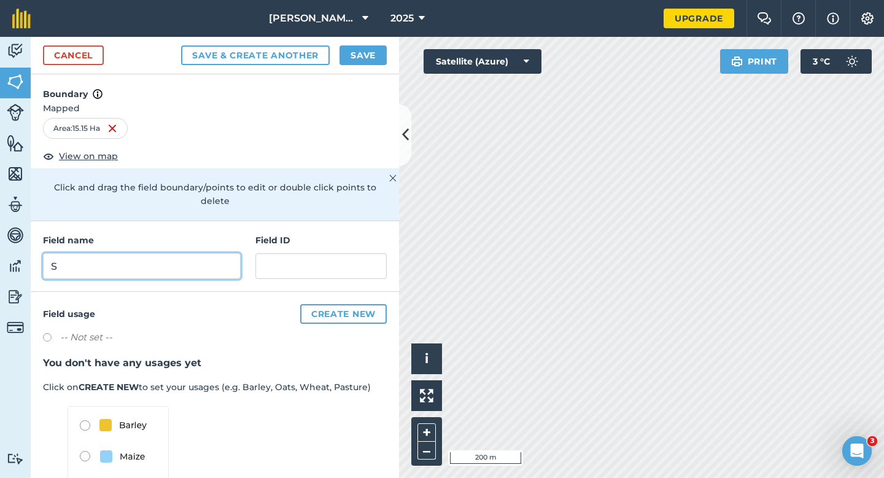
type input "S"
click at [362, 58] on button "Save" at bounding box center [363, 55] width 47 height 20
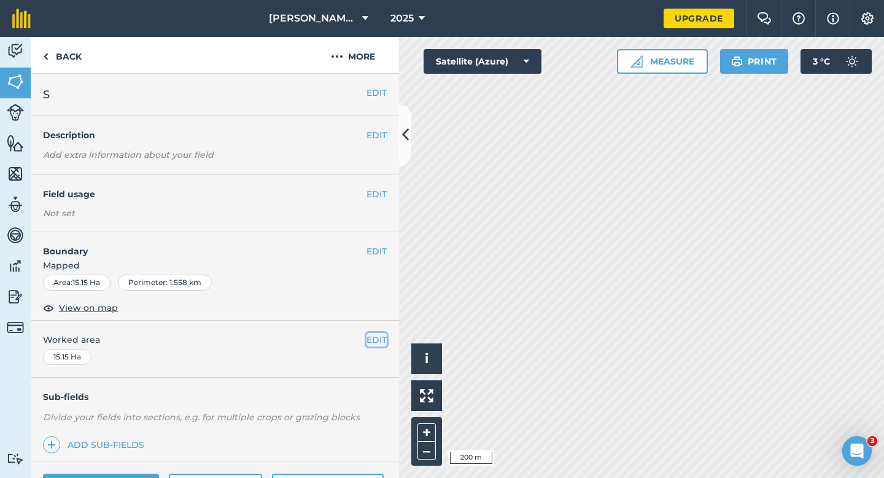
click at [372, 344] on button "EDIT" at bounding box center [377, 340] width 20 height 14
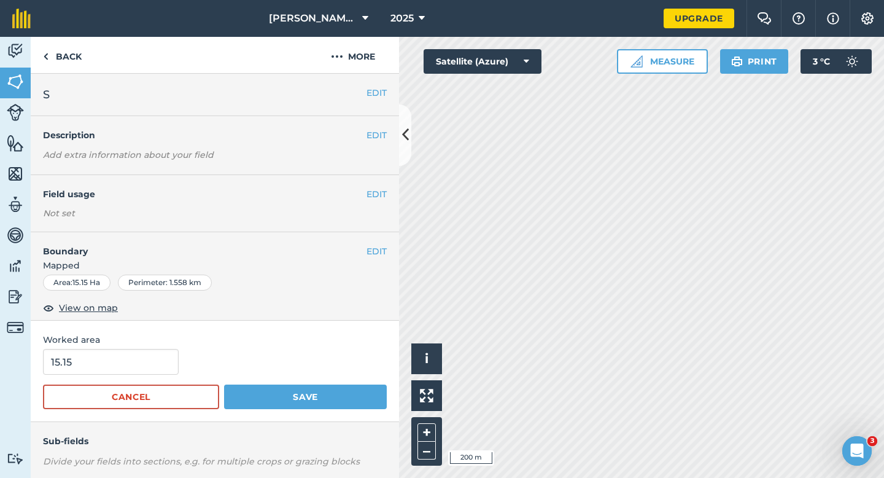
click at [113, 376] on form "15.15 Cancel Save" at bounding box center [215, 379] width 344 height 60
click at [117, 366] on input "15.15" at bounding box center [111, 362] width 136 height 26
type input "15"
click at [224, 384] on button "Save" at bounding box center [305, 396] width 163 height 25
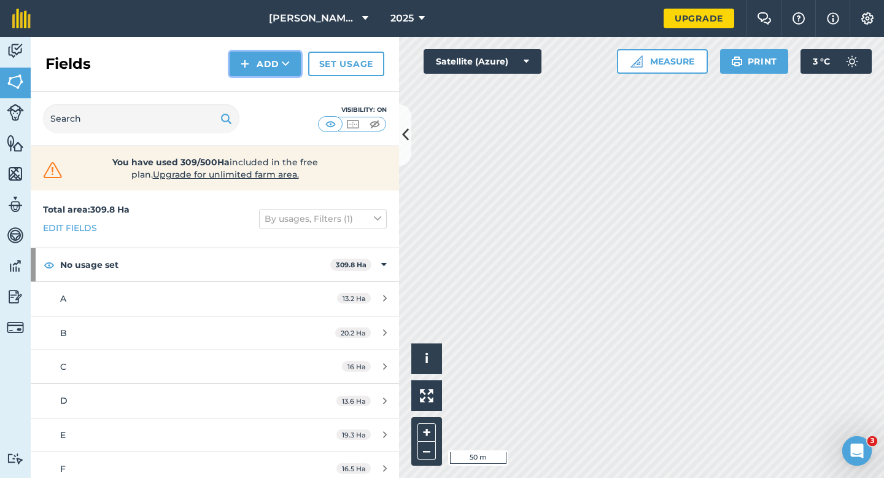
click at [238, 66] on button "Add" at bounding box center [265, 64] width 71 height 25
click at [255, 91] on link "Draw" at bounding box center [266, 91] width 68 height 27
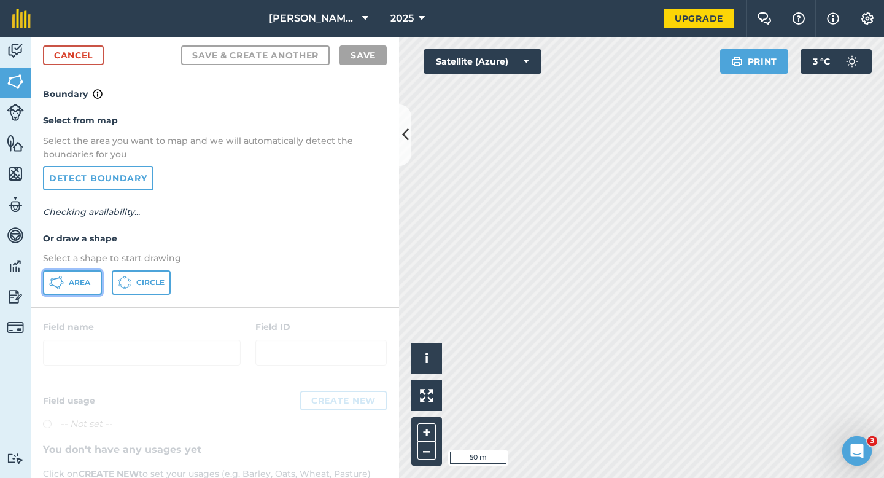
click at [86, 271] on button "Area" at bounding box center [72, 282] width 59 height 25
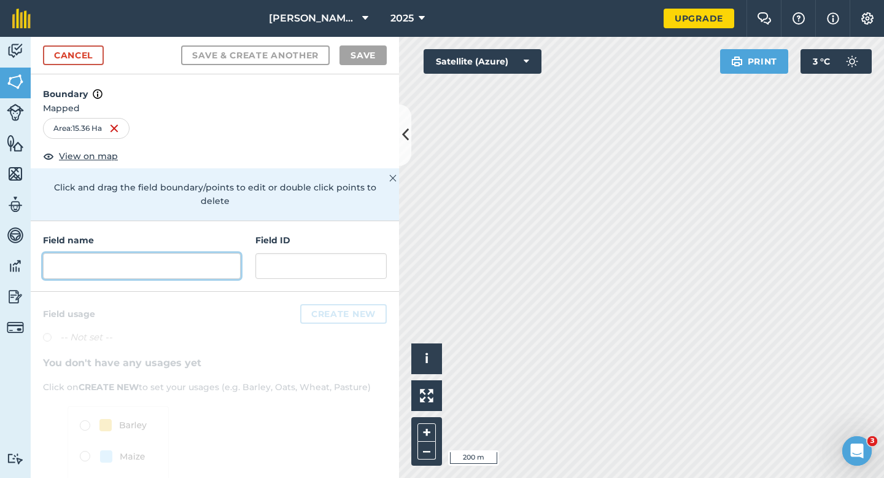
click at [232, 262] on input "text" at bounding box center [142, 266] width 198 height 26
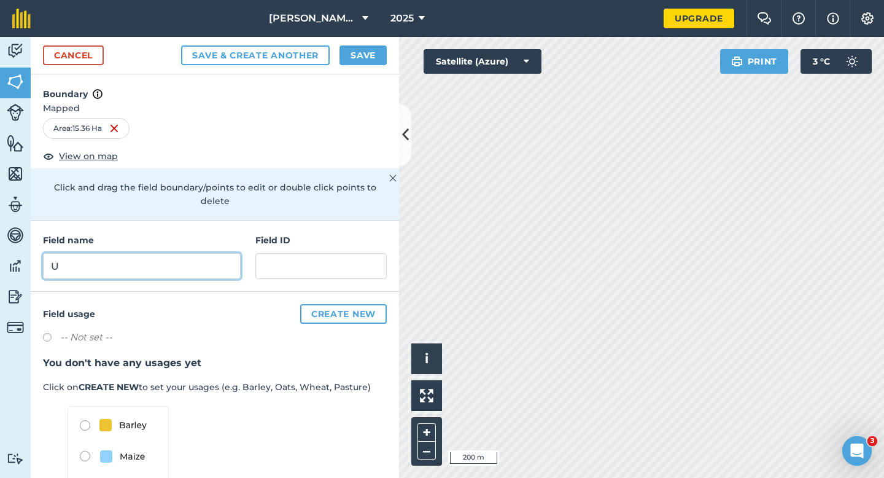
type input "U"
click at [346, 53] on button "Save" at bounding box center [363, 55] width 47 height 20
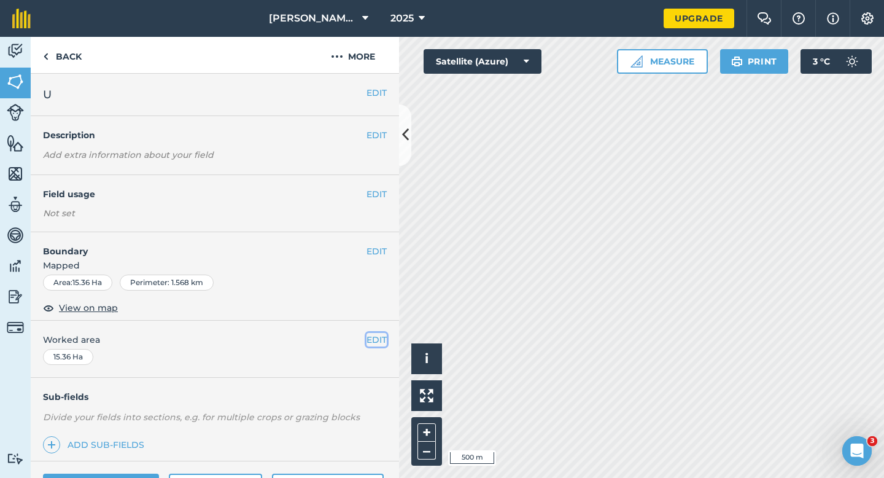
click at [369, 337] on button "EDIT" at bounding box center [377, 340] width 20 height 14
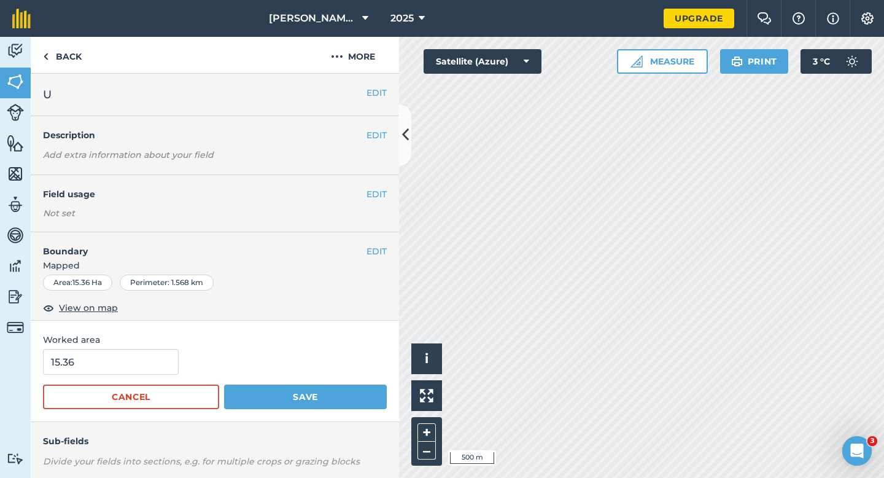
click at [99, 379] on form "15.36 Cancel Save" at bounding box center [215, 379] width 344 height 60
click at [103, 367] on input "15.36" at bounding box center [111, 362] width 136 height 26
type input "15.5"
click at [224, 384] on button "Save" at bounding box center [305, 396] width 163 height 25
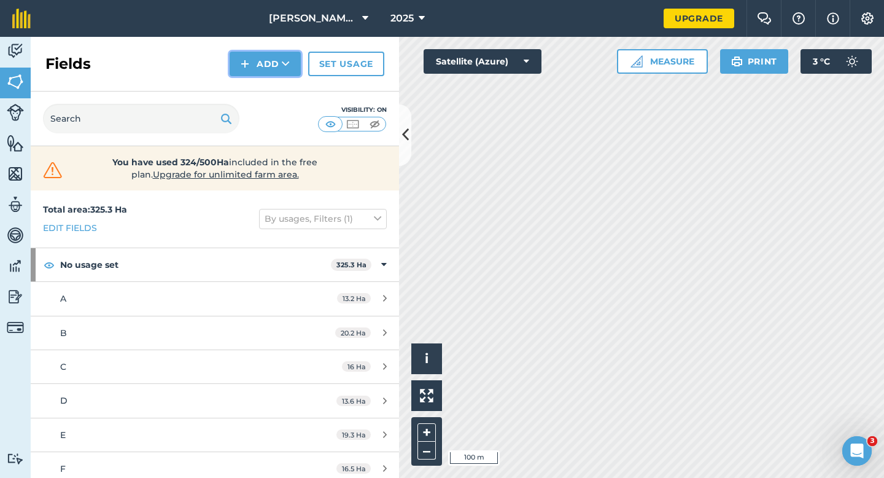
click at [255, 62] on button "Add" at bounding box center [265, 64] width 71 height 25
click at [260, 91] on link "Draw" at bounding box center [266, 91] width 68 height 27
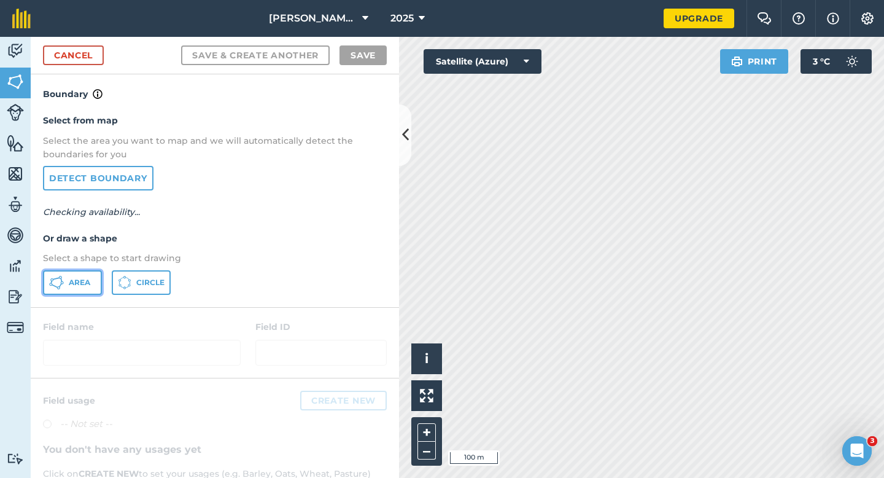
click at [87, 275] on button "Area" at bounding box center [72, 282] width 59 height 25
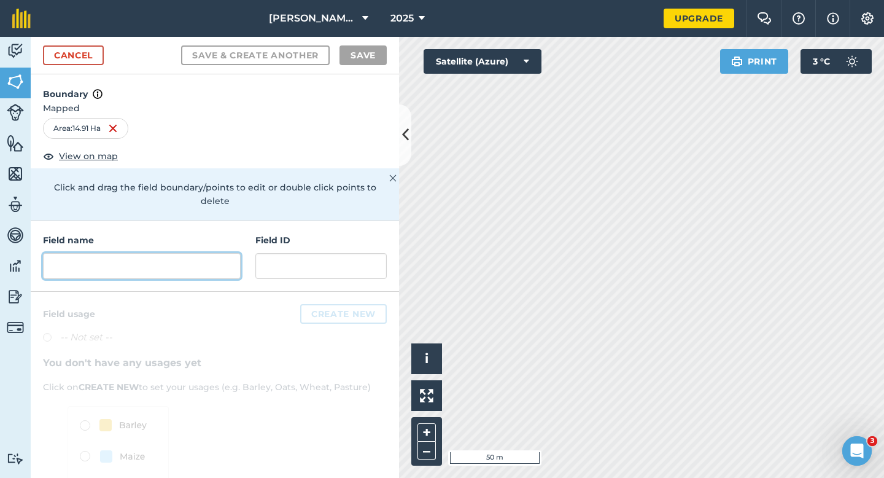
click at [164, 253] on input "text" at bounding box center [142, 266] width 198 height 26
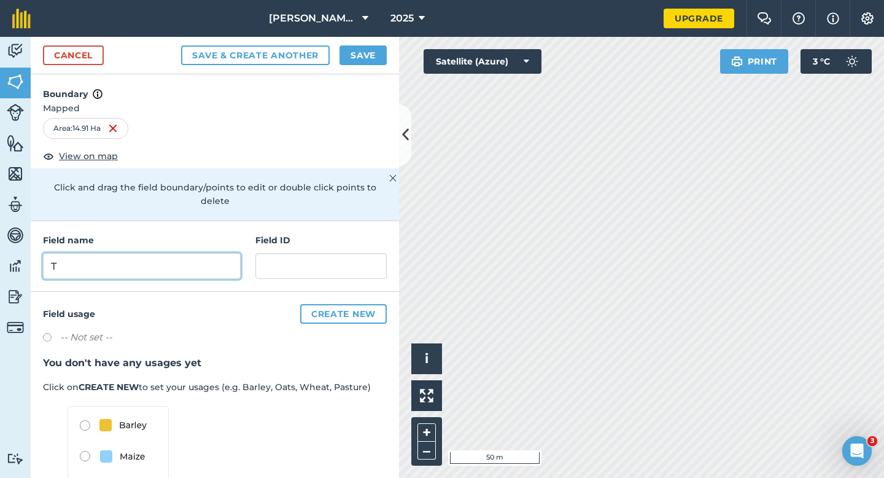
type input "T"
click at [362, 60] on button "Save" at bounding box center [363, 55] width 47 height 20
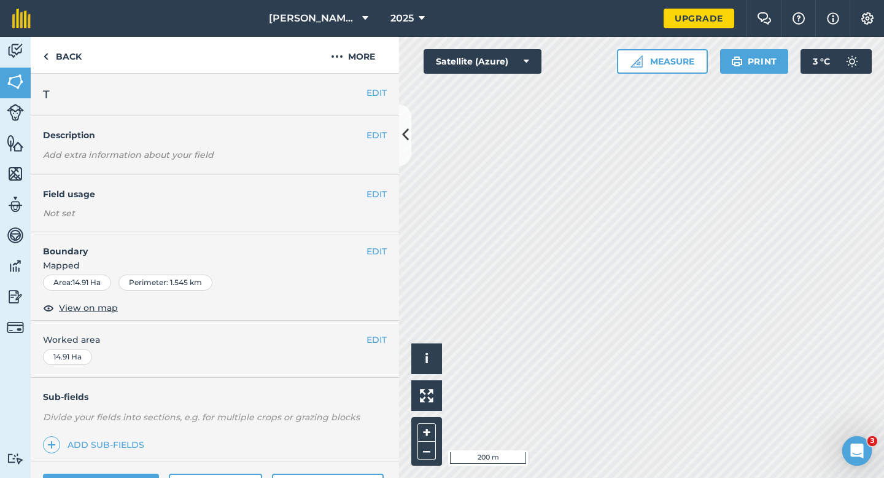
click at [379, 332] on div "EDIT Worked area 14.91 Ha" at bounding box center [215, 349] width 368 height 57
click at [383, 339] on button "EDIT" at bounding box center [377, 340] width 20 height 14
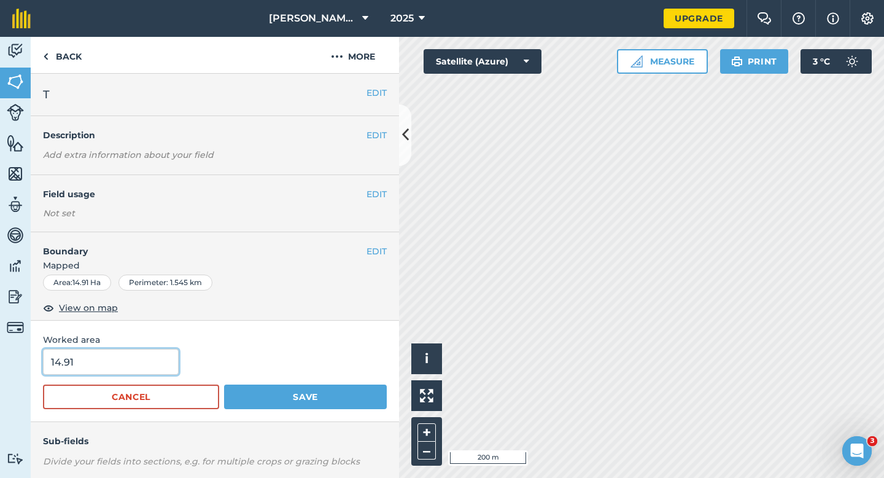
click at [138, 351] on input "14.91" at bounding box center [111, 362] width 136 height 26
type input "15"
click at [224, 384] on button "Save" at bounding box center [305, 396] width 163 height 25
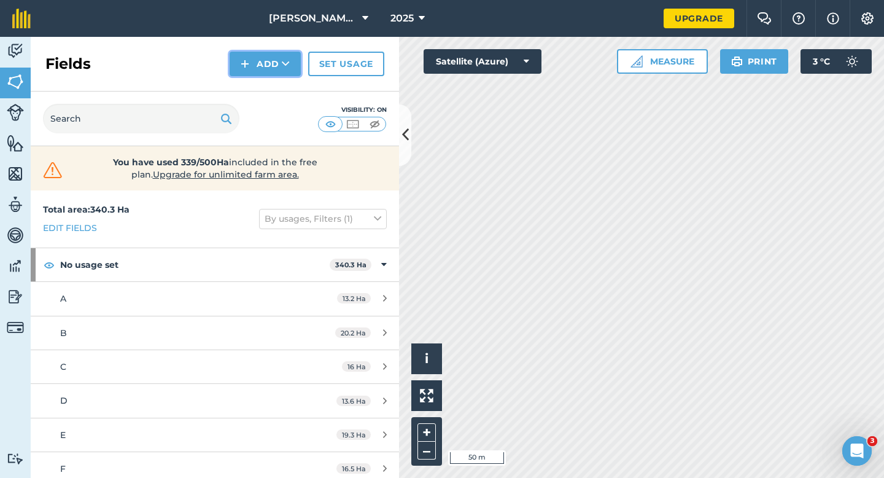
click at [254, 53] on button "Add" at bounding box center [265, 64] width 71 height 25
click at [261, 90] on link "Draw" at bounding box center [266, 91] width 68 height 27
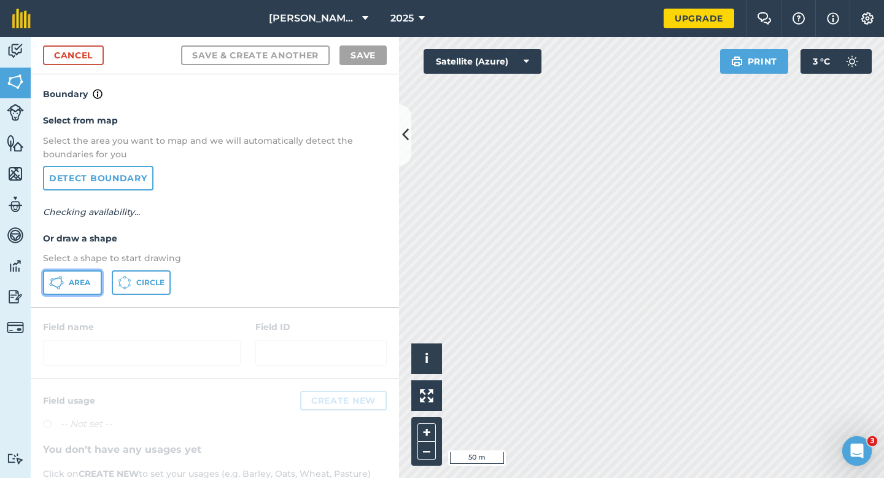
click at [77, 289] on button "Area" at bounding box center [72, 282] width 59 height 25
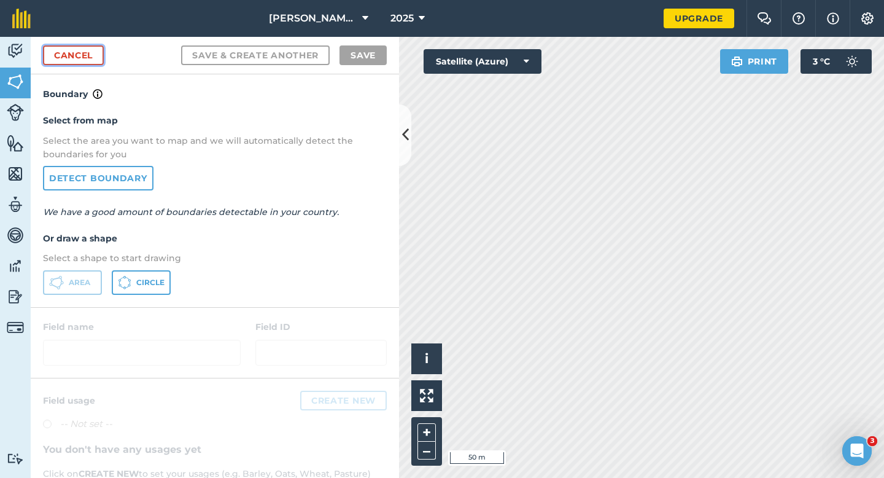
click at [96, 55] on link "Cancel" at bounding box center [73, 55] width 61 height 20
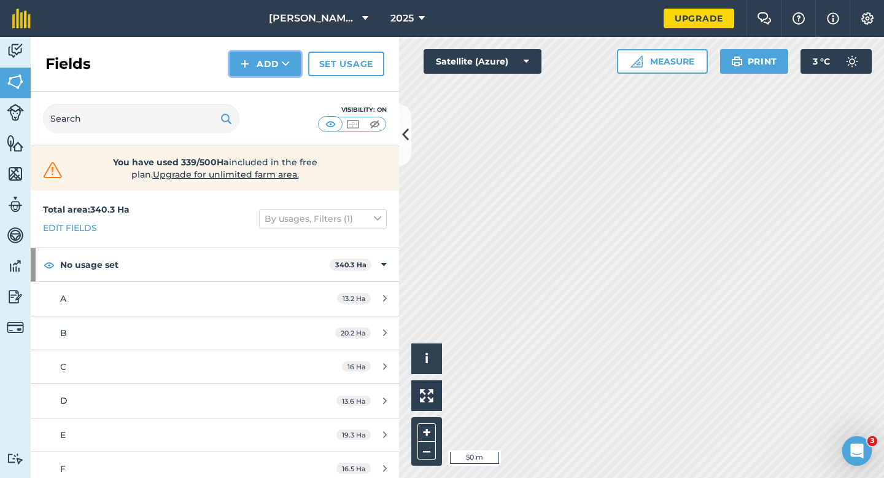
click at [257, 72] on button "Add" at bounding box center [265, 64] width 71 height 25
click at [257, 86] on link "Draw" at bounding box center [266, 91] width 68 height 27
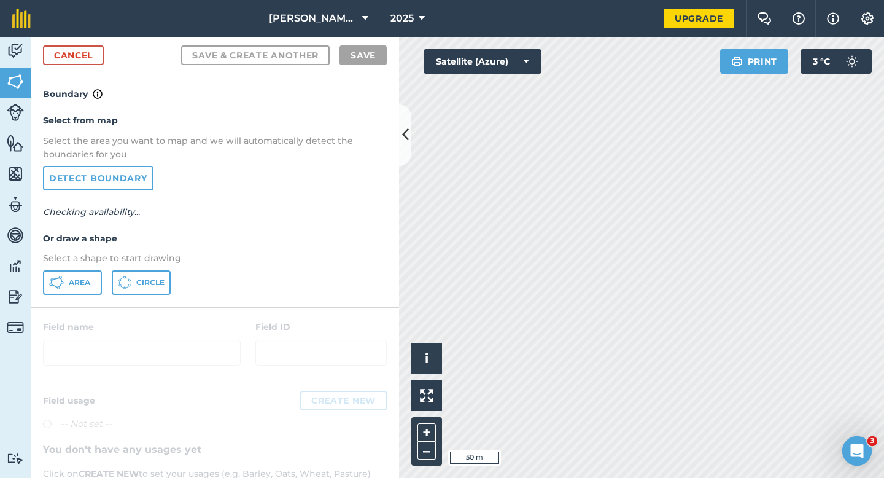
click at [73, 298] on div "Select from map Select the area you want to map and we will automatically detec…" at bounding box center [215, 203] width 368 height 205
click at [75, 288] on button "Area" at bounding box center [72, 282] width 59 height 25
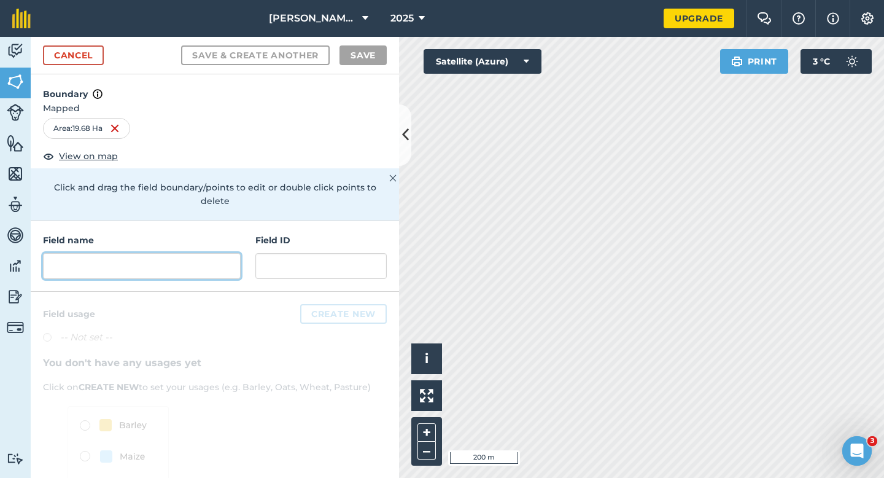
click at [174, 253] on input "text" at bounding box center [142, 266] width 198 height 26
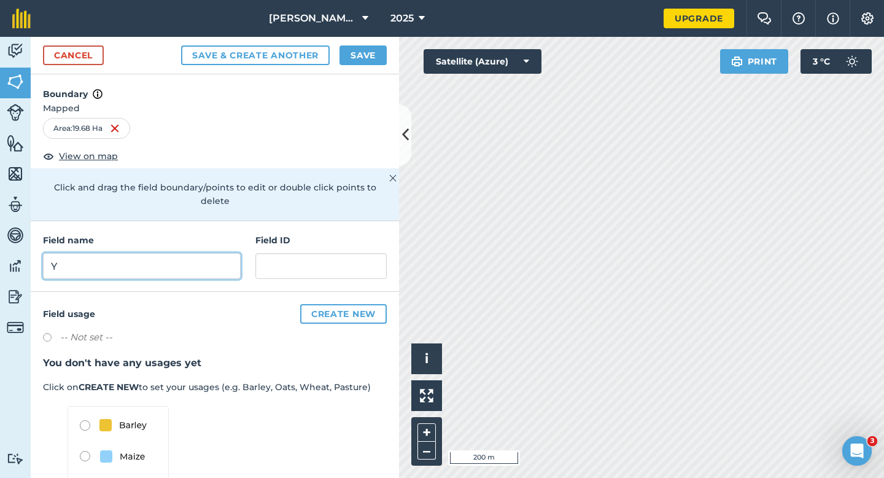
type input "Y"
click at [361, 44] on div "Cancel Save & Create Another Save" at bounding box center [215, 55] width 368 height 37
click at [368, 49] on button "Save" at bounding box center [363, 55] width 47 height 20
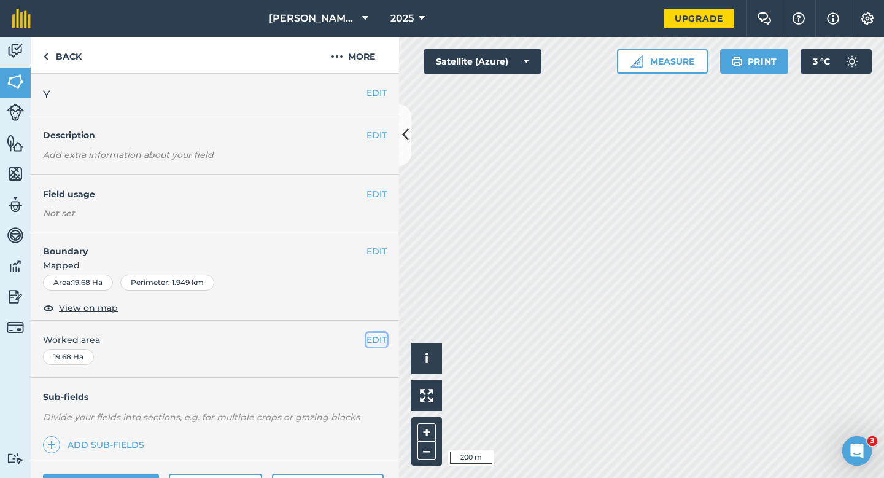
click at [375, 340] on button "EDIT" at bounding box center [377, 340] width 20 height 14
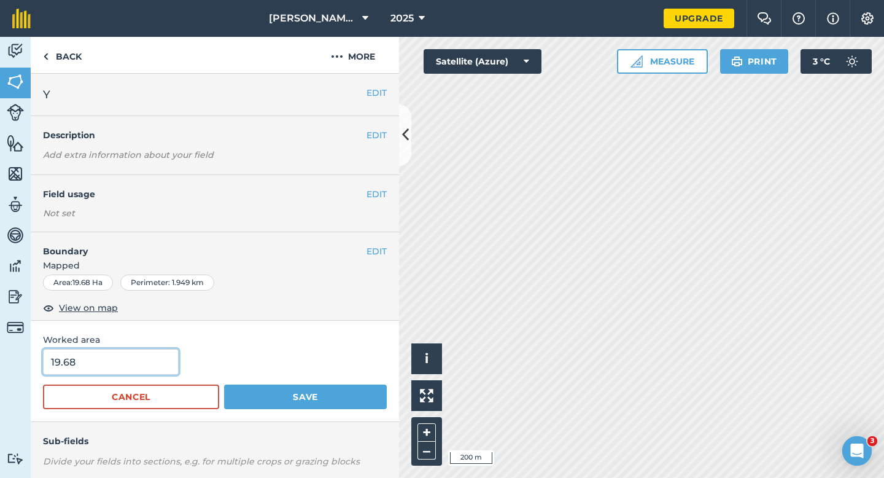
click at [125, 356] on input "19.68" at bounding box center [111, 362] width 136 height 26
type input "19.7"
click at [224, 384] on button "Save" at bounding box center [305, 396] width 163 height 25
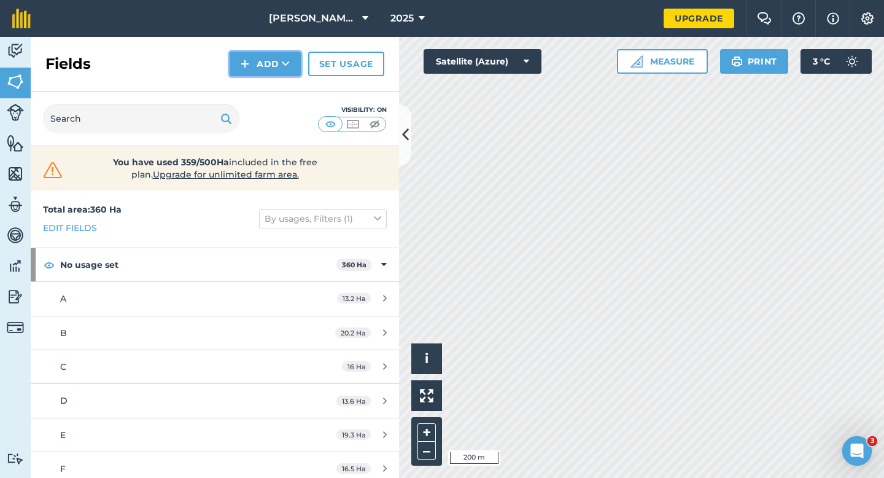
click at [251, 69] on button "Add" at bounding box center [265, 64] width 71 height 25
click at [251, 88] on link "Draw" at bounding box center [266, 91] width 68 height 27
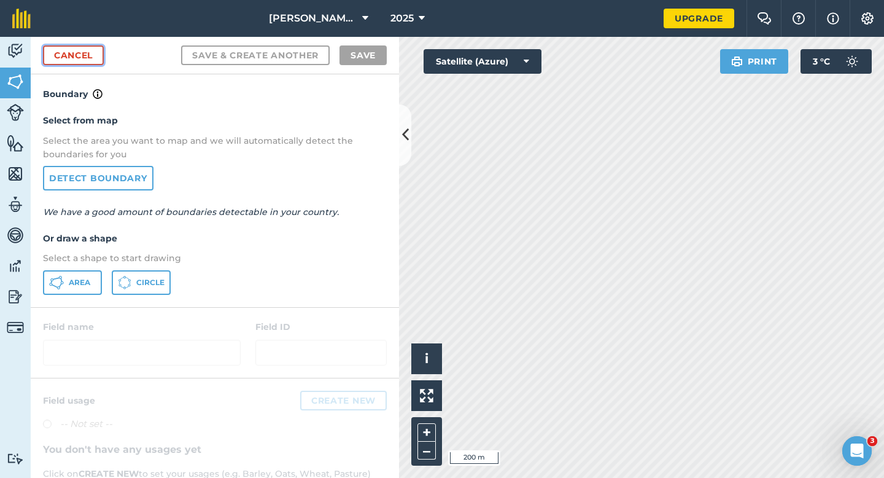
click at [85, 59] on link "Cancel" at bounding box center [73, 55] width 61 height 20
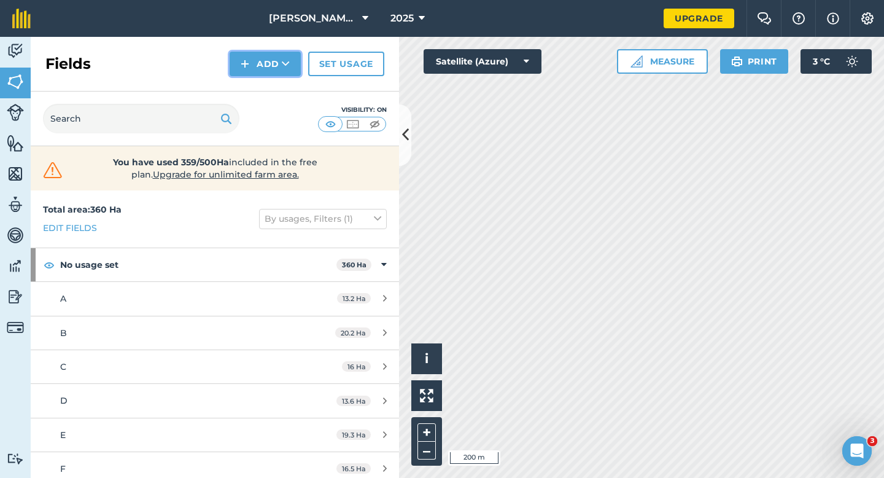
click at [265, 60] on button "Add" at bounding box center [265, 64] width 71 height 25
click at [270, 99] on link "Draw" at bounding box center [266, 91] width 68 height 27
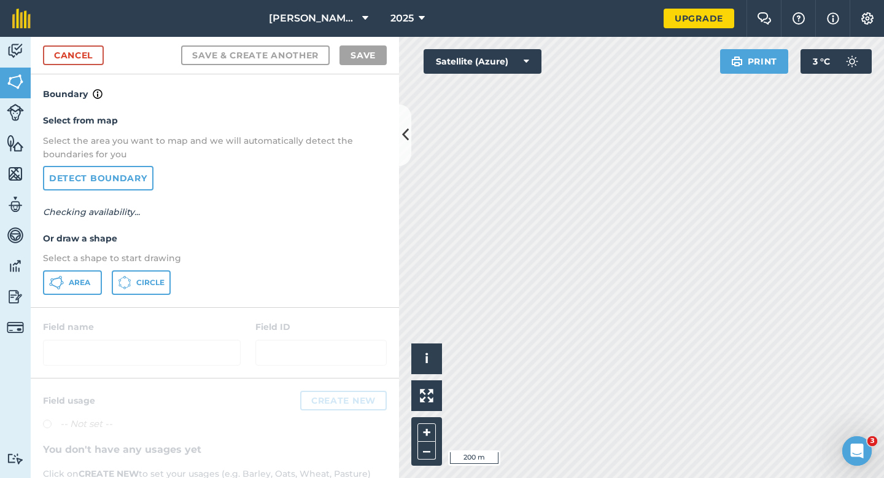
click at [86, 300] on div "Select from map Select the area you want to map and we will automatically detec…" at bounding box center [215, 203] width 368 height 205
drag, startPoint x: 85, startPoint y: 283, endPoint x: 97, endPoint y: 282, distance: 12.3
click at [85, 282] on span "Area" at bounding box center [79, 283] width 21 height 10
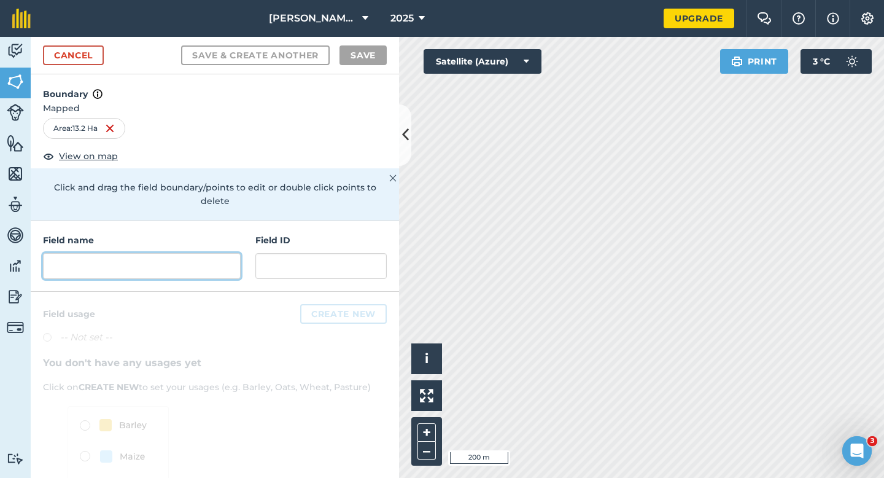
click at [220, 253] on input "text" at bounding box center [142, 266] width 198 height 26
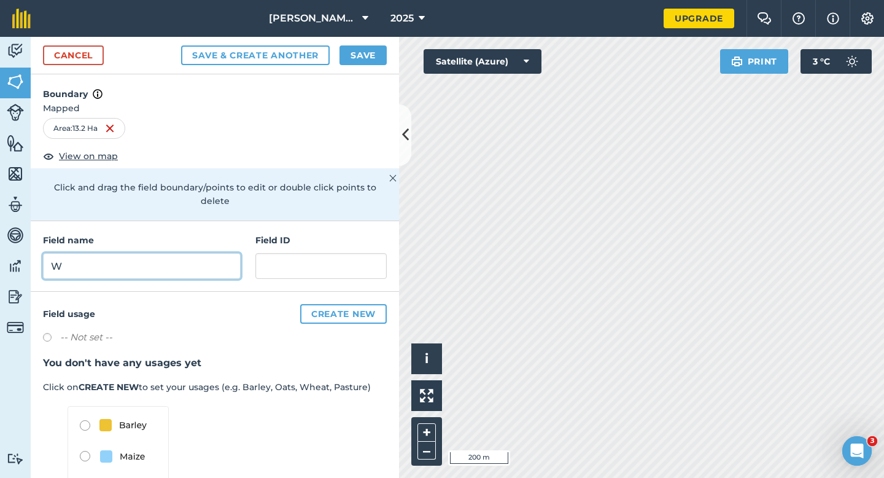
type input "W"
click at [370, 60] on button "Save" at bounding box center [363, 55] width 47 height 20
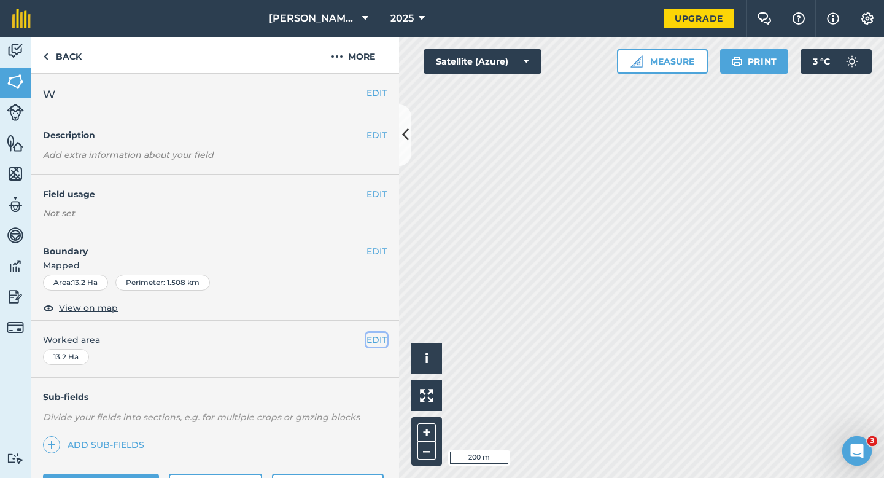
click at [376, 341] on button "EDIT" at bounding box center [377, 340] width 20 height 14
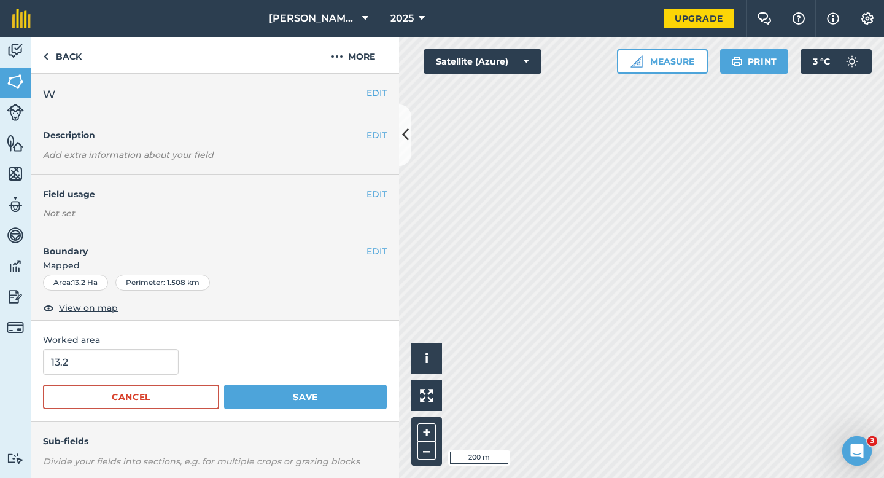
click at [143, 376] on form "13.2 Cancel Save" at bounding box center [215, 379] width 344 height 60
click at [224, 384] on button "Save" at bounding box center [305, 396] width 163 height 25
click at [146, 372] on input "13.2" at bounding box center [111, 362] width 136 height 26
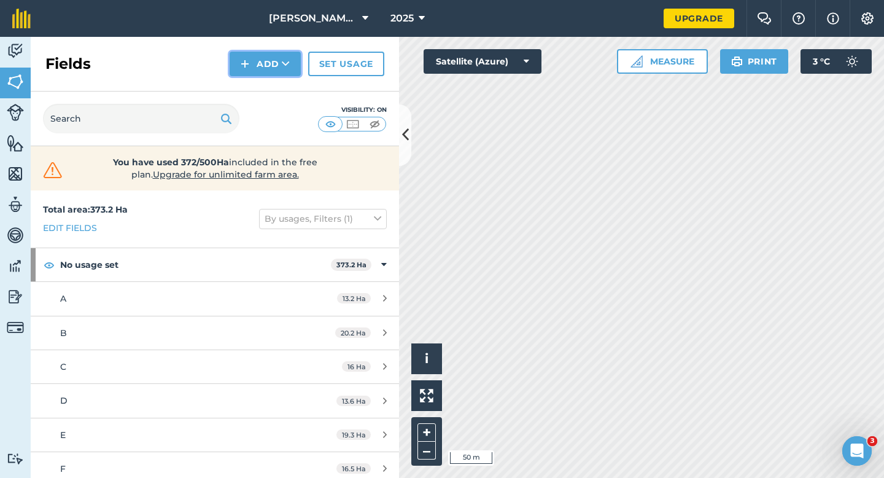
click at [254, 60] on button "Add" at bounding box center [265, 64] width 71 height 25
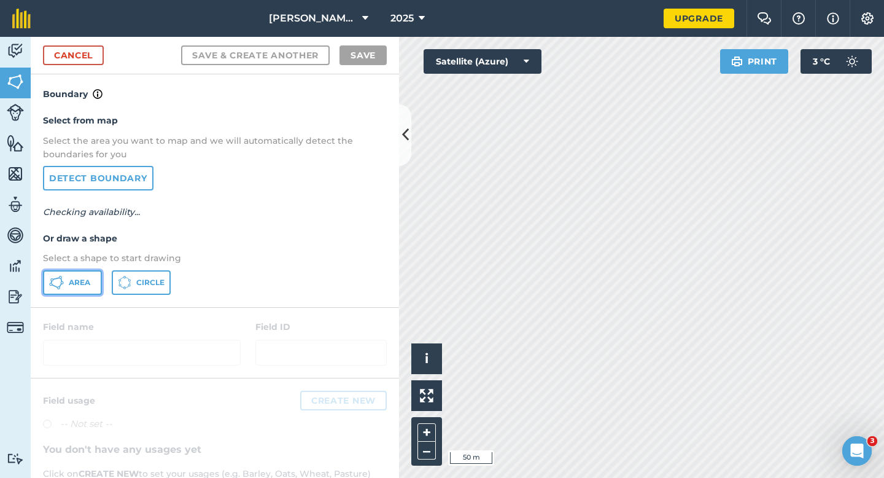
click at [81, 284] on span "Area" at bounding box center [79, 283] width 21 height 10
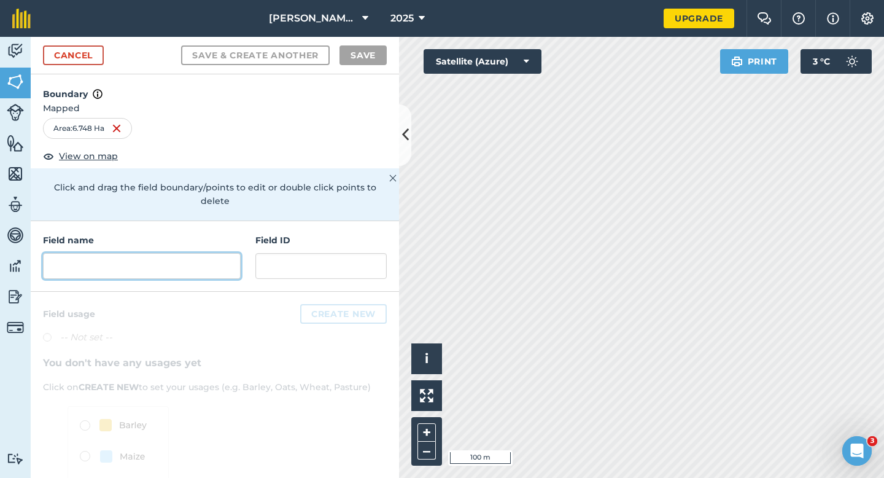
click at [200, 254] on input "text" at bounding box center [142, 266] width 198 height 26
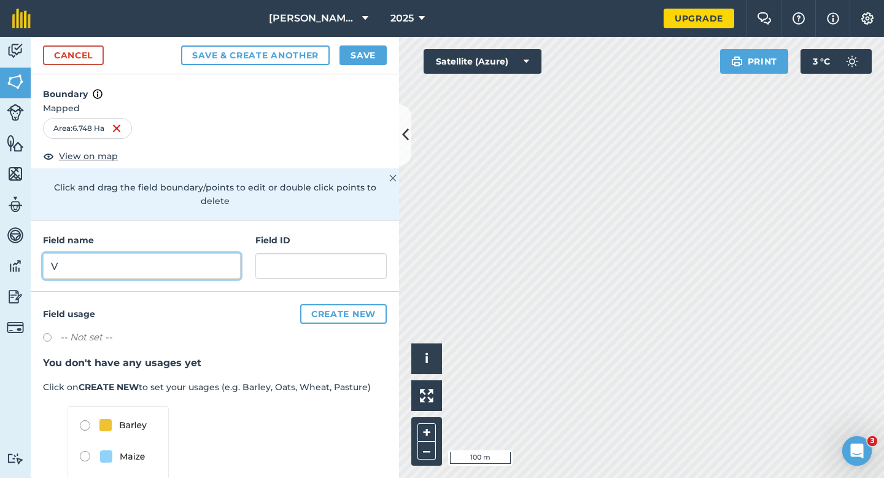
type input "V"
click at [377, 48] on button "Save" at bounding box center [363, 55] width 47 height 20
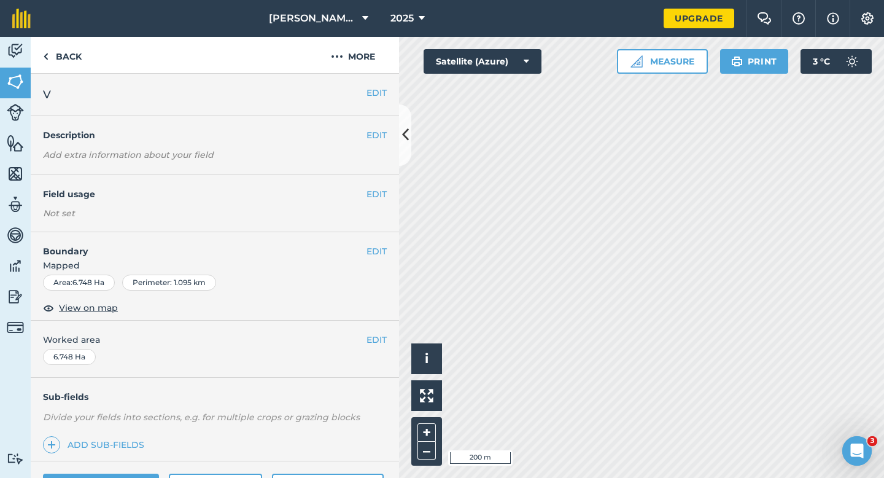
click at [392, 339] on div "EDIT Worked area 6.748 Ha" at bounding box center [215, 349] width 368 height 57
click at [374, 339] on button "EDIT" at bounding box center [377, 340] width 20 height 14
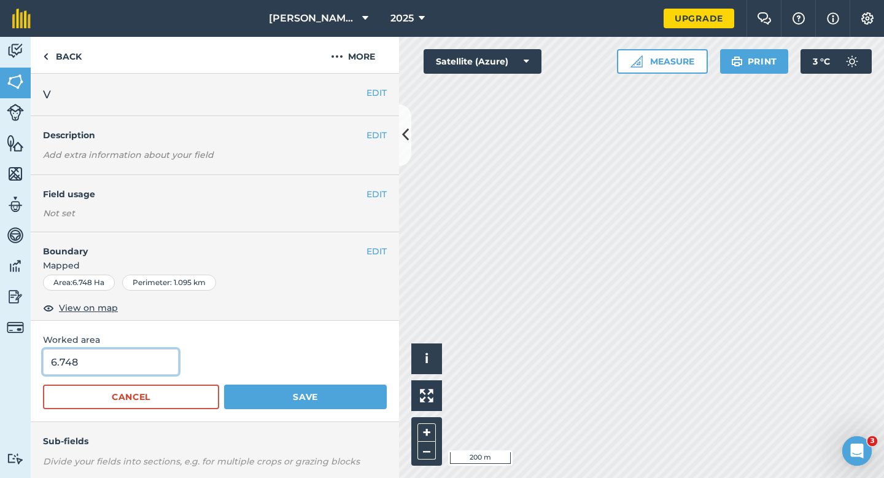
click at [162, 356] on input "6.748" at bounding box center [111, 362] width 136 height 26
type input "7"
click at [224, 384] on button "Save" at bounding box center [305, 396] width 163 height 25
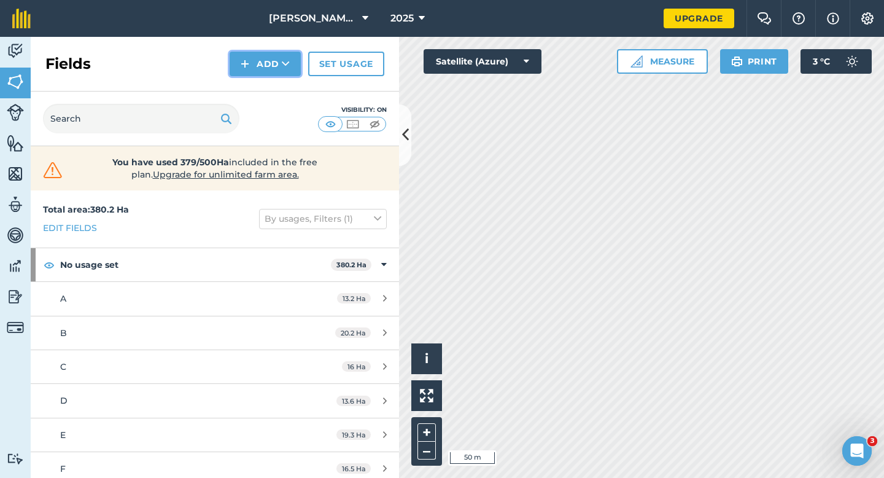
click at [264, 68] on button "Add" at bounding box center [265, 64] width 71 height 25
click at [271, 94] on link "Draw" at bounding box center [266, 91] width 68 height 27
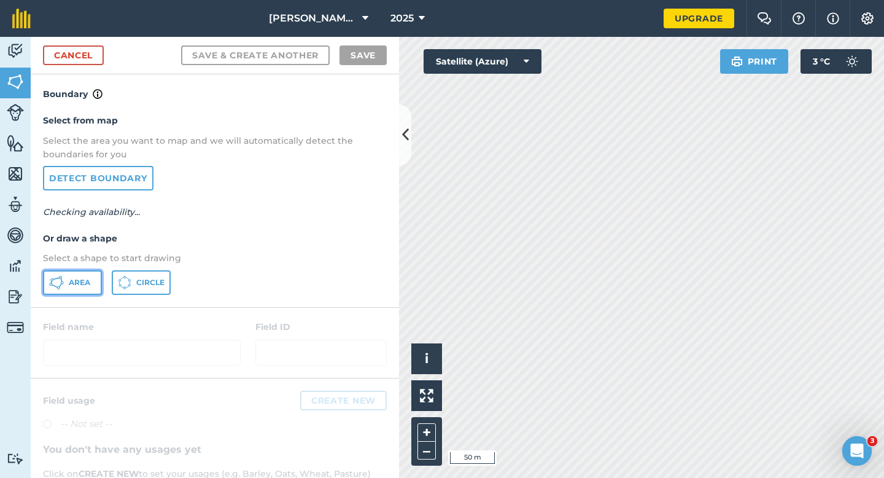
click at [99, 270] on button "Area" at bounding box center [72, 282] width 59 height 25
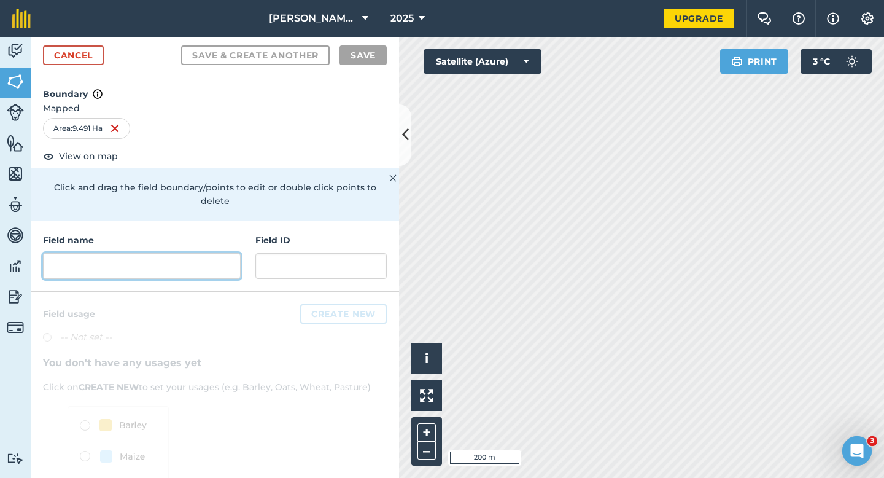
click at [196, 253] on input "text" at bounding box center [142, 266] width 198 height 26
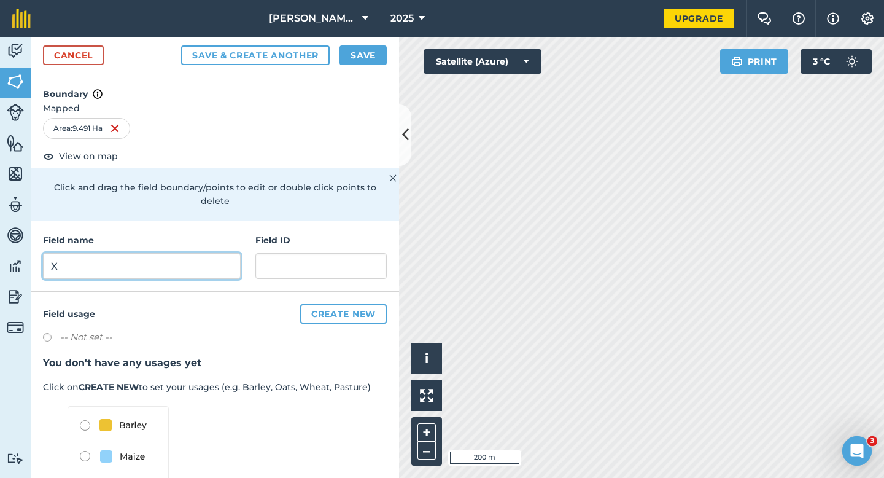
type input "X"
click at [354, 58] on button "Save" at bounding box center [363, 55] width 47 height 20
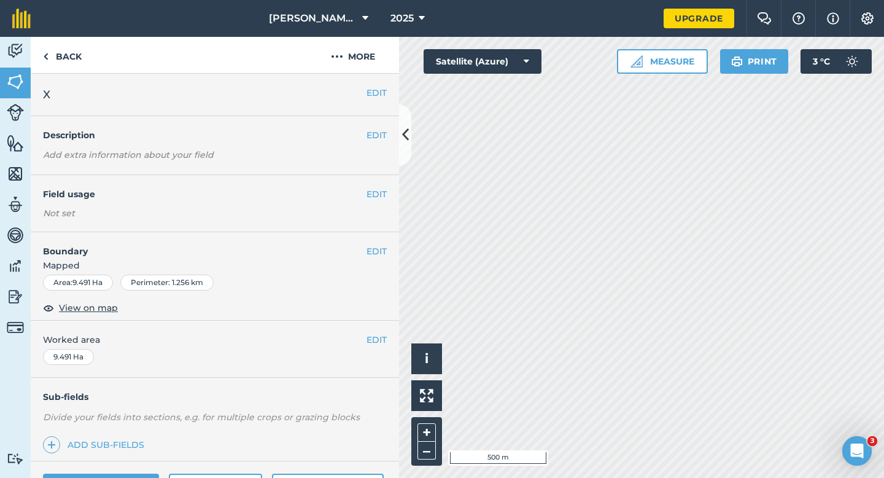
click at [376, 346] on div "EDIT Worked area 9.491 Ha" at bounding box center [215, 349] width 368 height 57
click at [376, 341] on button "EDIT" at bounding box center [377, 340] width 20 height 14
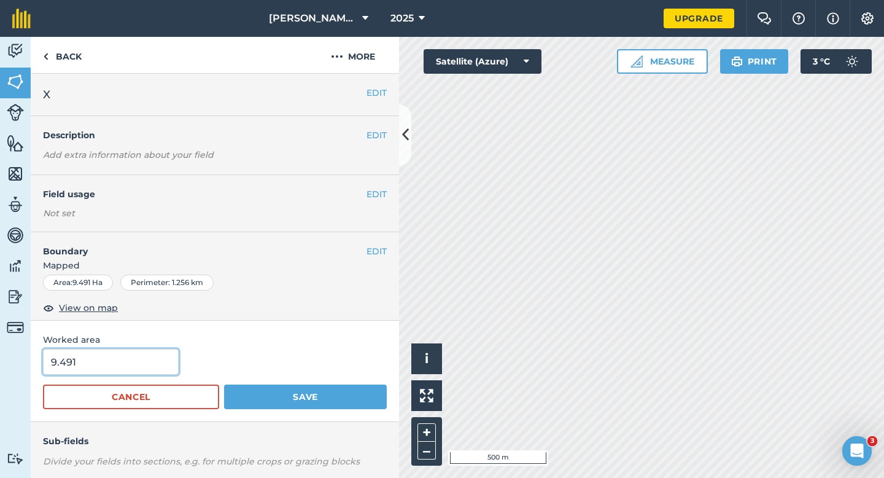
click at [147, 360] on input "9.491" at bounding box center [111, 362] width 136 height 26
type input "9.5"
click at [224, 384] on button "Save" at bounding box center [305, 396] width 163 height 25
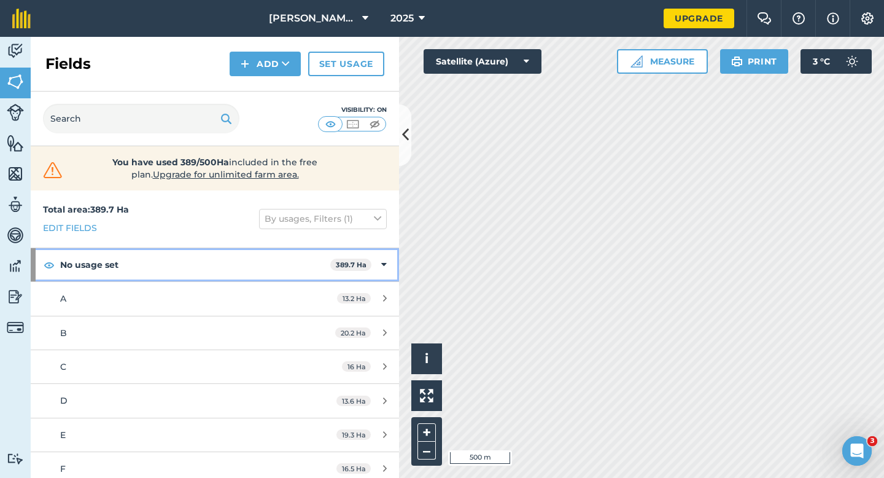
click at [397, 253] on div "No usage set 389.7 Ha" at bounding box center [215, 264] width 368 height 33
